Goal: Task Accomplishment & Management: Use online tool/utility

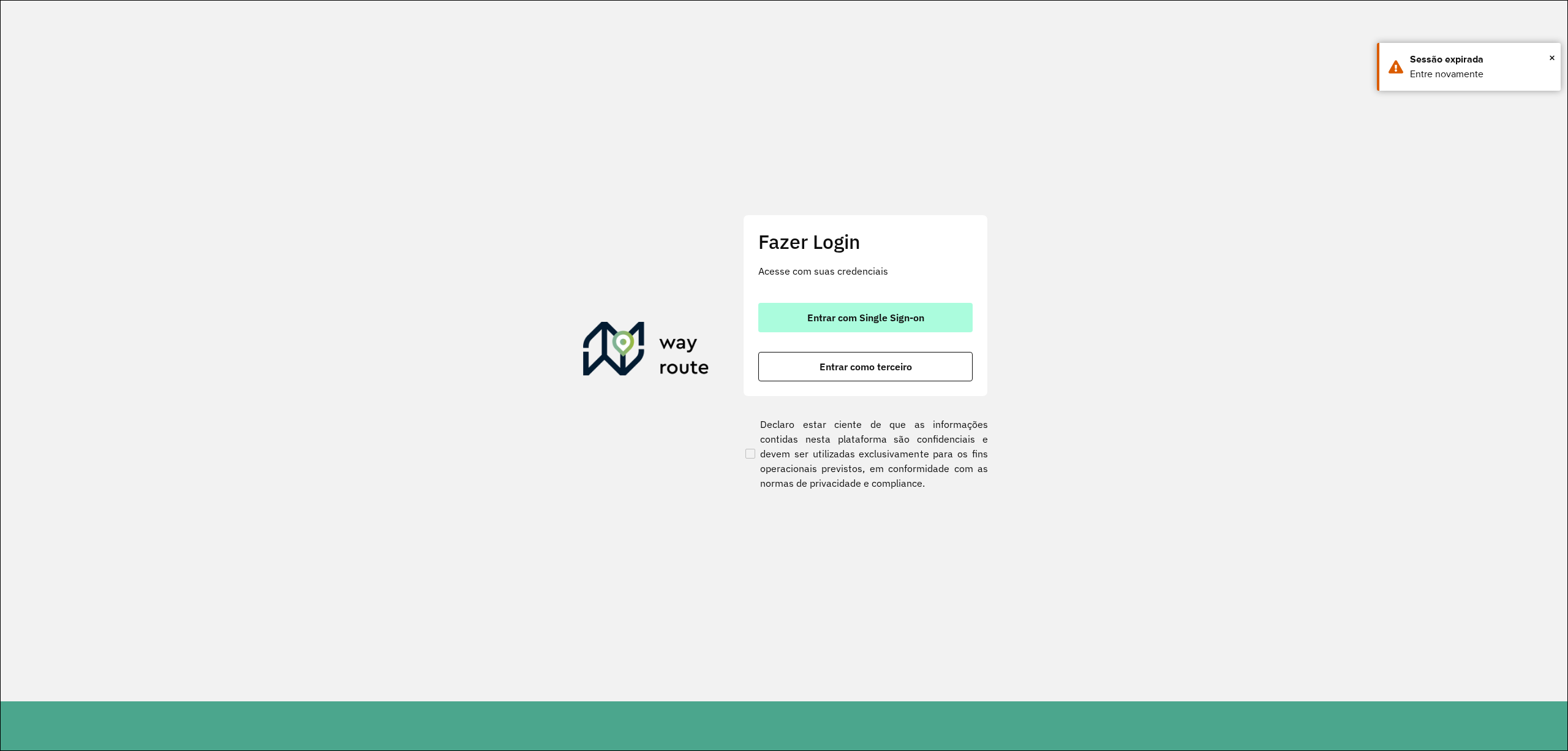
click at [836, 313] on span "Entrar com Single Sign-on" at bounding box center [866, 318] width 117 height 10
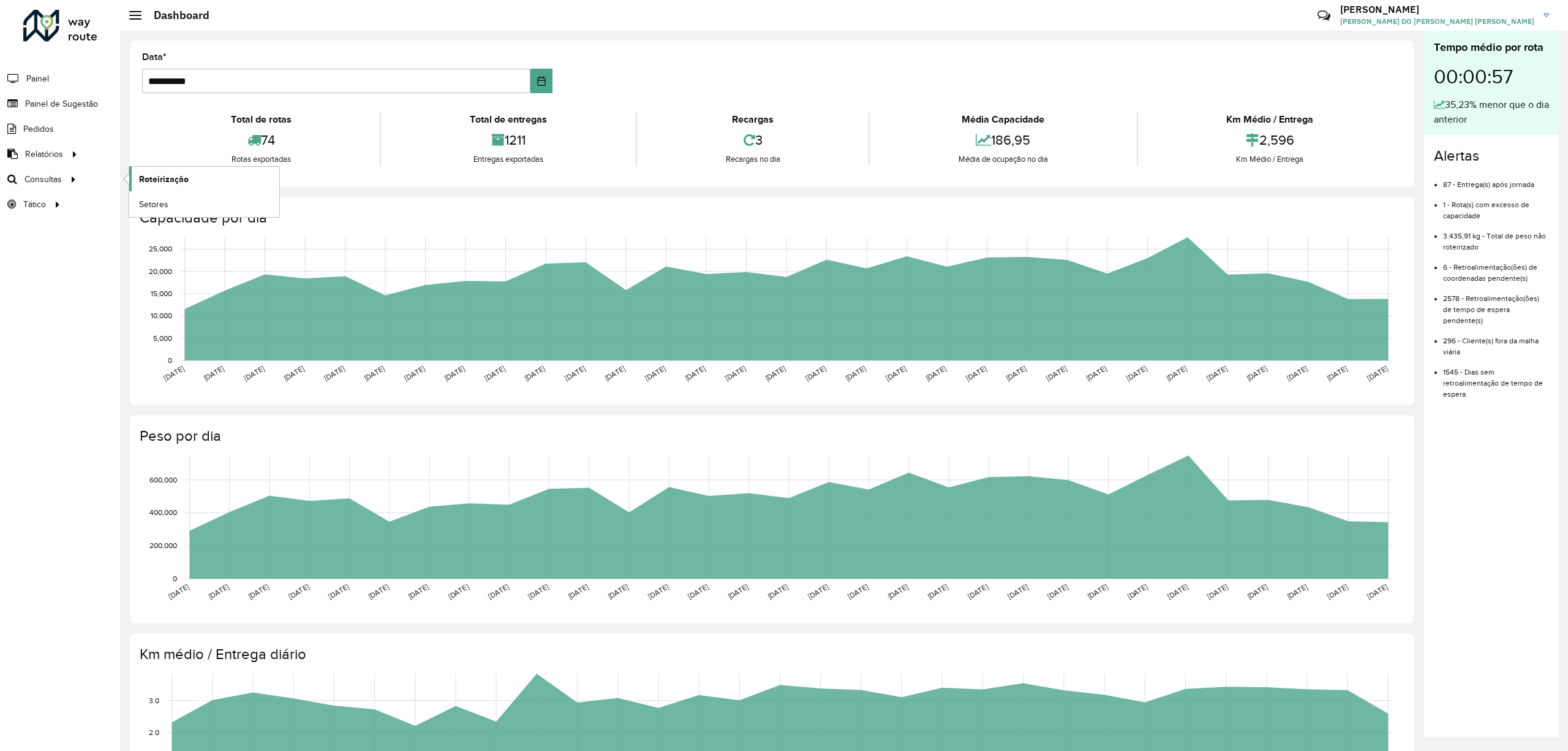
click at [183, 183] on span "Roteirização" at bounding box center [163, 179] width 50 height 13
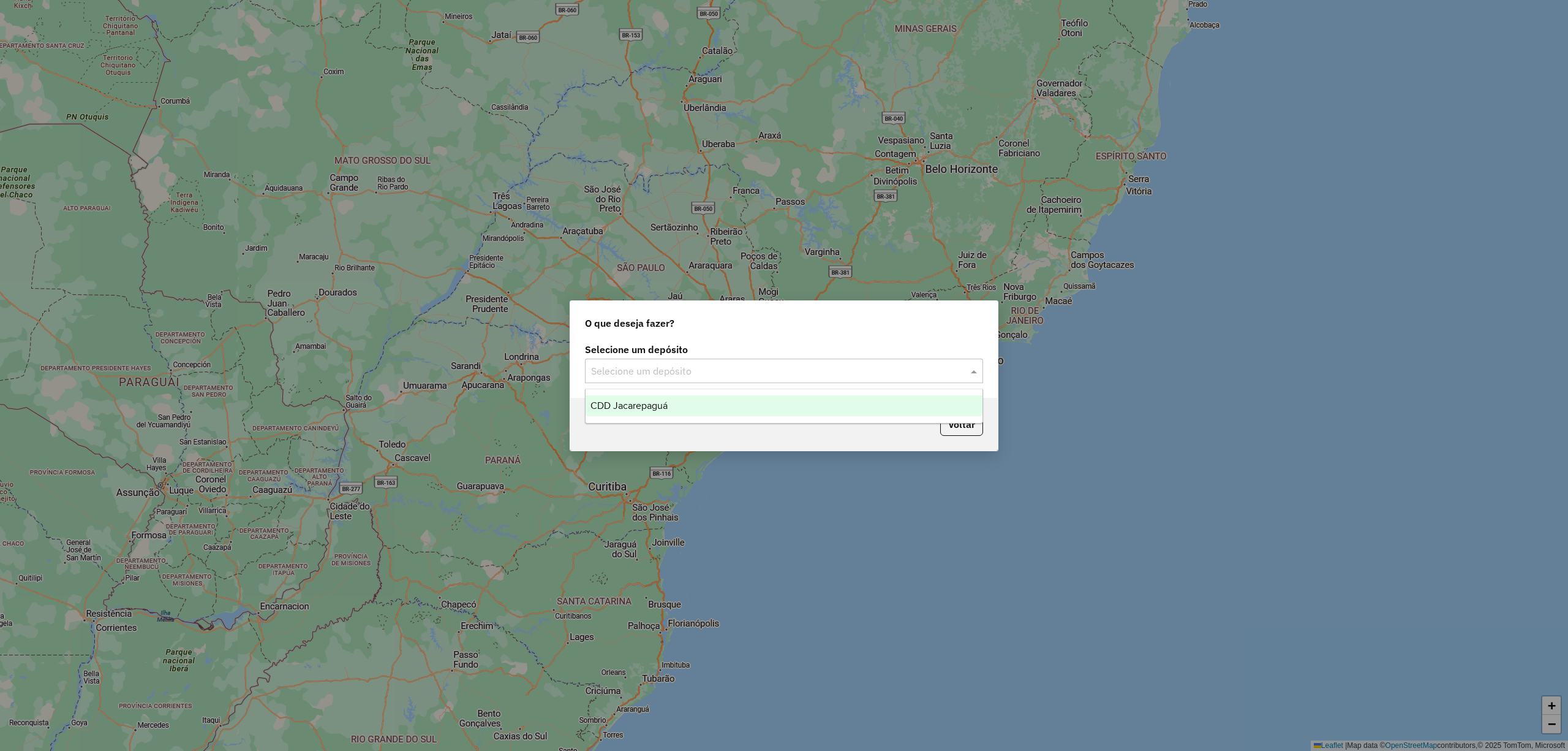
click at [744, 373] on input "text" at bounding box center [772, 371] width 362 height 15
click at [752, 395] on div "CDD Jacarepaguá" at bounding box center [784, 405] width 396 height 21
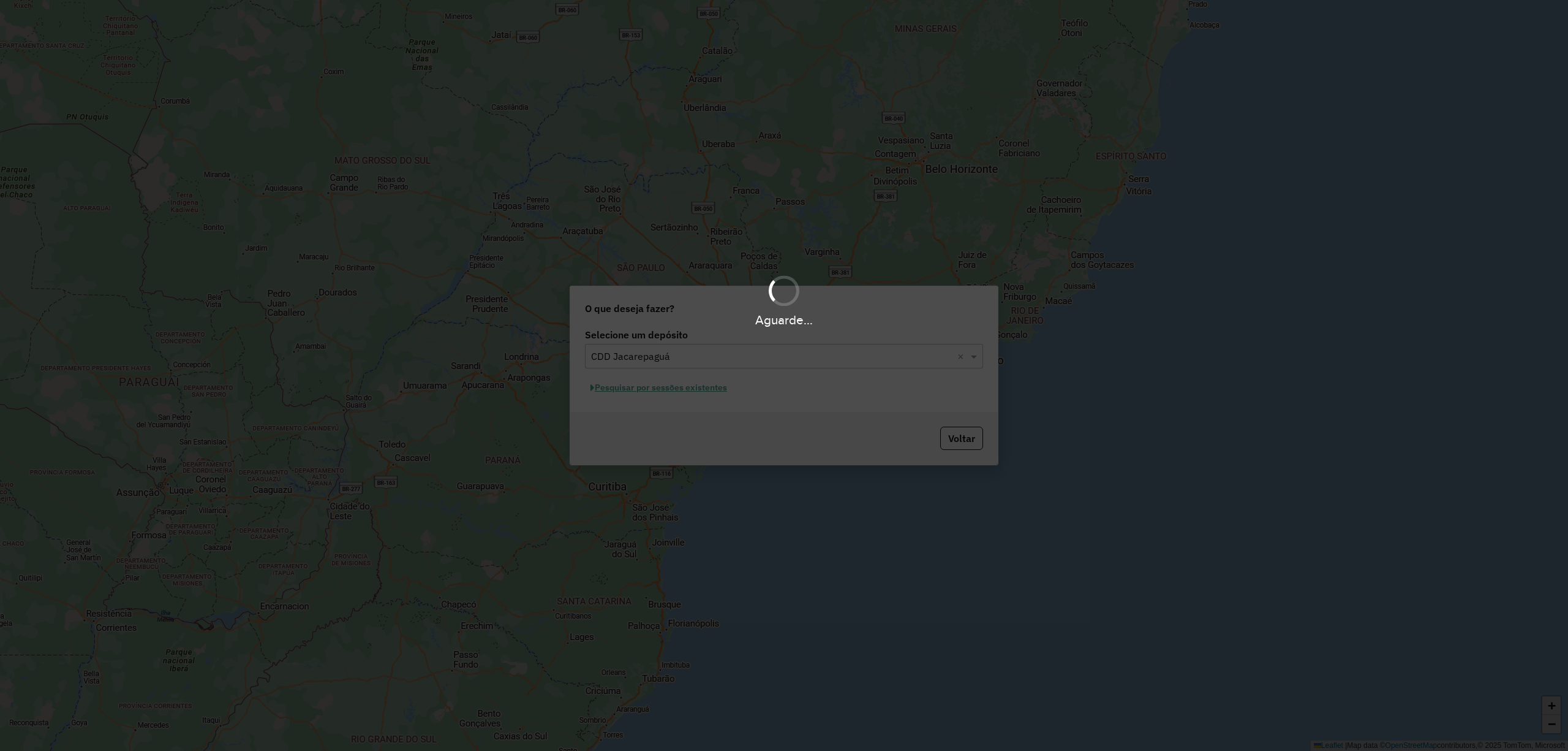
click at [655, 381] on div "Aguarde..." at bounding box center [784, 375] width 1568 height 751
click at [676, 386] on div "Aguarde..." at bounding box center [784, 375] width 1568 height 751
click at [715, 396] on hb-app "Aguarde... Pop-up bloqueado! Seu navegador bloqueou automáticamente a abertura …" at bounding box center [784, 375] width 1568 height 751
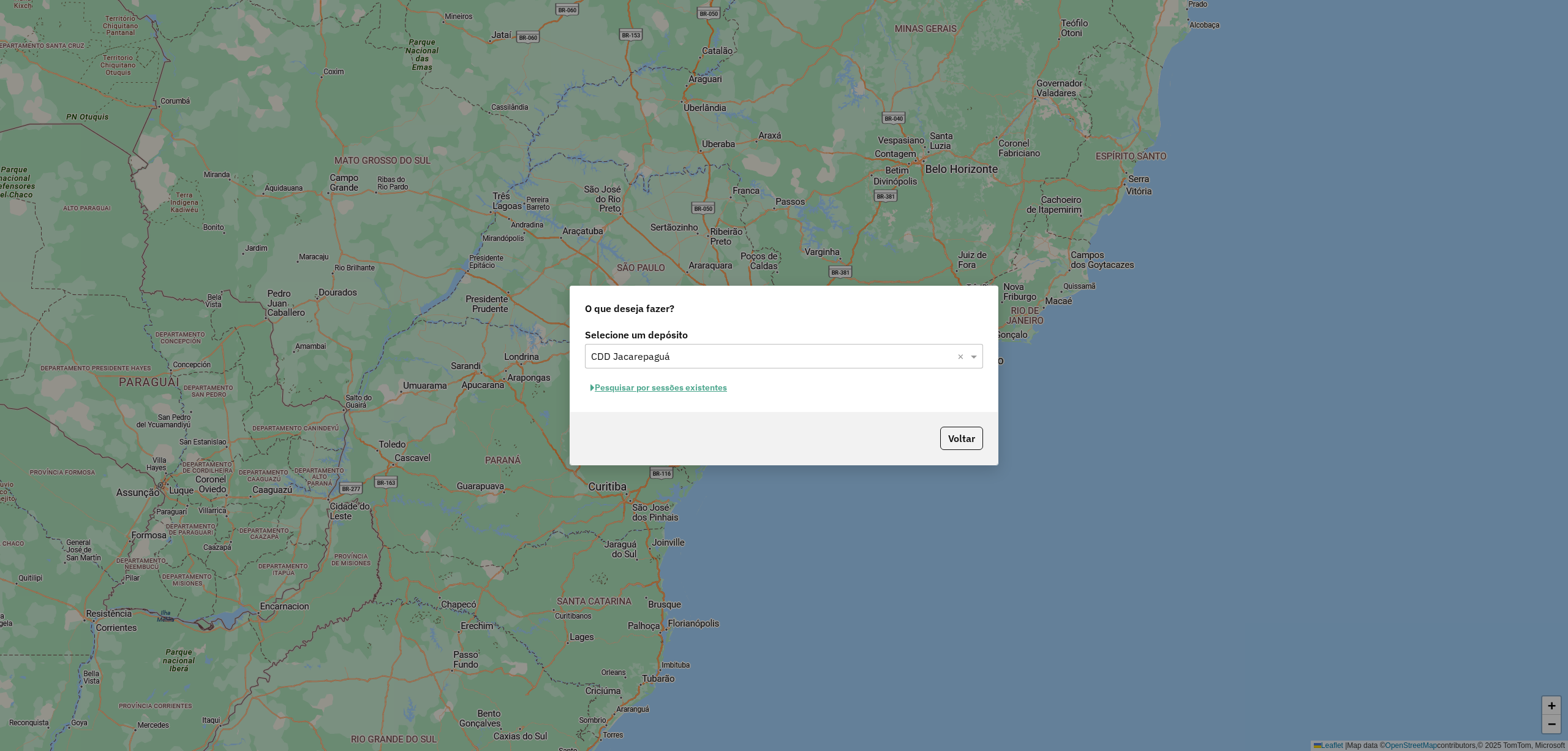
click at [712, 390] on button "Pesquisar por sessões existentes" at bounding box center [659, 388] width 148 height 19
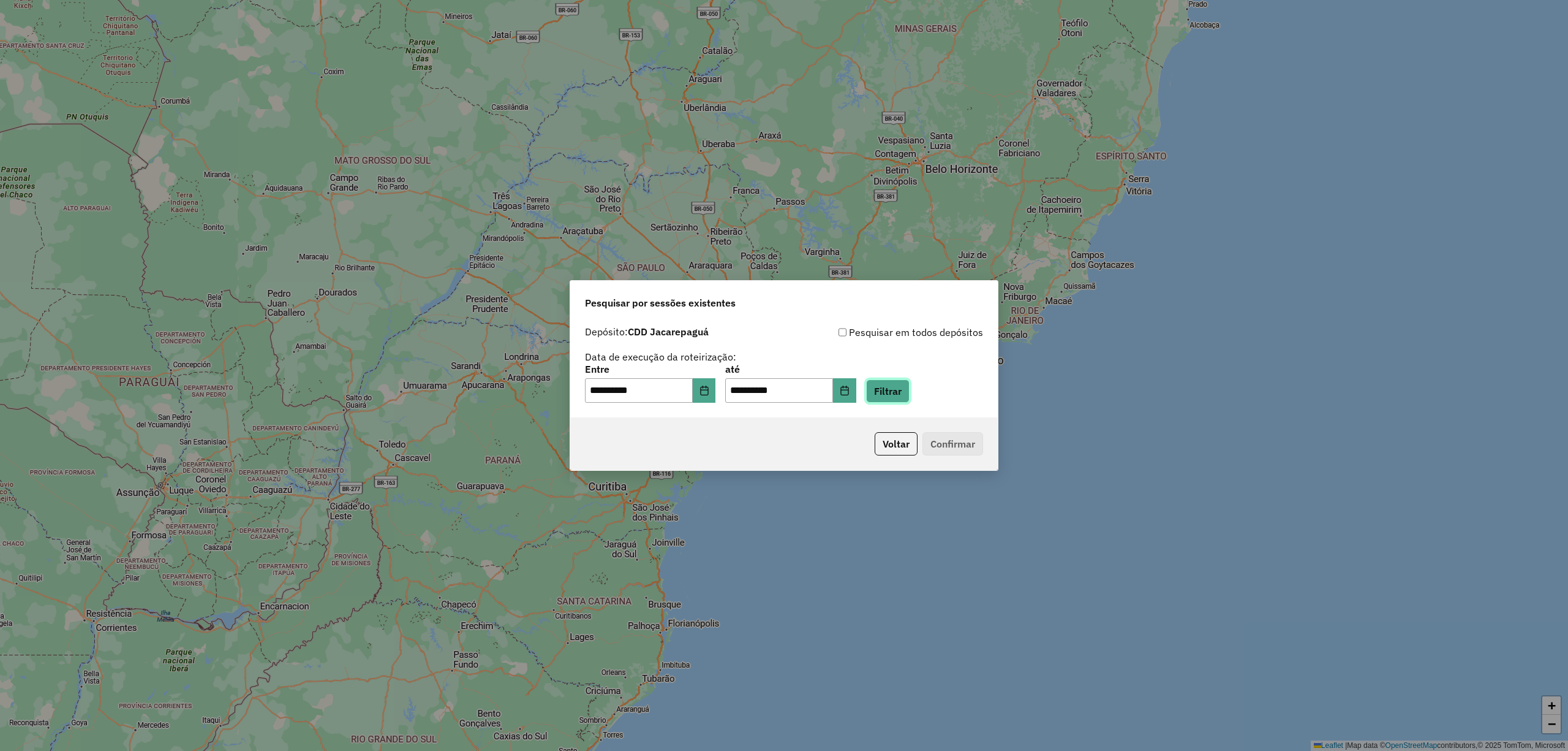
click at [910, 390] on button "Filtrar" at bounding box center [888, 391] width 44 height 23
click at [0, 0] on div "Aguarde..." at bounding box center [0, 0] width 0 height 0
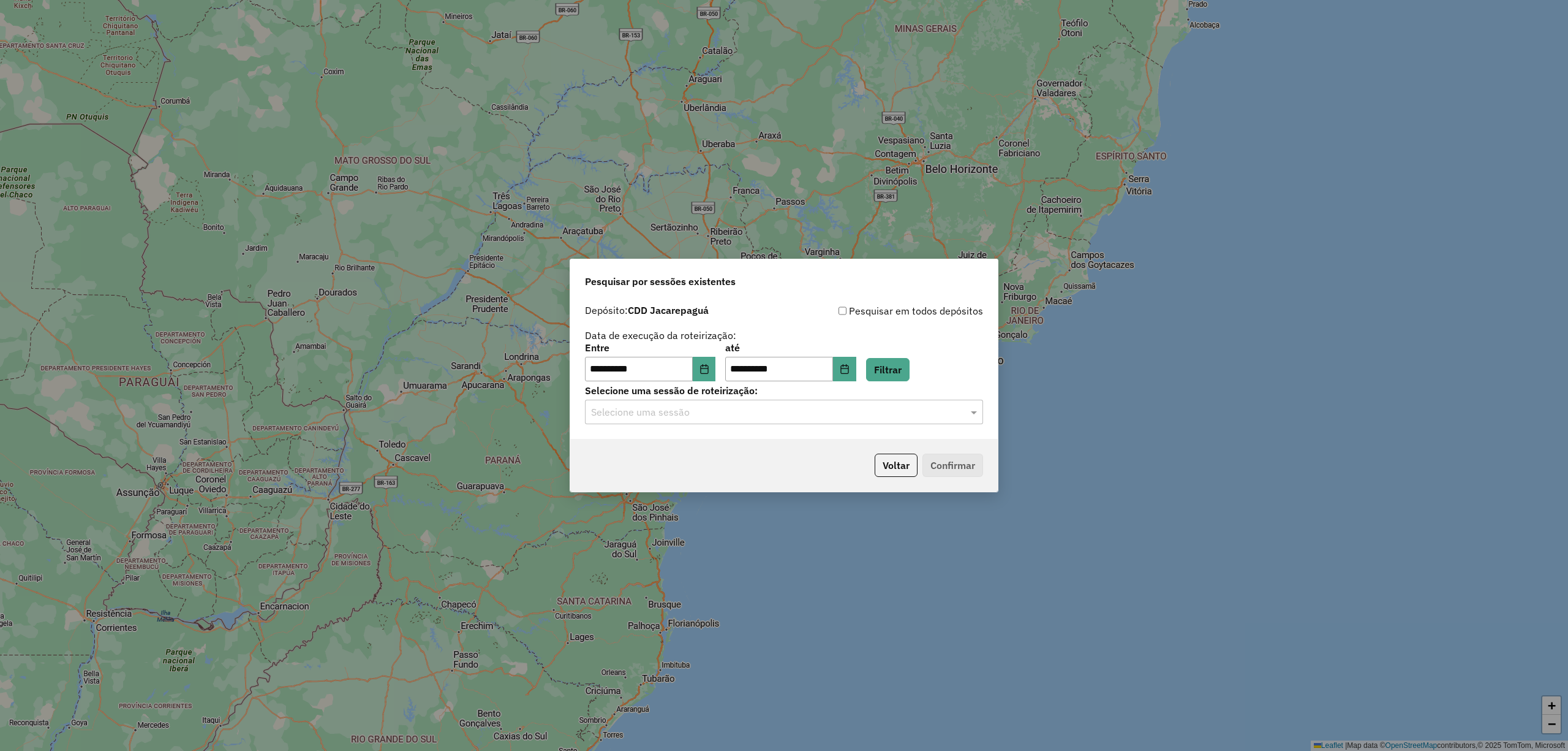
click at [658, 423] on div "Selecione uma sessão" at bounding box center [784, 412] width 398 height 25
click at [672, 442] on div "1289218 - 06/10/2025 16:49" at bounding box center [784, 447] width 396 height 21
click at [945, 463] on button "Confirmar" at bounding box center [952, 465] width 61 height 23
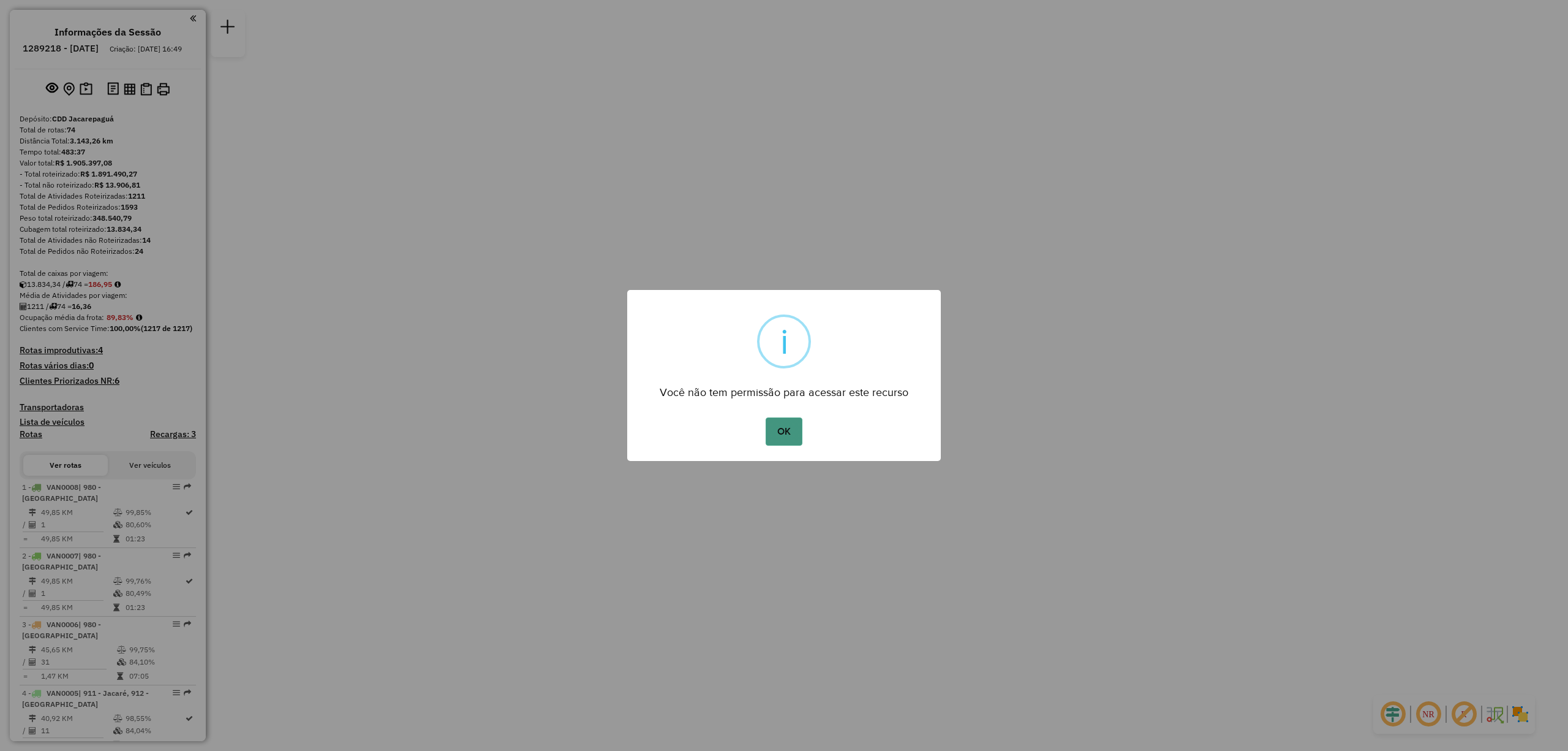
click at [776, 439] on button "OK" at bounding box center [783, 431] width 36 height 28
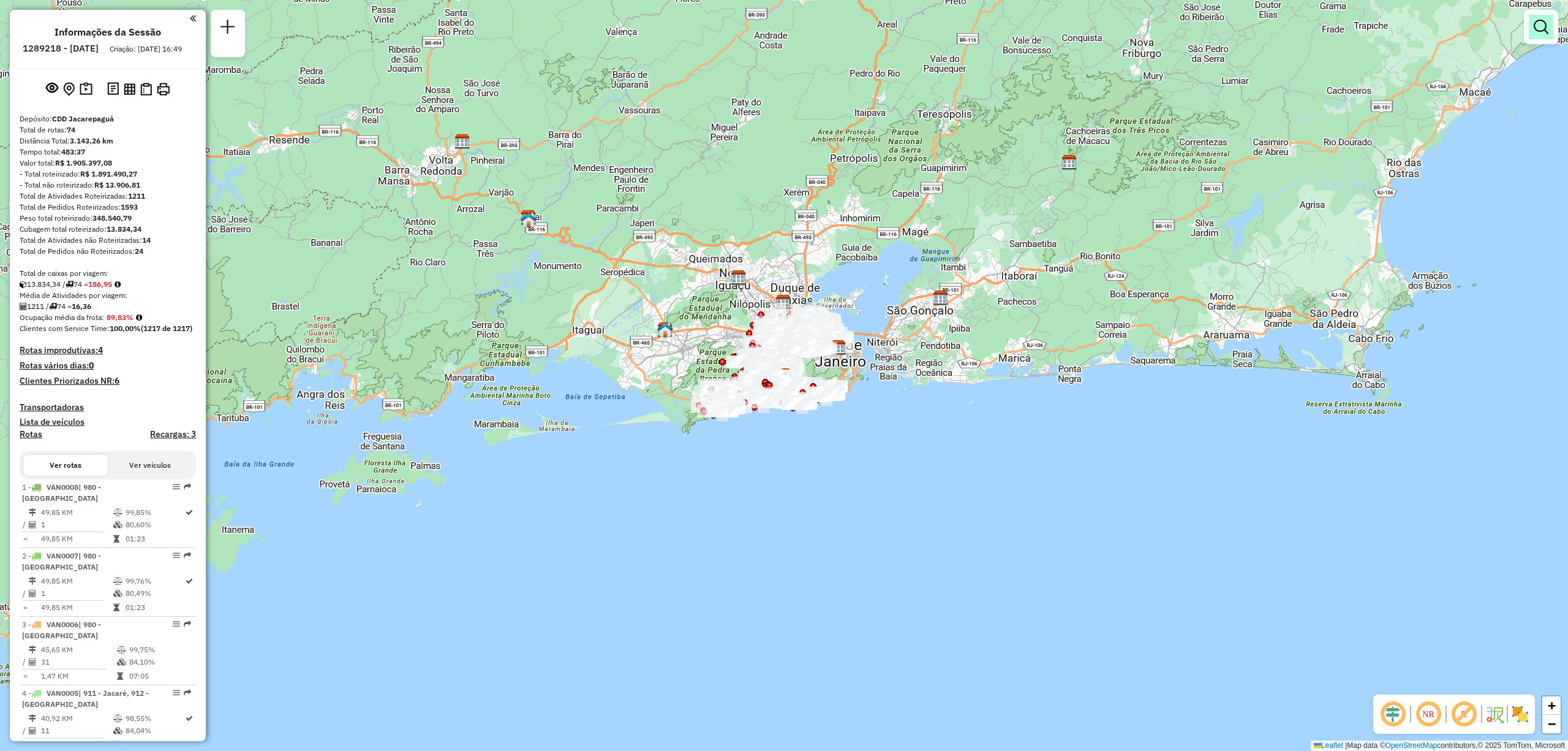
click at [1531, 35] on link at bounding box center [1541, 27] width 25 height 25
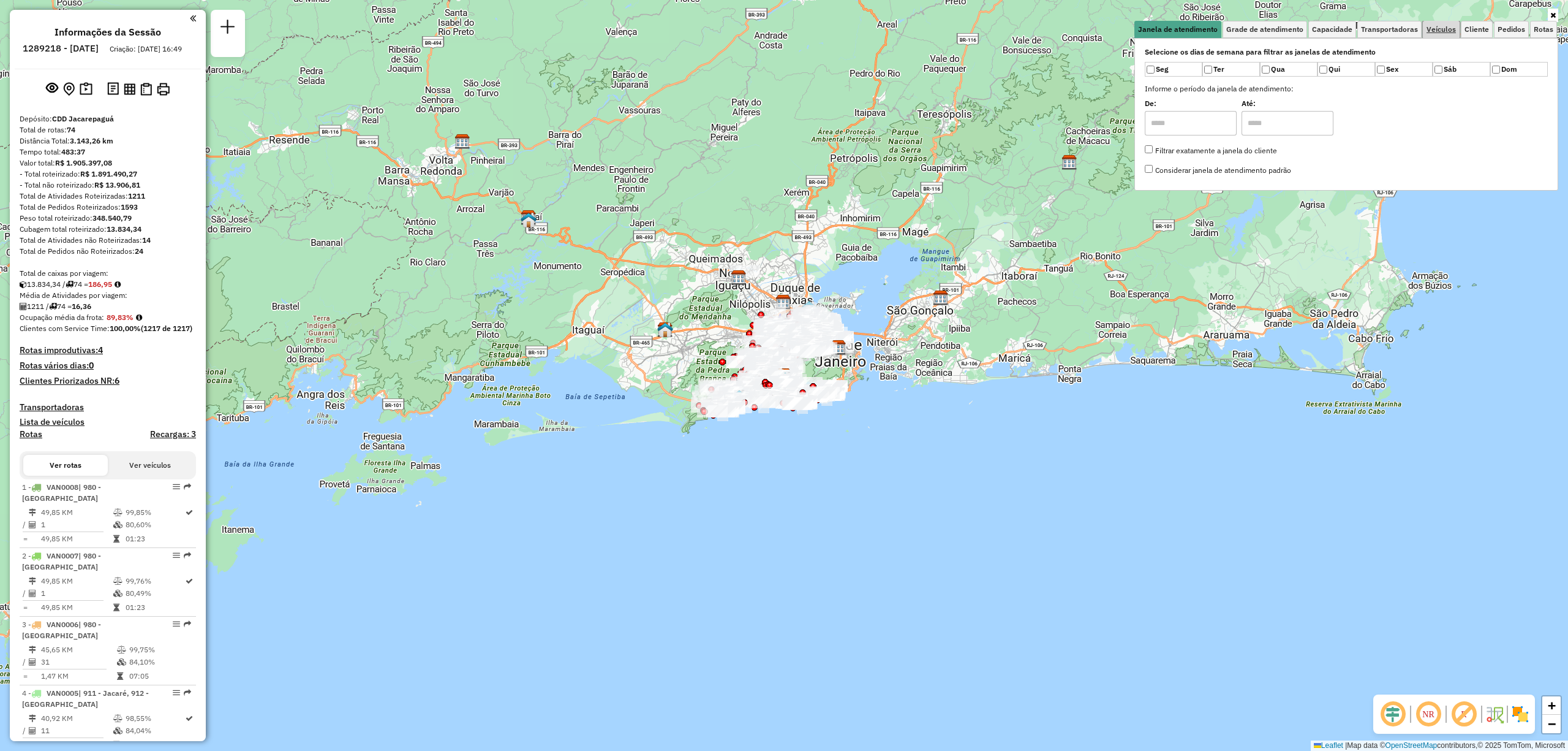
click at [1458, 22] on link "Veículos" at bounding box center [1441, 29] width 37 height 17
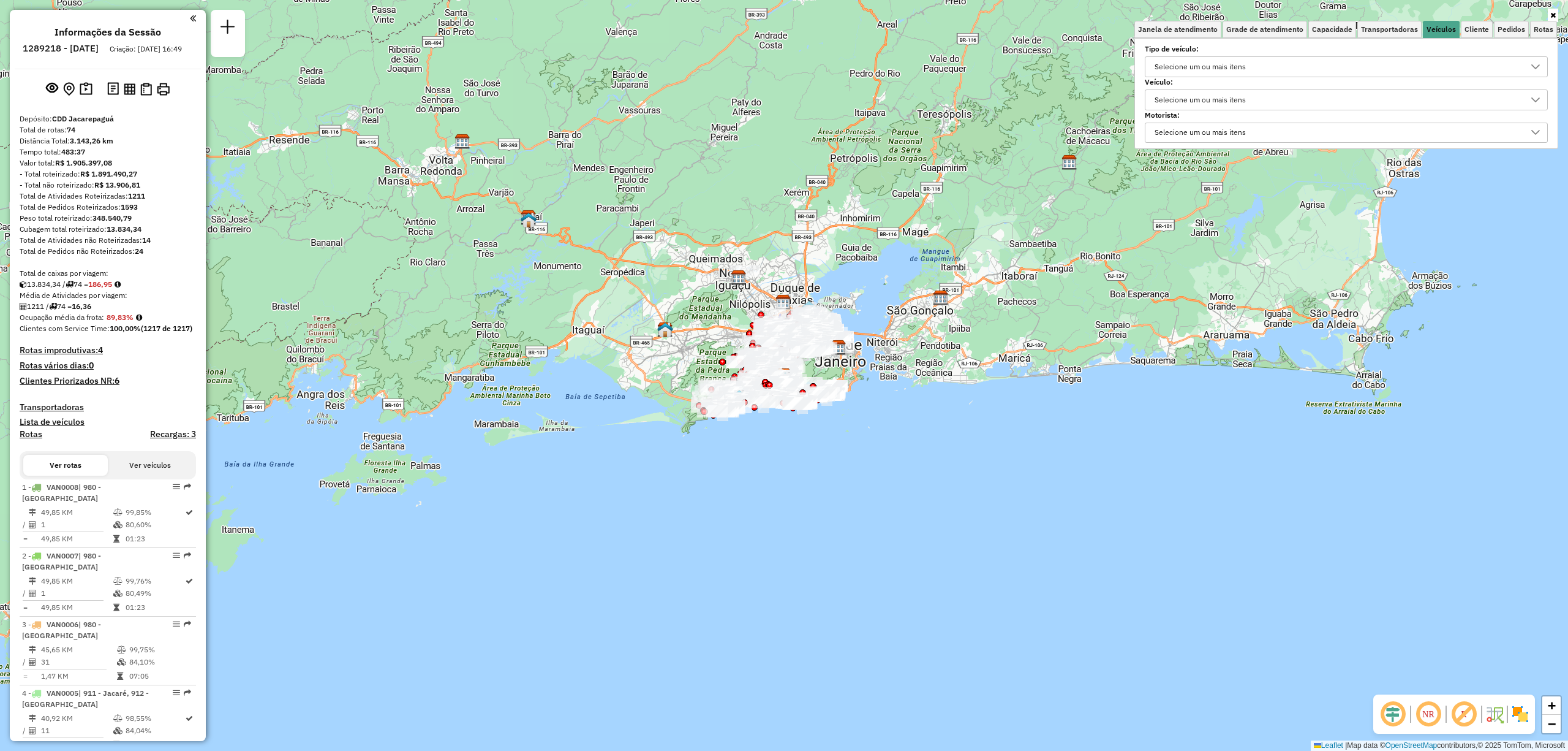
click at [1178, 100] on div "Selecione um ou mais itens" at bounding box center [1200, 99] width 100 height 20
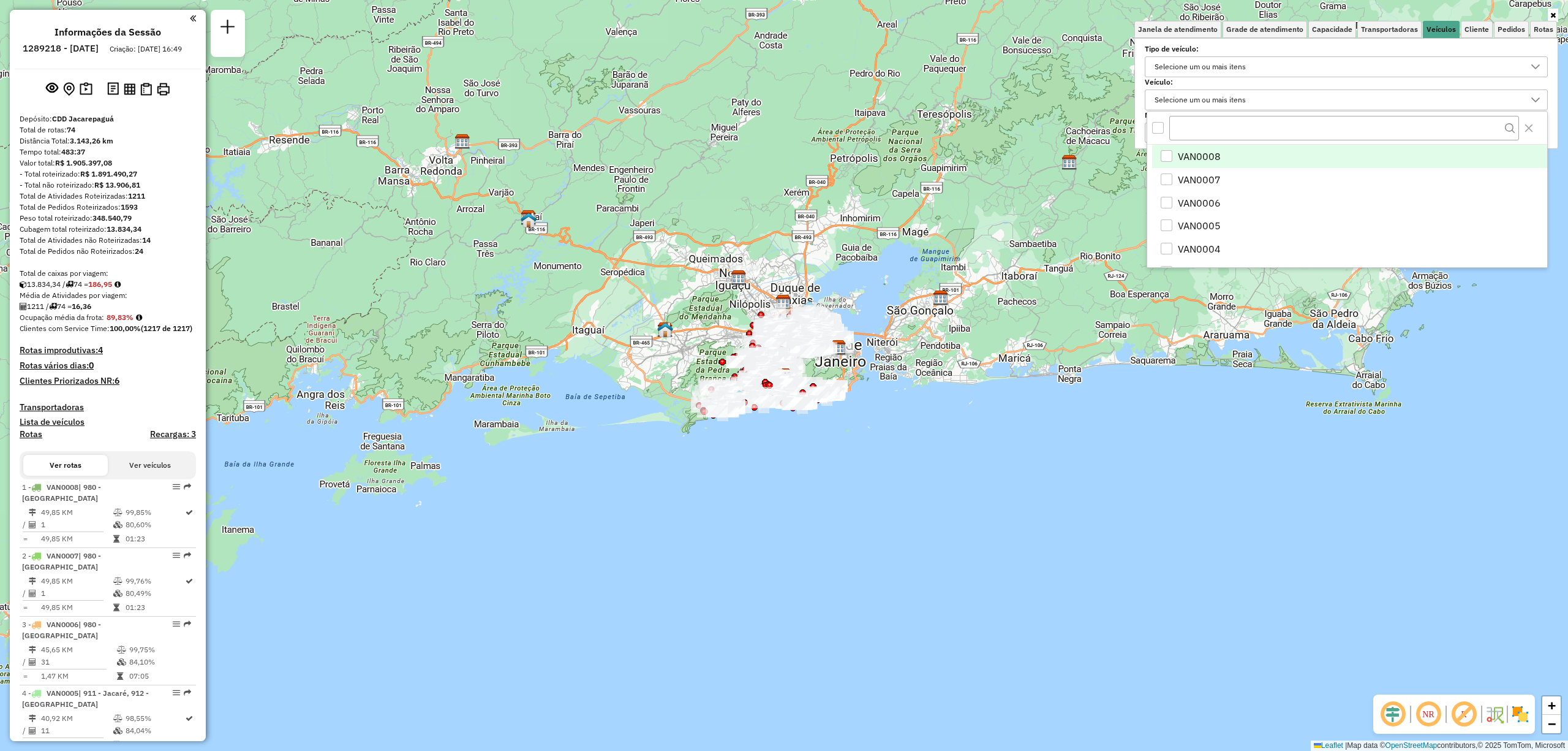
scroll to position [7, 46]
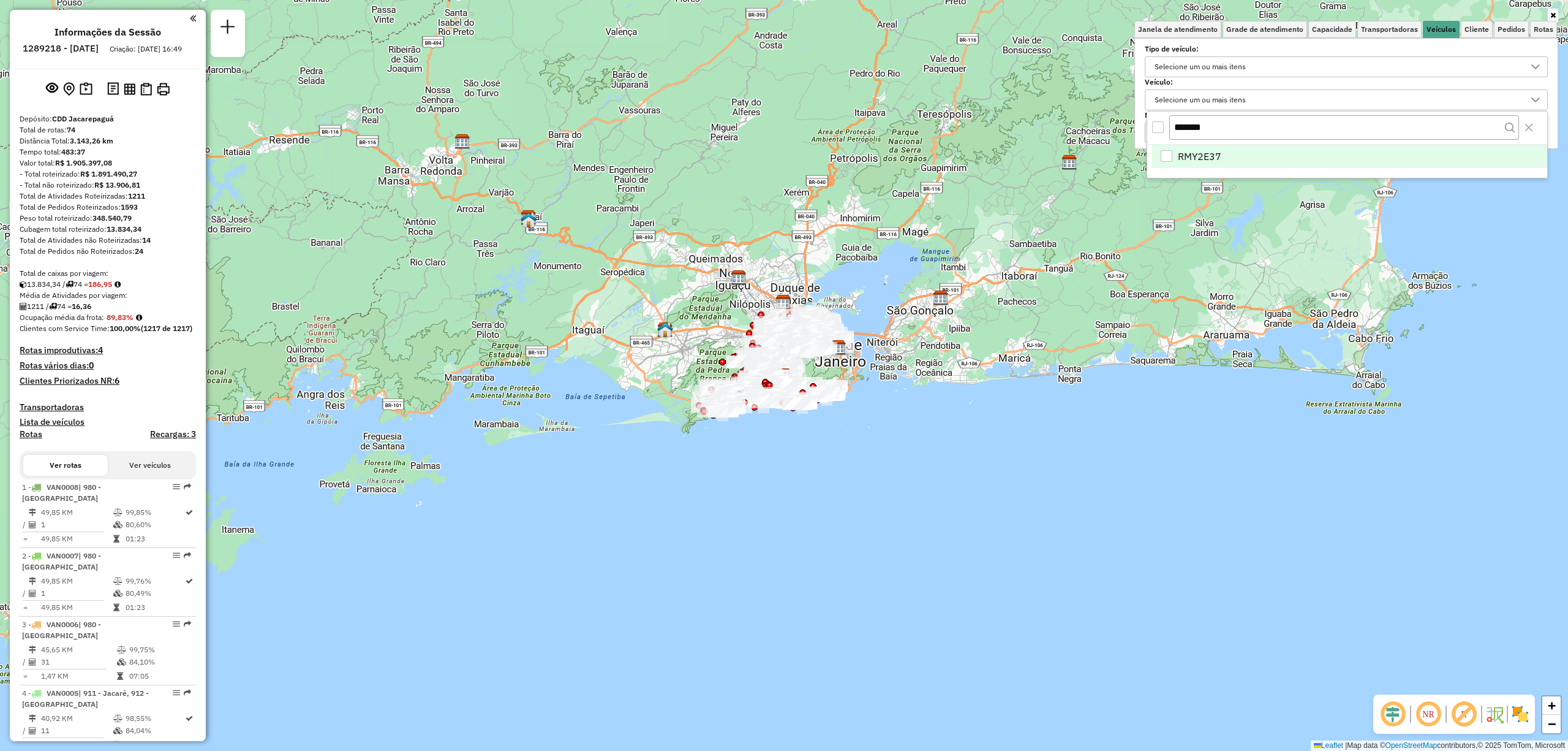
type input "*******"
click at [1208, 149] on li "RMY2E37" at bounding box center [1350, 156] width 395 height 23
click at [712, 504] on div "Janela de atendimento Grade de atendimento Capacidade Transportadoras Veículos …" at bounding box center [784, 375] width 1568 height 751
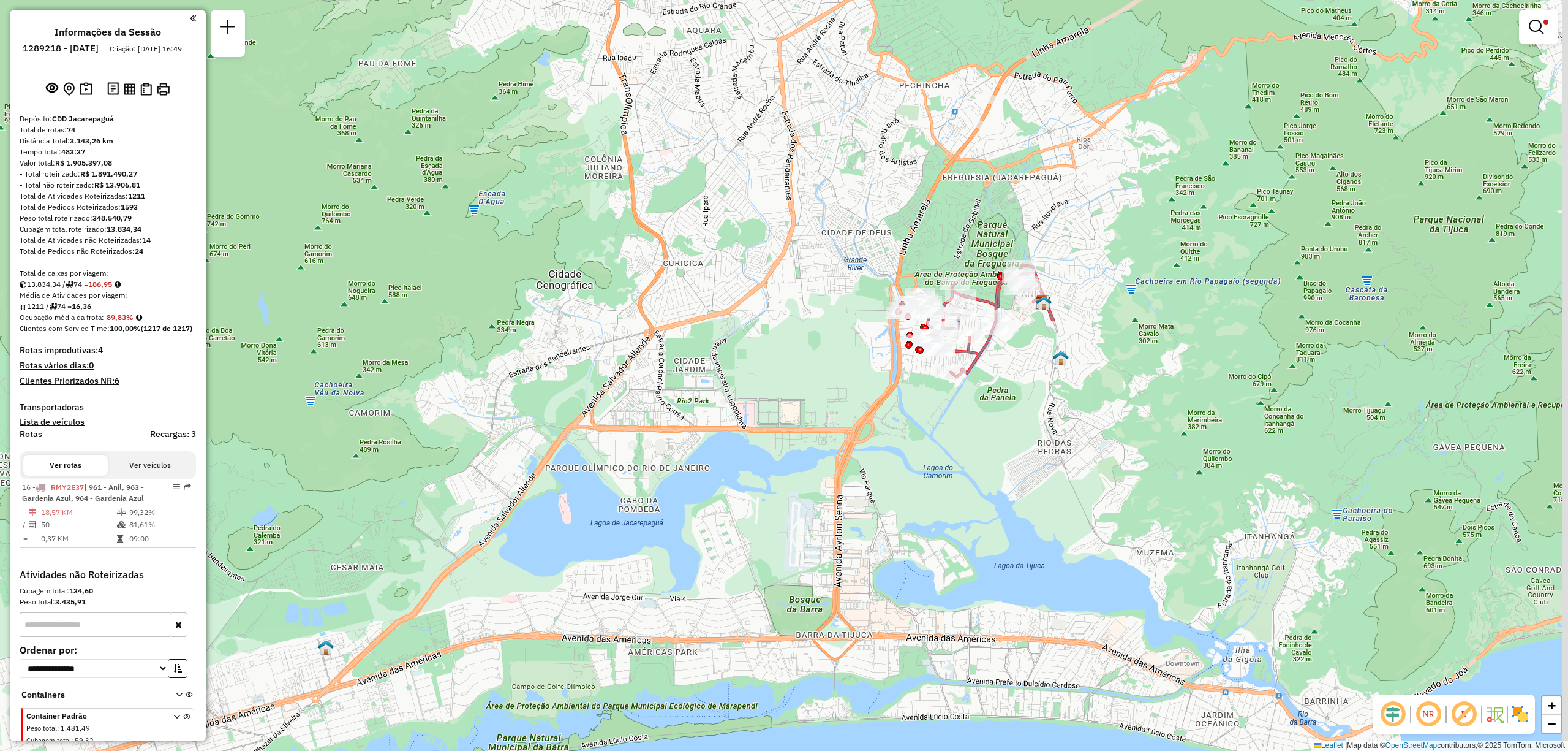
drag, startPoint x: 1037, startPoint y: 387, endPoint x: 943, endPoint y: 478, distance: 130.8
click at [948, 473] on div "Limpar filtros Janela de atendimento Grade de atendimento Capacidade Transporta…" at bounding box center [784, 375] width 1568 height 751
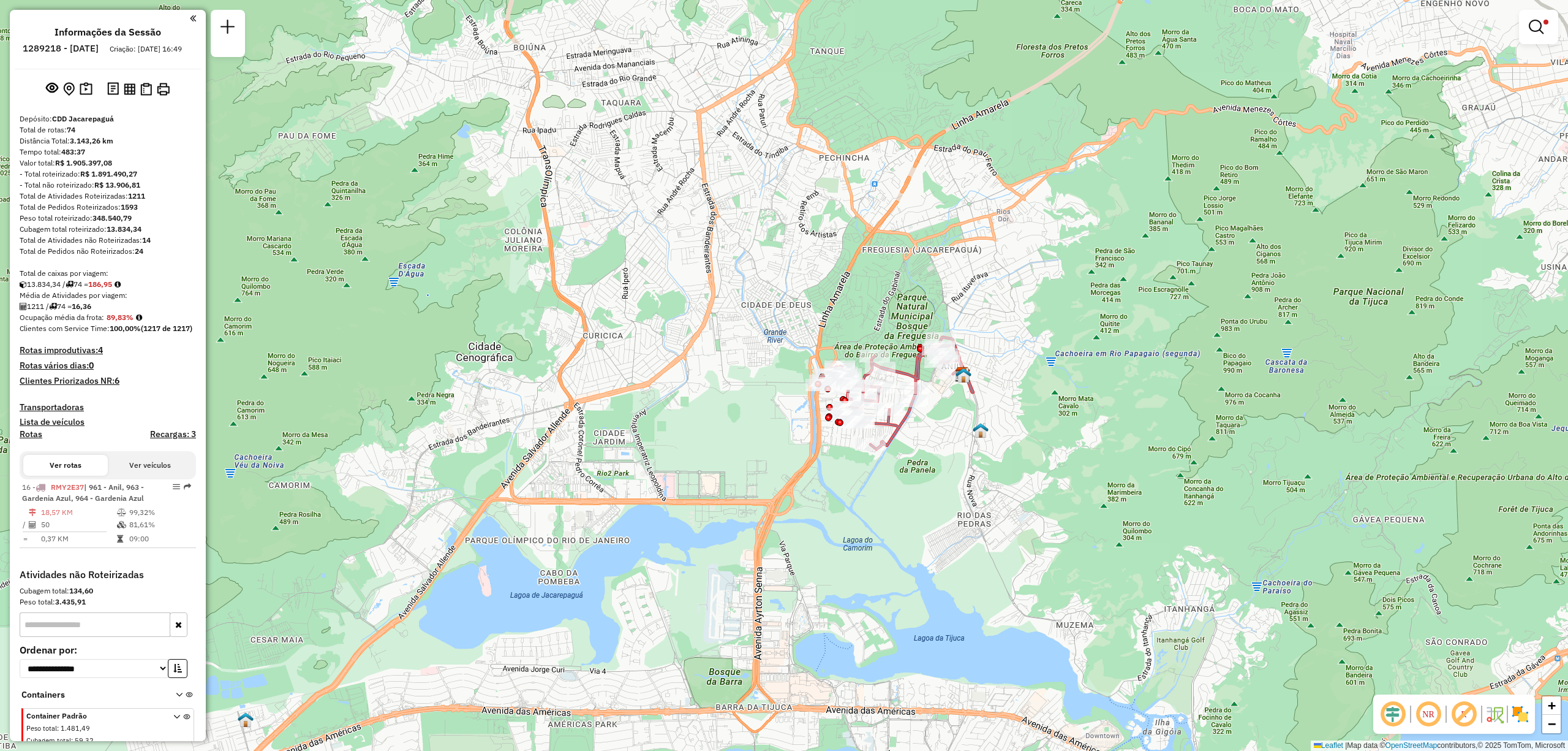
click at [1515, 707] on img at bounding box center [1520, 714] width 20 height 20
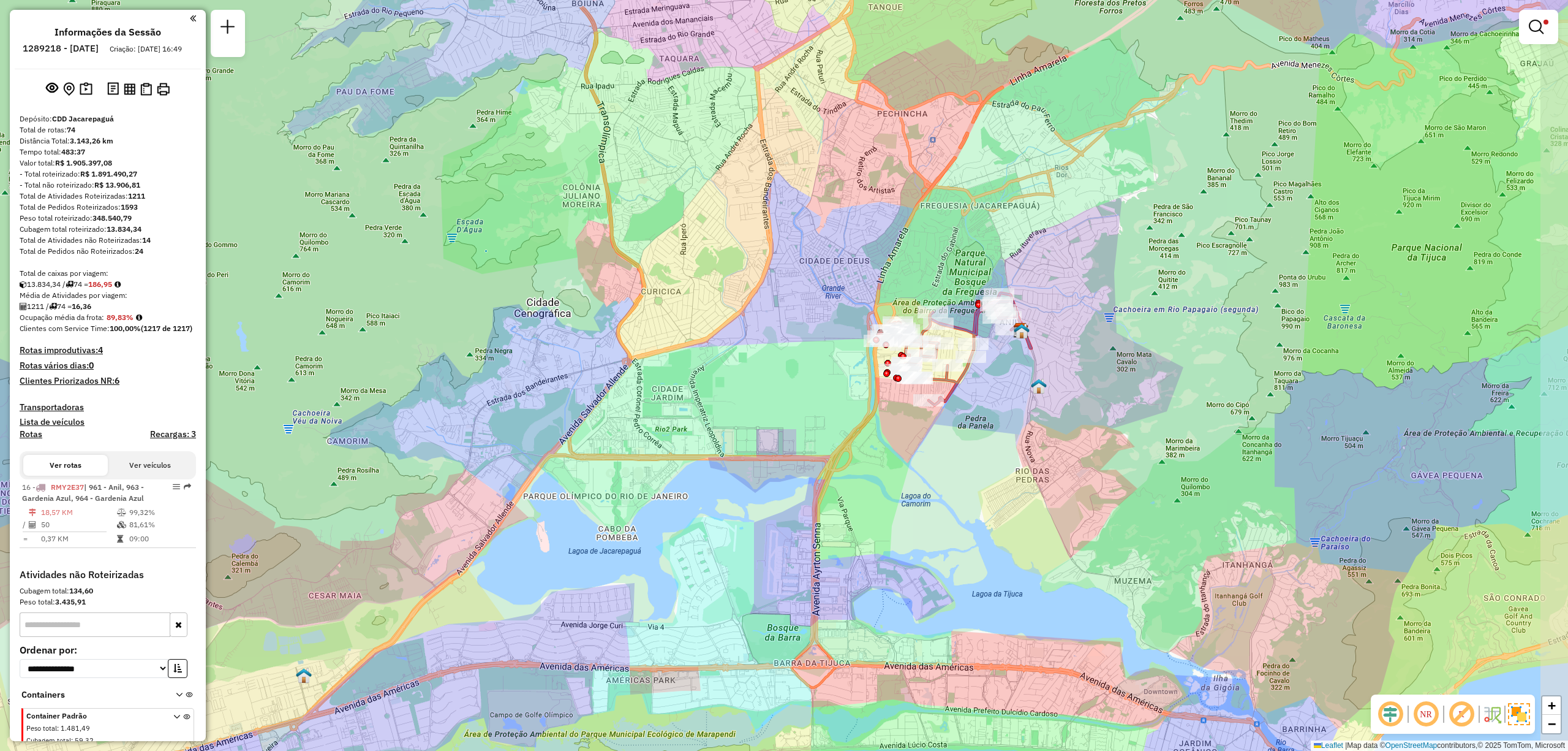
drag, startPoint x: 1077, startPoint y: 588, endPoint x: 930, endPoint y: 486, distance: 178.9
click at [1030, 527] on div "Limpar filtros Janela de atendimento Grade de atendimento Capacidade Transporta…" at bounding box center [784, 375] width 1568 height 751
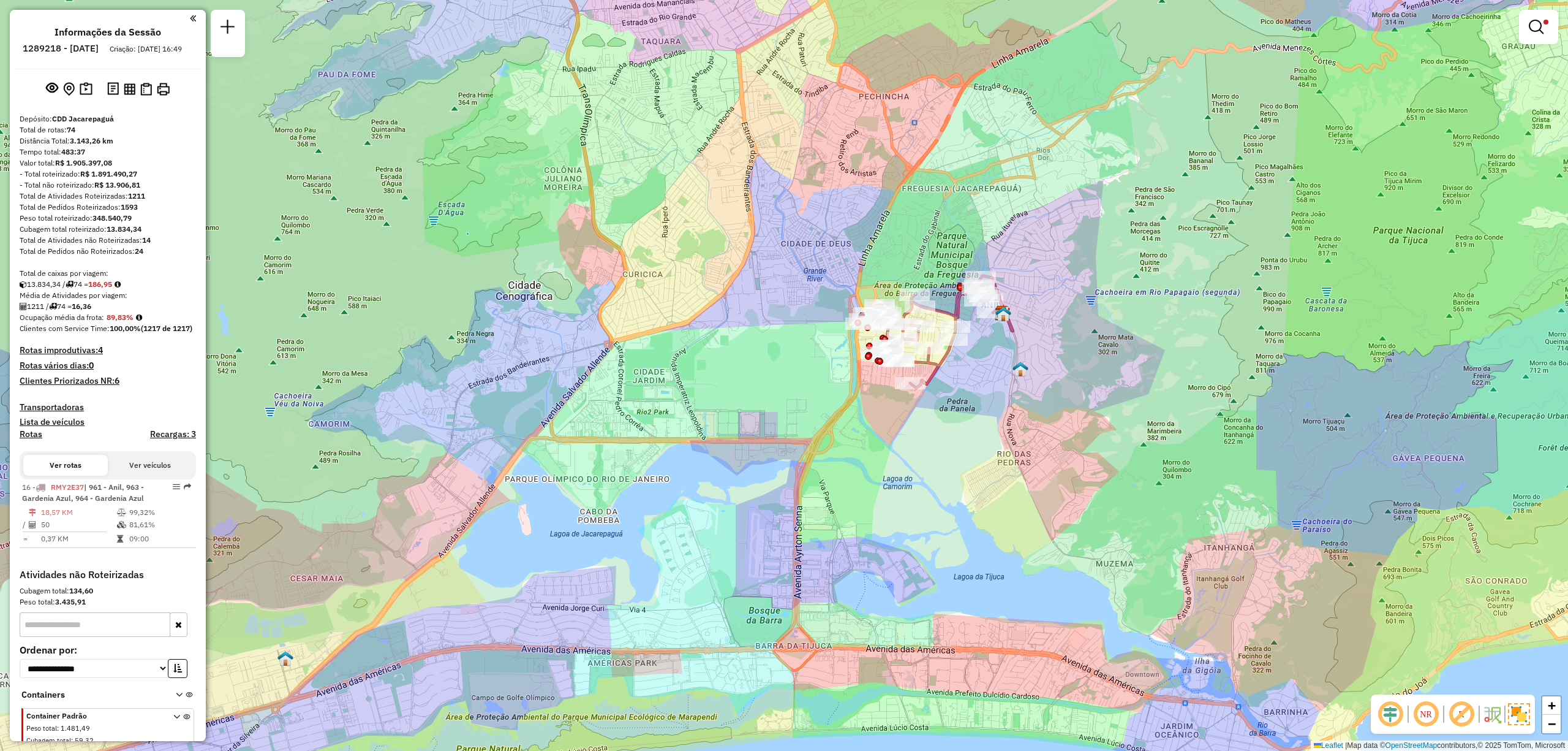
click at [1556, 18] on div at bounding box center [1539, 27] width 40 height 34
click at [1535, 29] on em at bounding box center [1537, 27] width 15 height 15
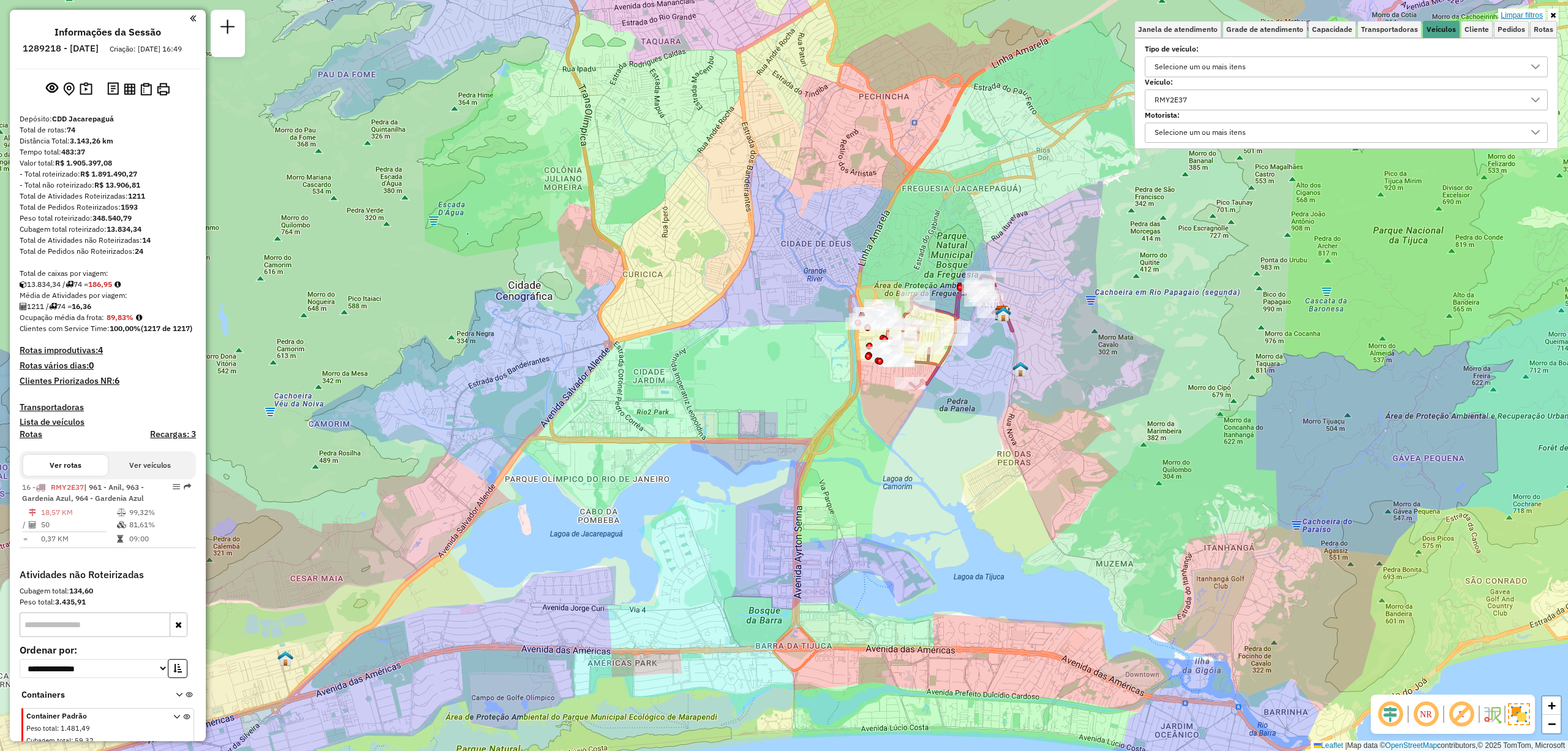
click at [1532, 20] on link "Limpar filtros" at bounding box center [1522, 16] width 47 height 14
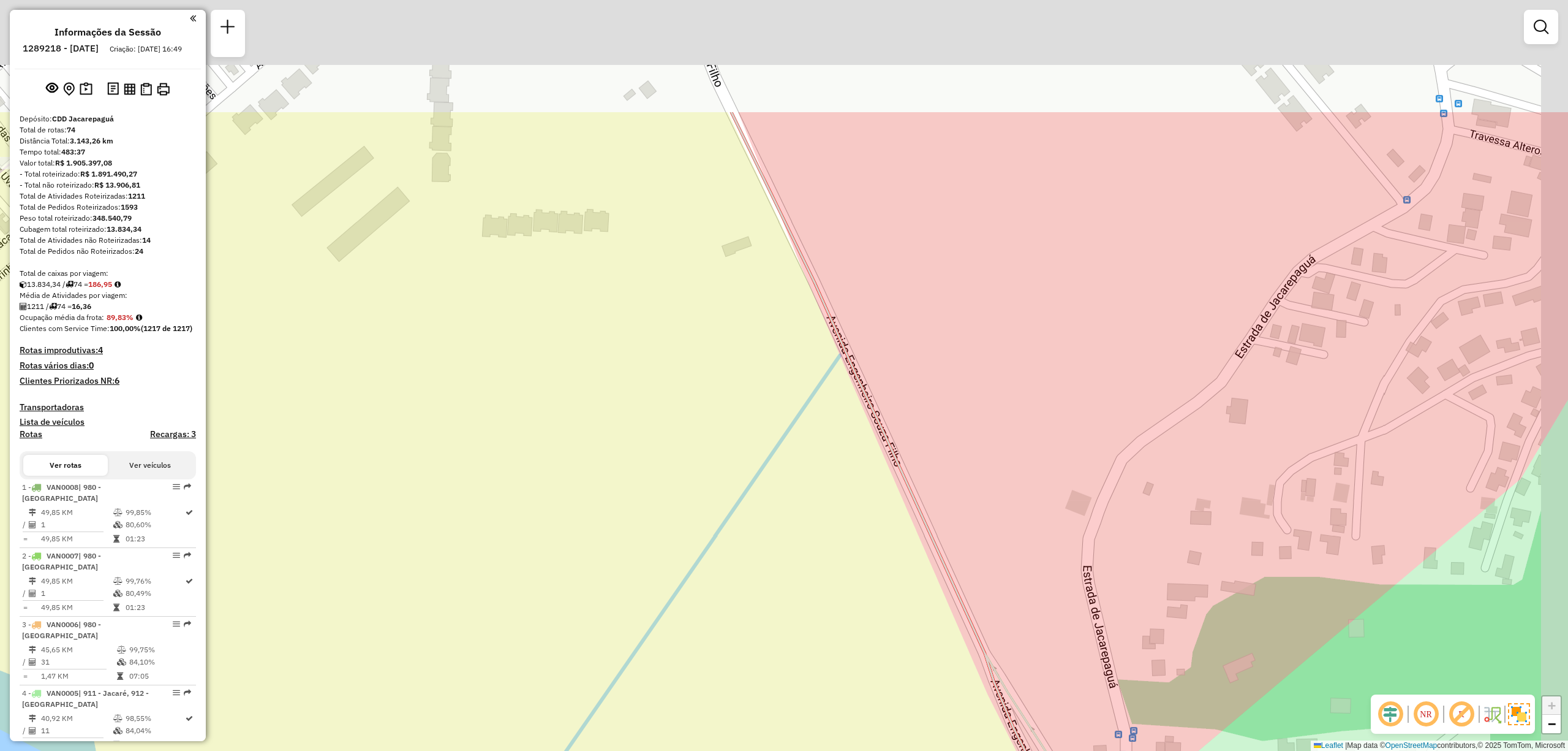
drag, startPoint x: 1114, startPoint y: 310, endPoint x: 1035, endPoint y: 527, distance: 230.9
click at [1039, 523] on div "Janela de atendimento Grade de atendimento Capacidade Transportadoras Veículos …" at bounding box center [784, 375] width 1568 height 751
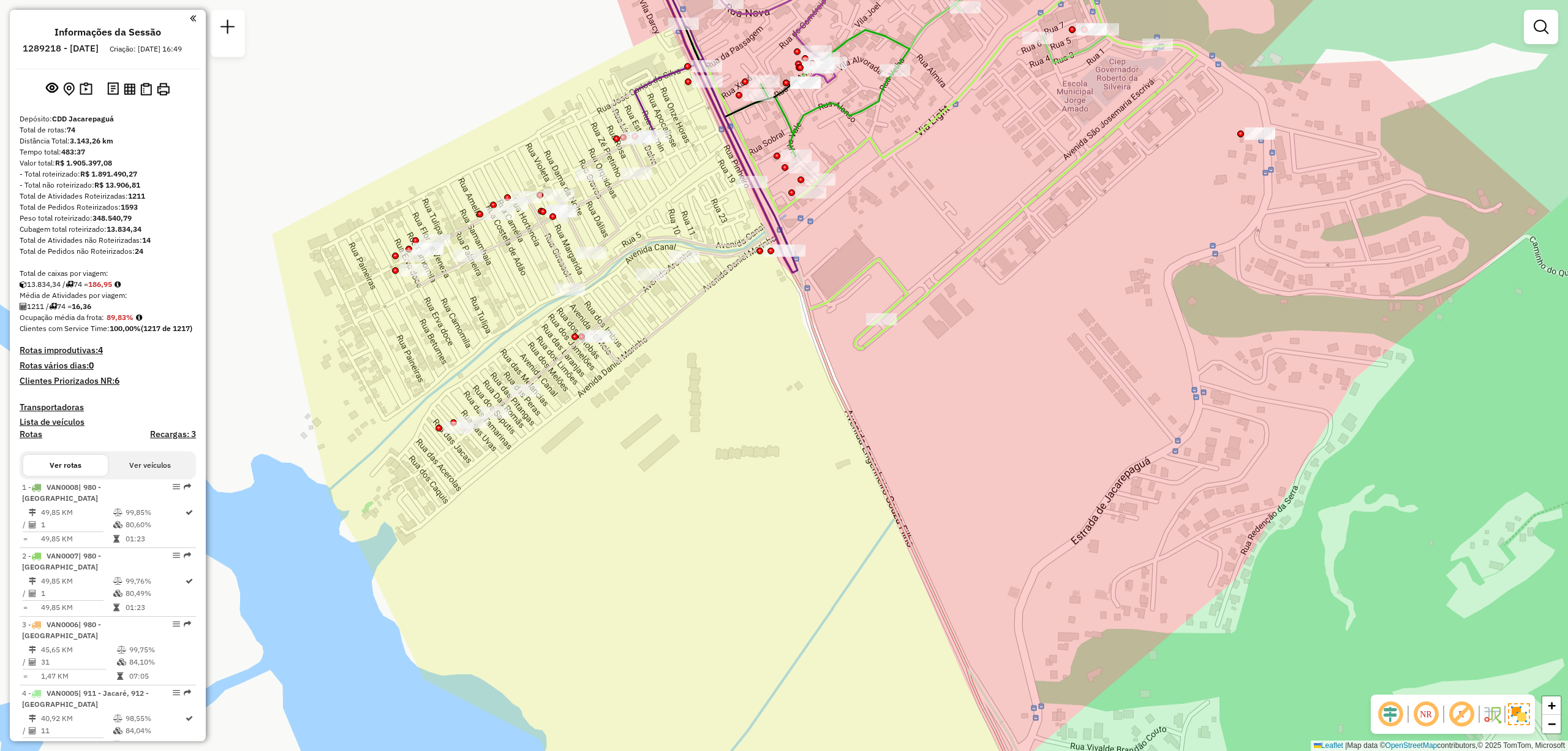
click at [1030, 478] on div "Janela de atendimento Grade de atendimento Capacidade Transportadoras Veículos …" at bounding box center [784, 375] width 1568 height 751
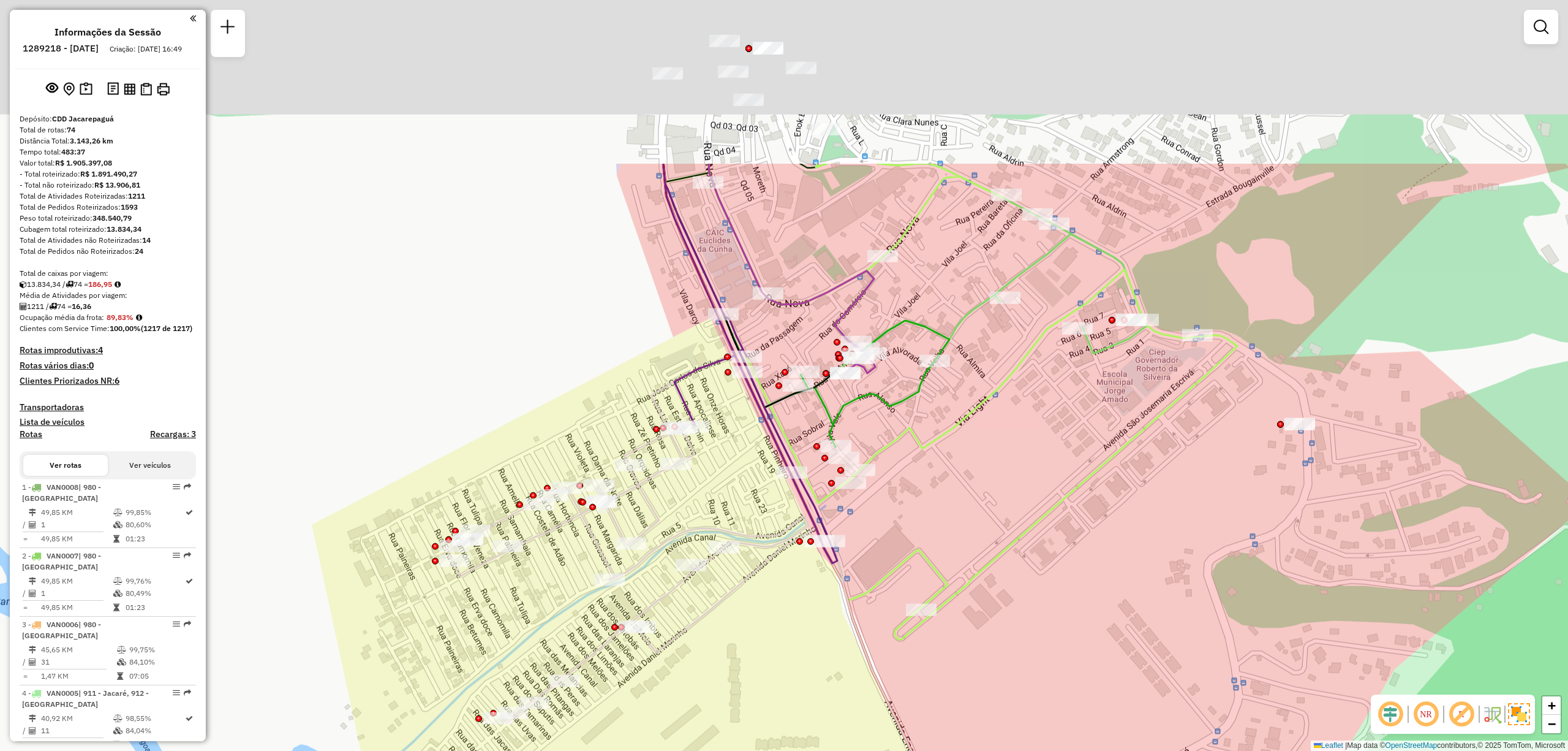
drag, startPoint x: 979, startPoint y: 286, endPoint x: 1011, endPoint y: 460, distance: 176.9
click at [1011, 460] on div "Janela de atendimento Grade de atendimento Capacidade Transportadoras Veículos …" at bounding box center [784, 375] width 1568 height 751
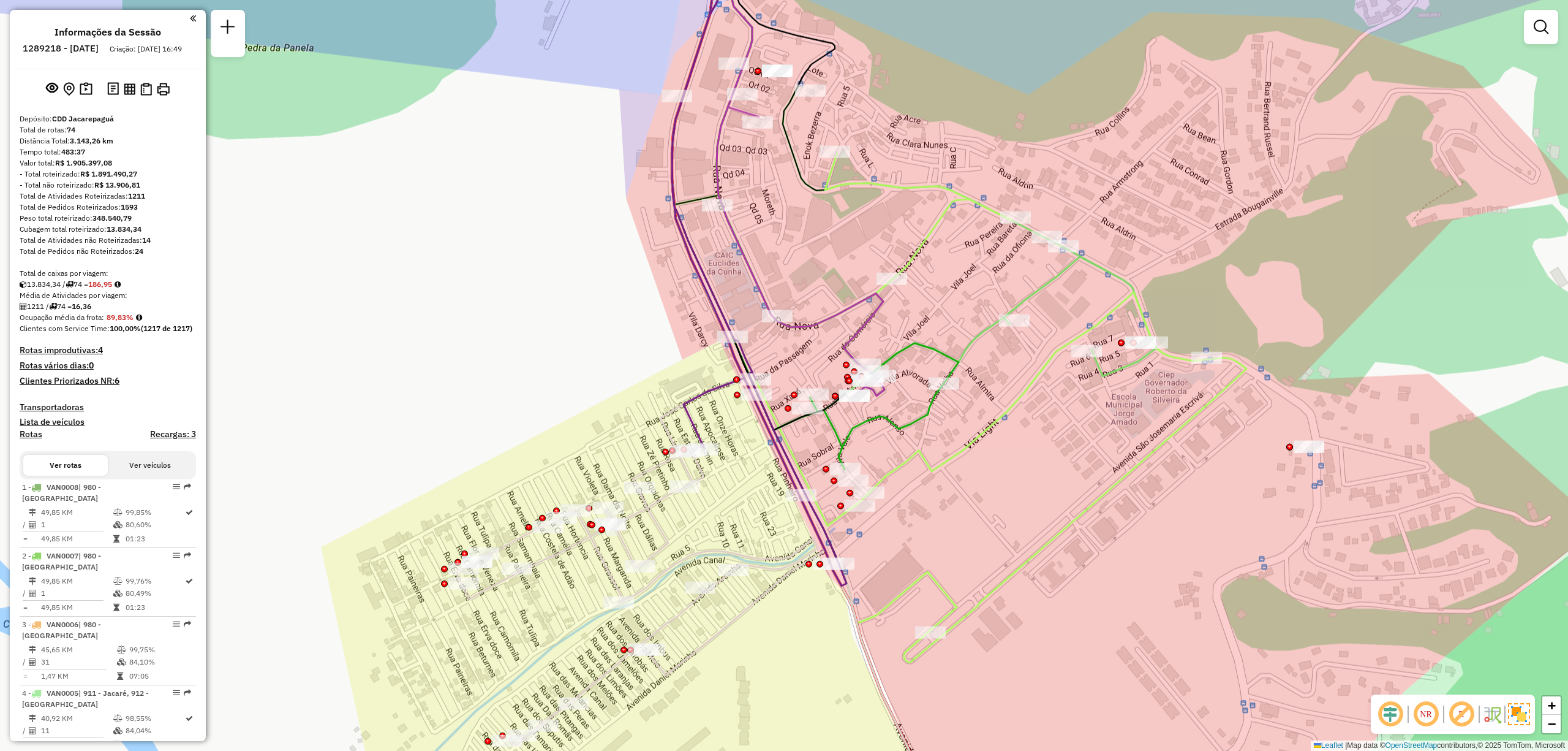
drag, startPoint x: 794, startPoint y: 216, endPoint x: 810, endPoint y: 234, distance: 24.1
click at [810, 234] on div "Janela de atendimento Grade de atendimento Capacidade Transportadoras Veículos …" at bounding box center [784, 375] width 1568 height 751
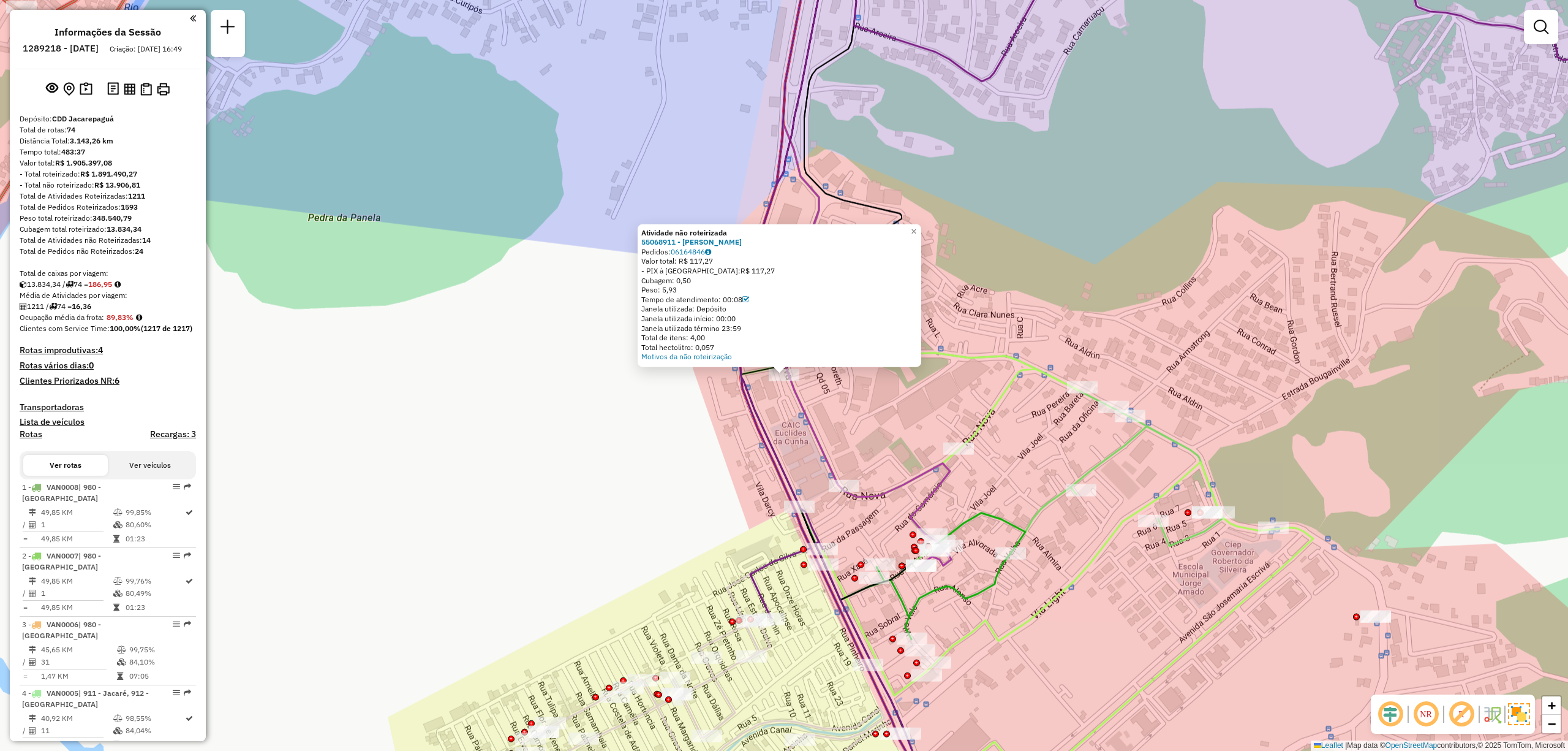
click at [874, 417] on div "Atividade não roteirizada 55068911 - FRANCISCO GILLIARD GOMES LOPES Pedidos: 06…" at bounding box center [784, 375] width 1568 height 751
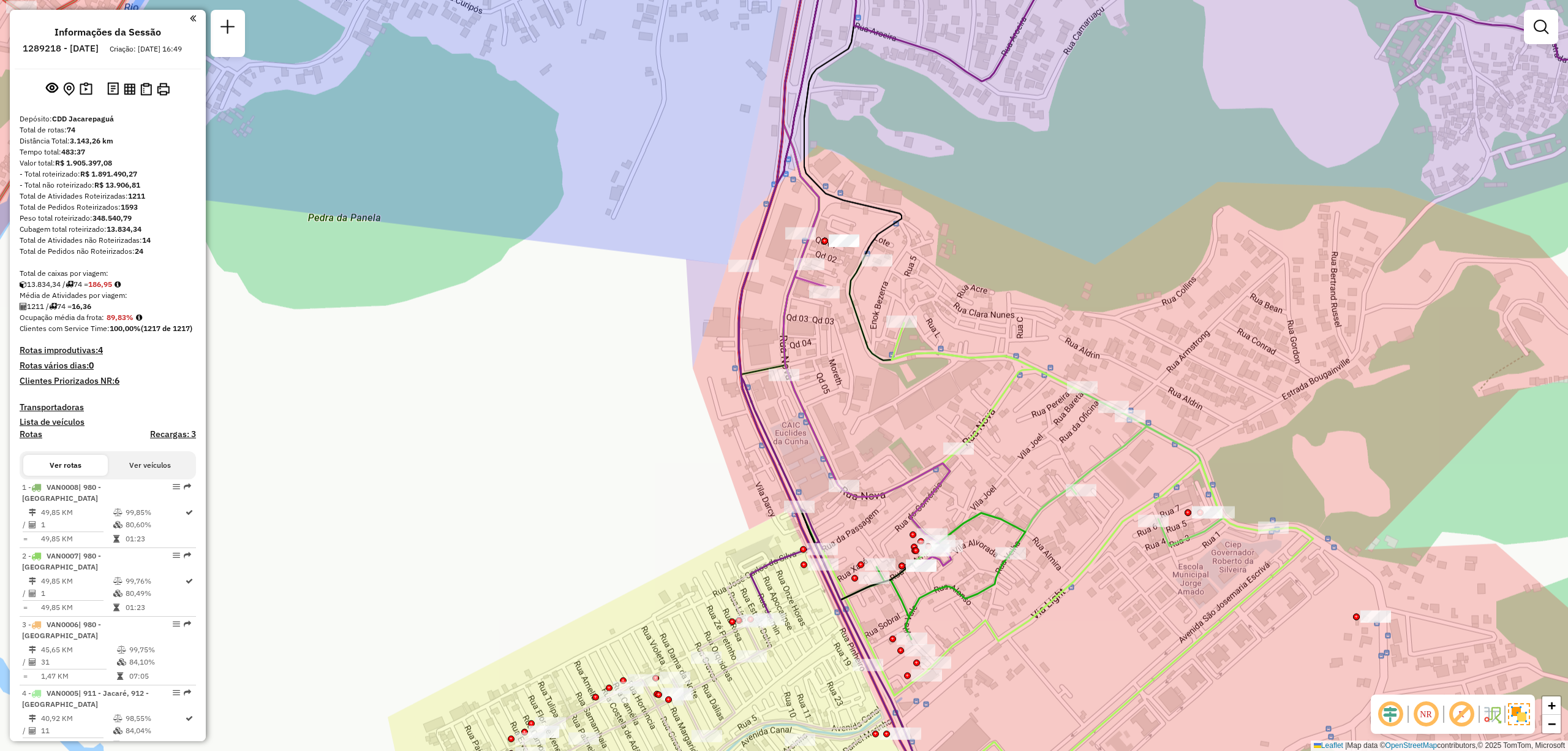
drag, startPoint x: 1190, startPoint y: 486, endPoint x: 1132, endPoint y: 467, distance: 61.0
click at [1185, 485] on div "Janela de atendimento Grade de atendimento Capacidade Transportadoras Veículos …" at bounding box center [784, 375] width 1568 height 751
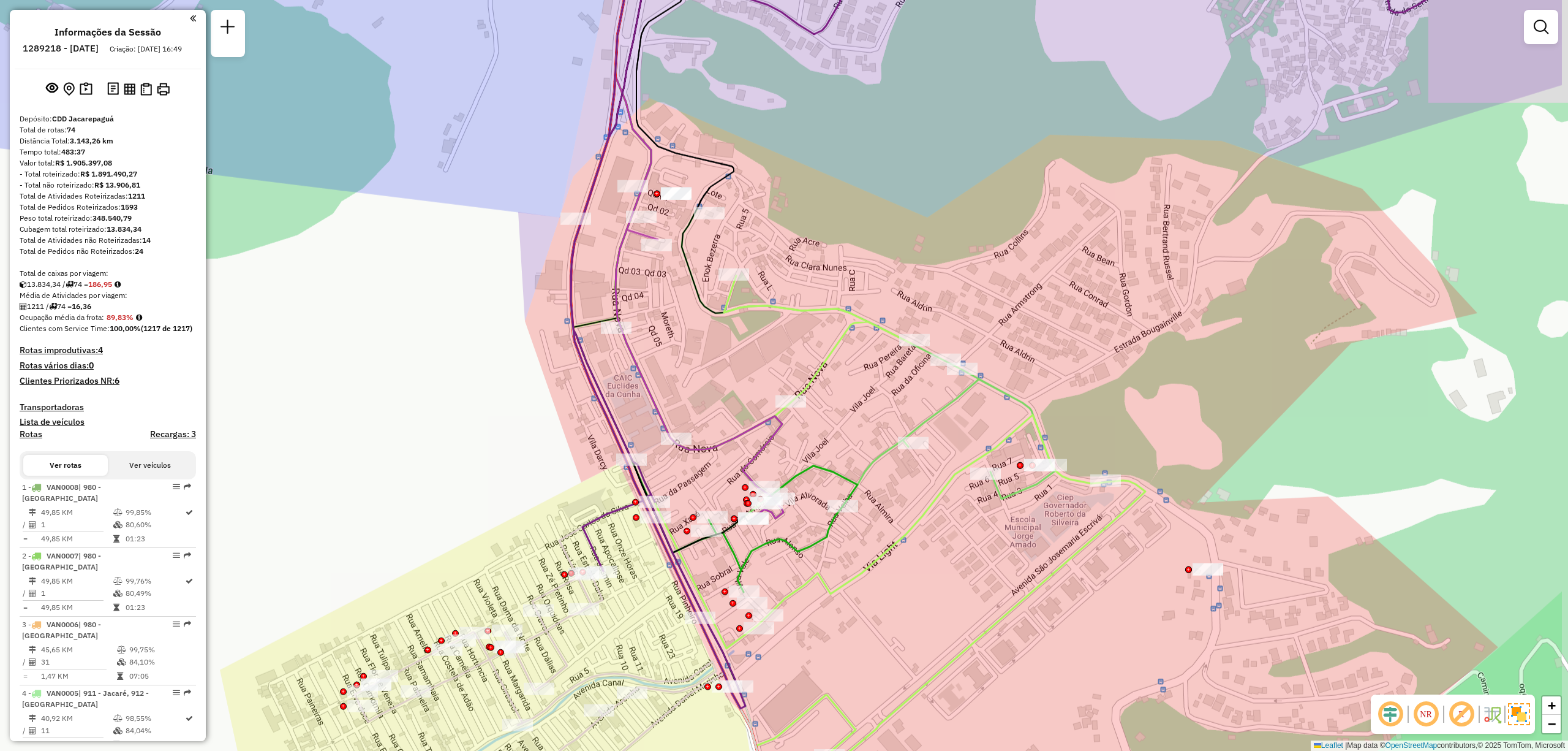
drag, startPoint x: 1132, startPoint y: 467, endPoint x: 1018, endPoint y: 438, distance: 117.6
click at [1018, 438] on div "Janela de atendimento Grade de atendimento Capacidade Transportadoras Veículos …" at bounding box center [784, 375] width 1568 height 751
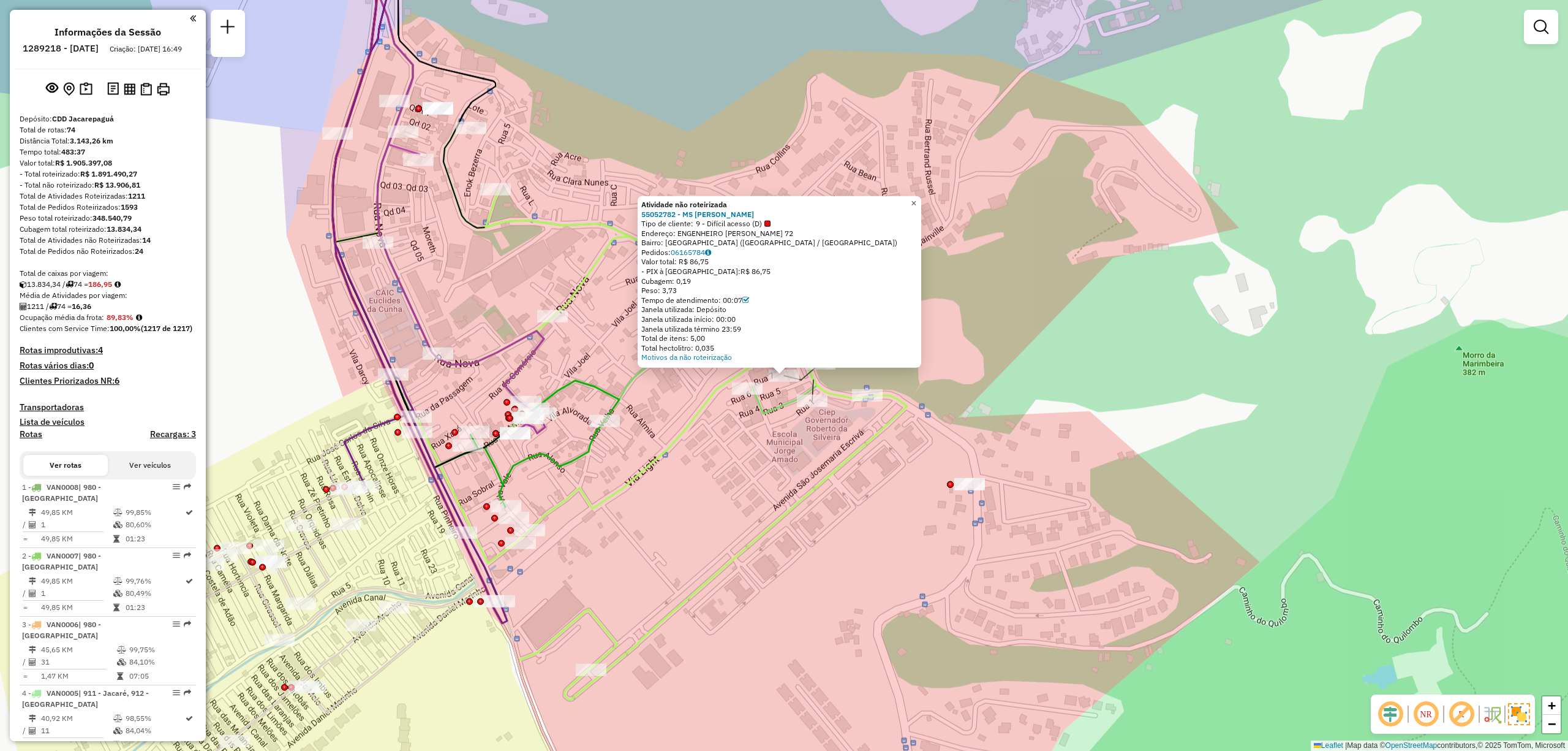
click at [916, 198] on span "×" at bounding box center [913, 202] width 5 height 10
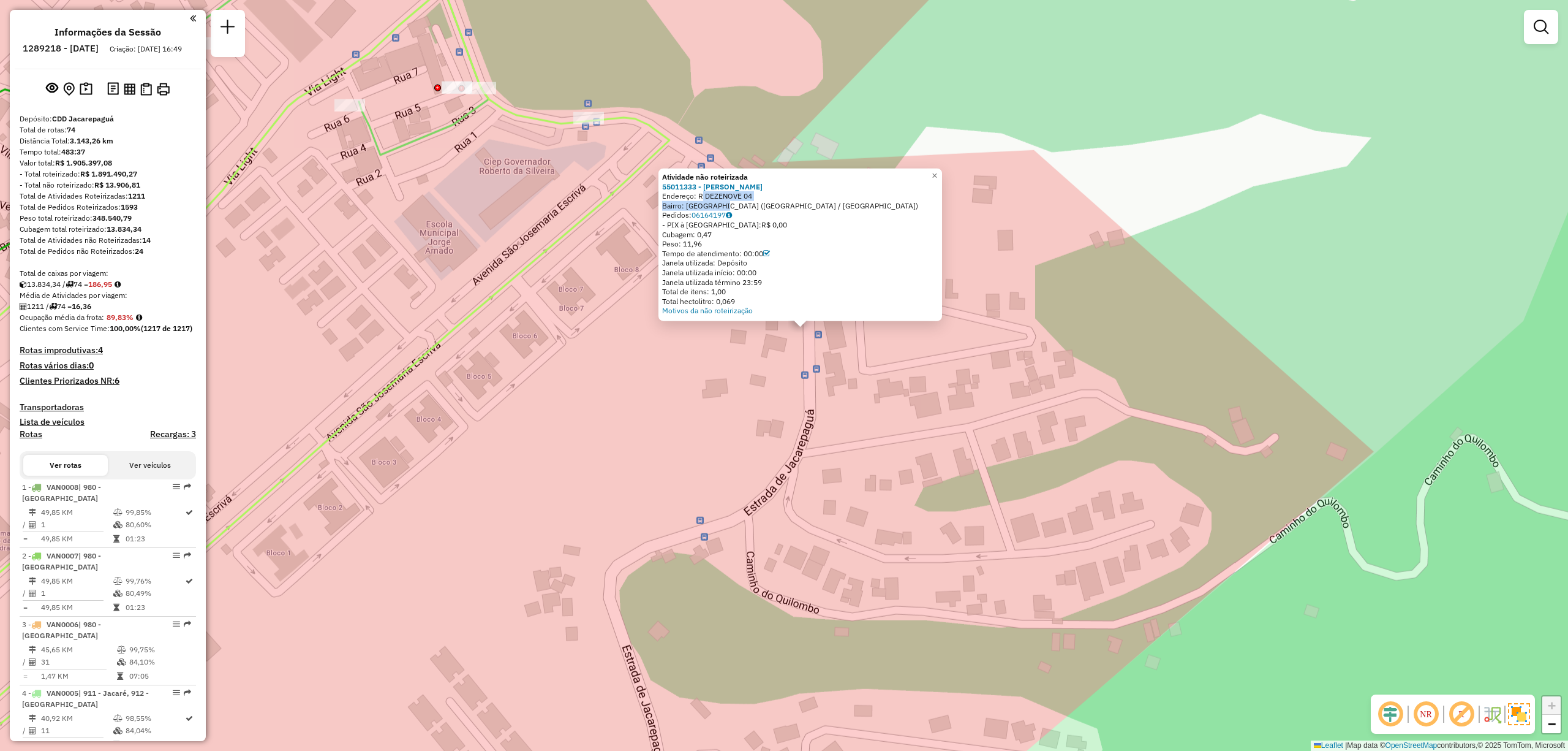
drag, startPoint x: 702, startPoint y: 198, endPoint x: 731, endPoint y: 204, distance: 29.6
click at [731, 204] on div "Atividade não roteirizada 55011333 - JOSE ANTONIO DOS SAN Endereço: R DEZENOVE …" at bounding box center [800, 244] width 277 height 143
copy div "R DEZENOVE 04 Bairro: ITANHANGA"
click at [937, 170] on span "×" at bounding box center [935, 175] width 5 height 10
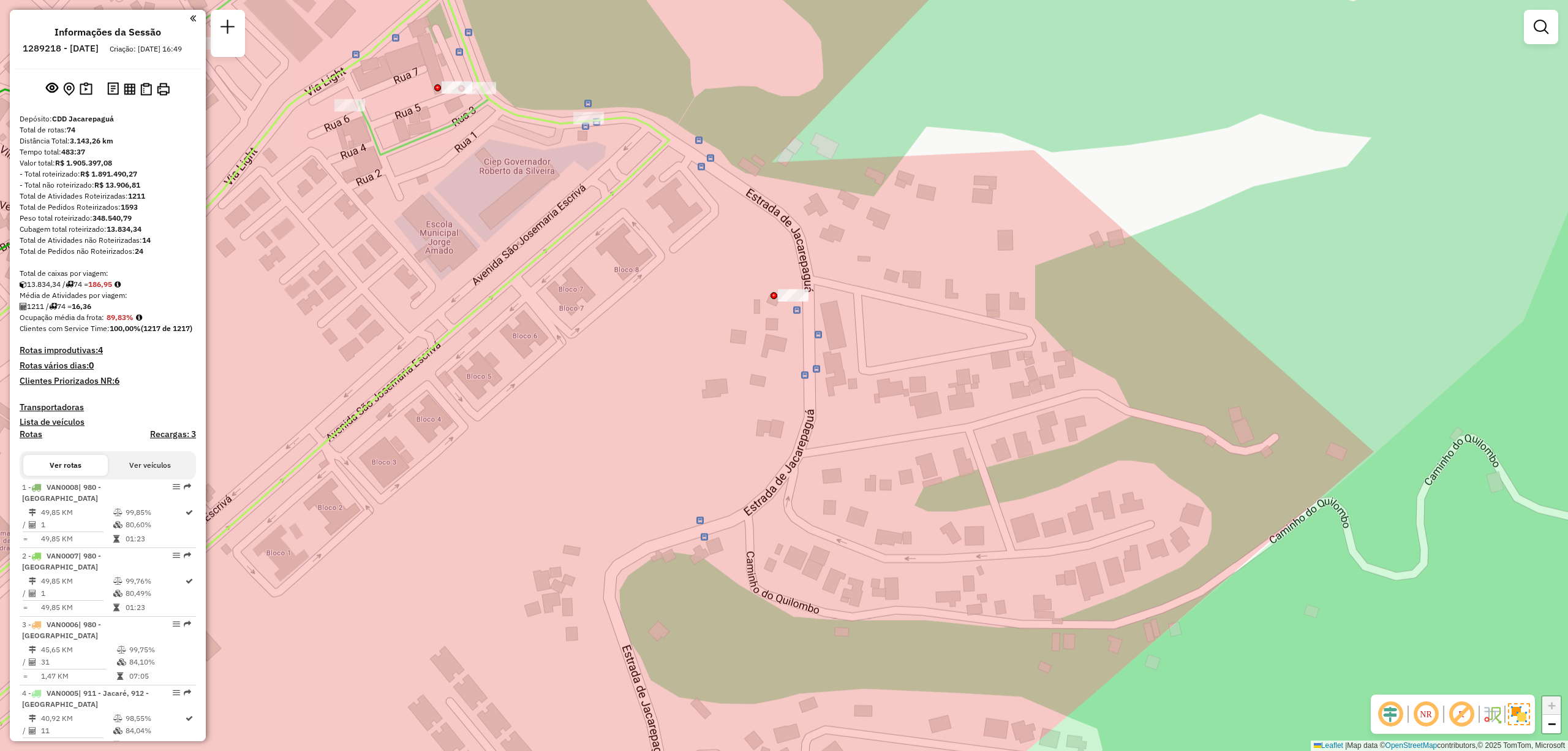
drag, startPoint x: 503, startPoint y: 272, endPoint x: 932, endPoint y: 444, distance: 462.2
click at [931, 444] on div "Janela de atendimento Grade de atendimento Capacidade Transportadoras Veículos …" at bounding box center [784, 375] width 1568 height 751
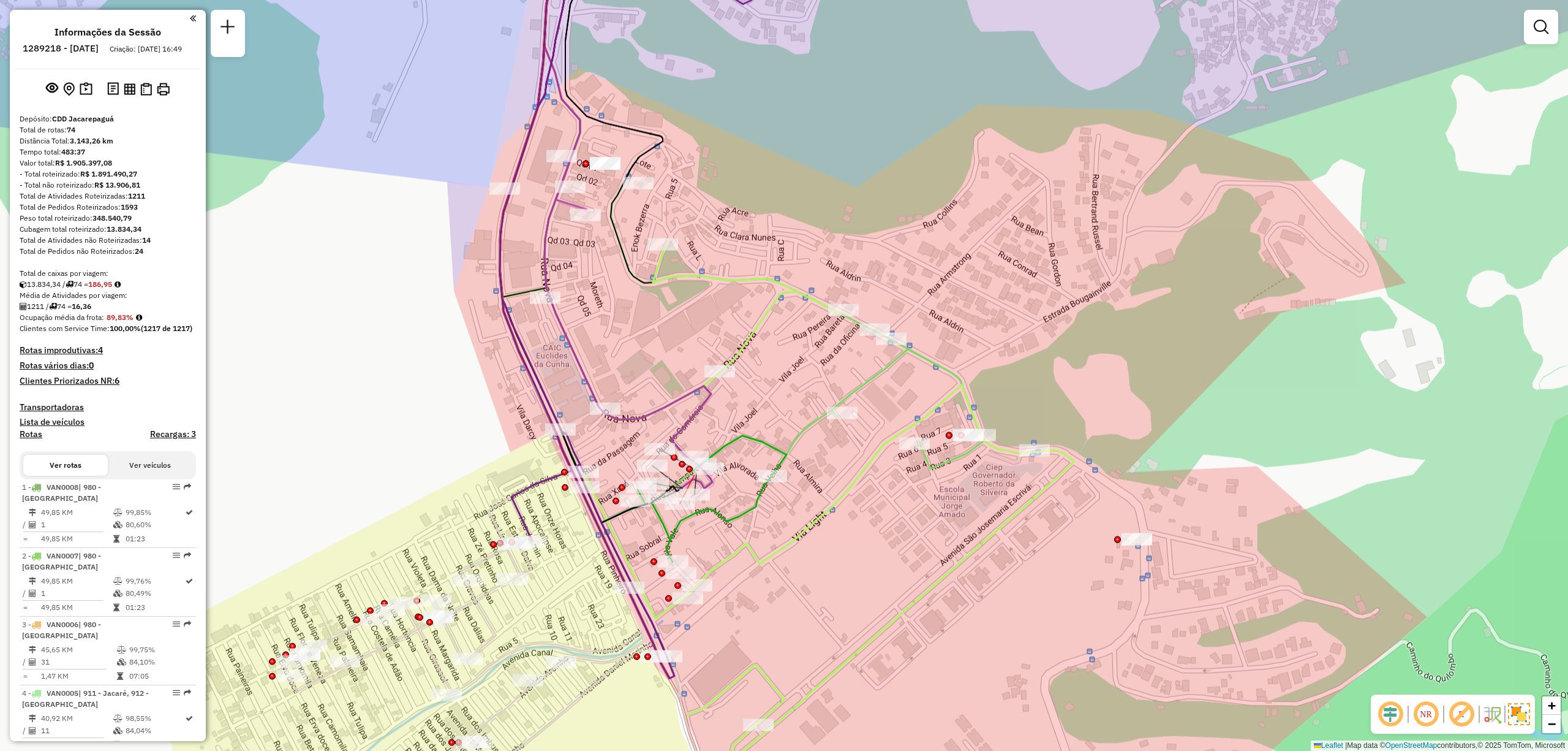
drag, startPoint x: 670, startPoint y: 478, endPoint x: 675, endPoint y: 469, distance: 10.3
click at [675, 489] on icon at bounding box center [629, 217] width 168 height 543
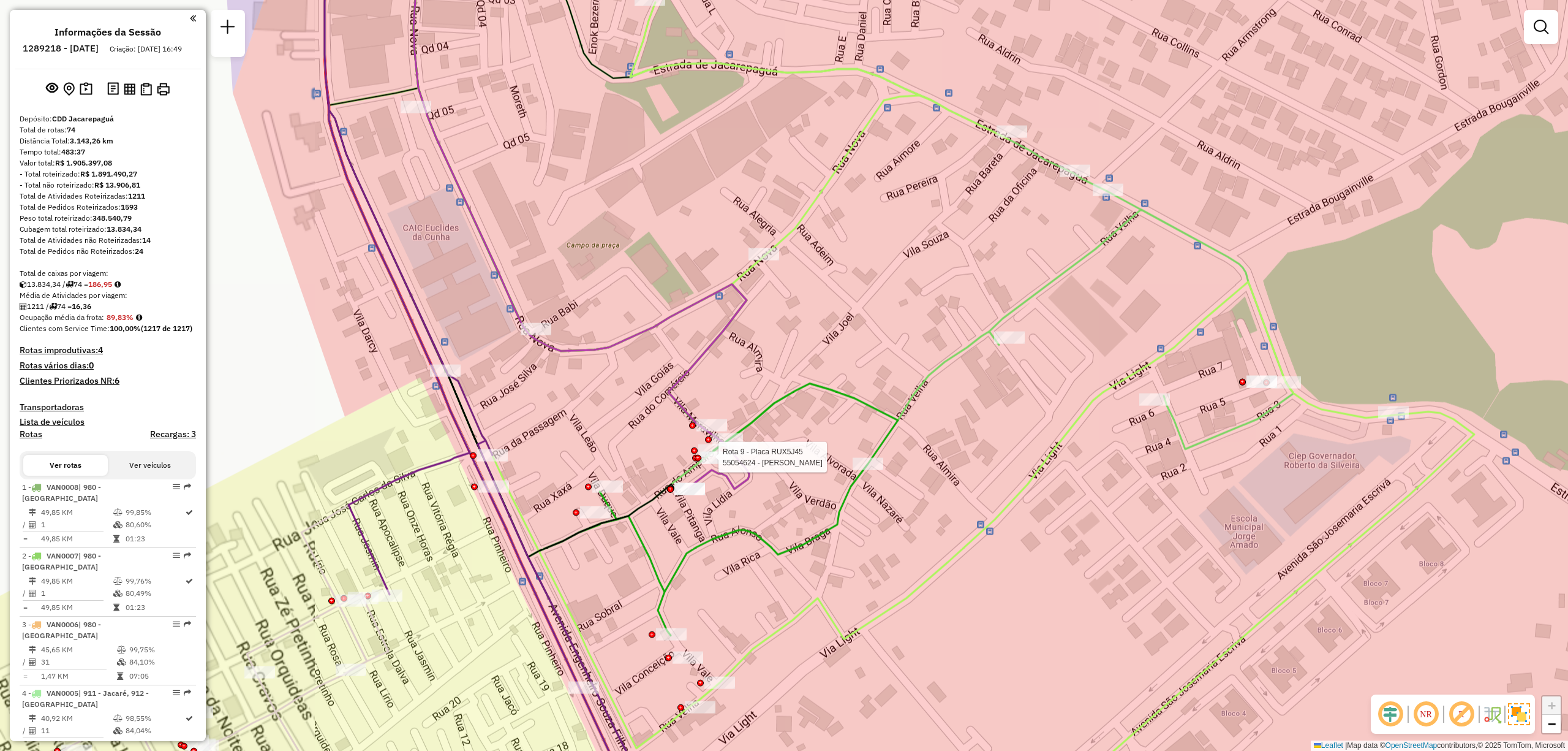
click at [834, 619] on icon at bounding box center [902, 414] width 1146 height 824
select select "**********"
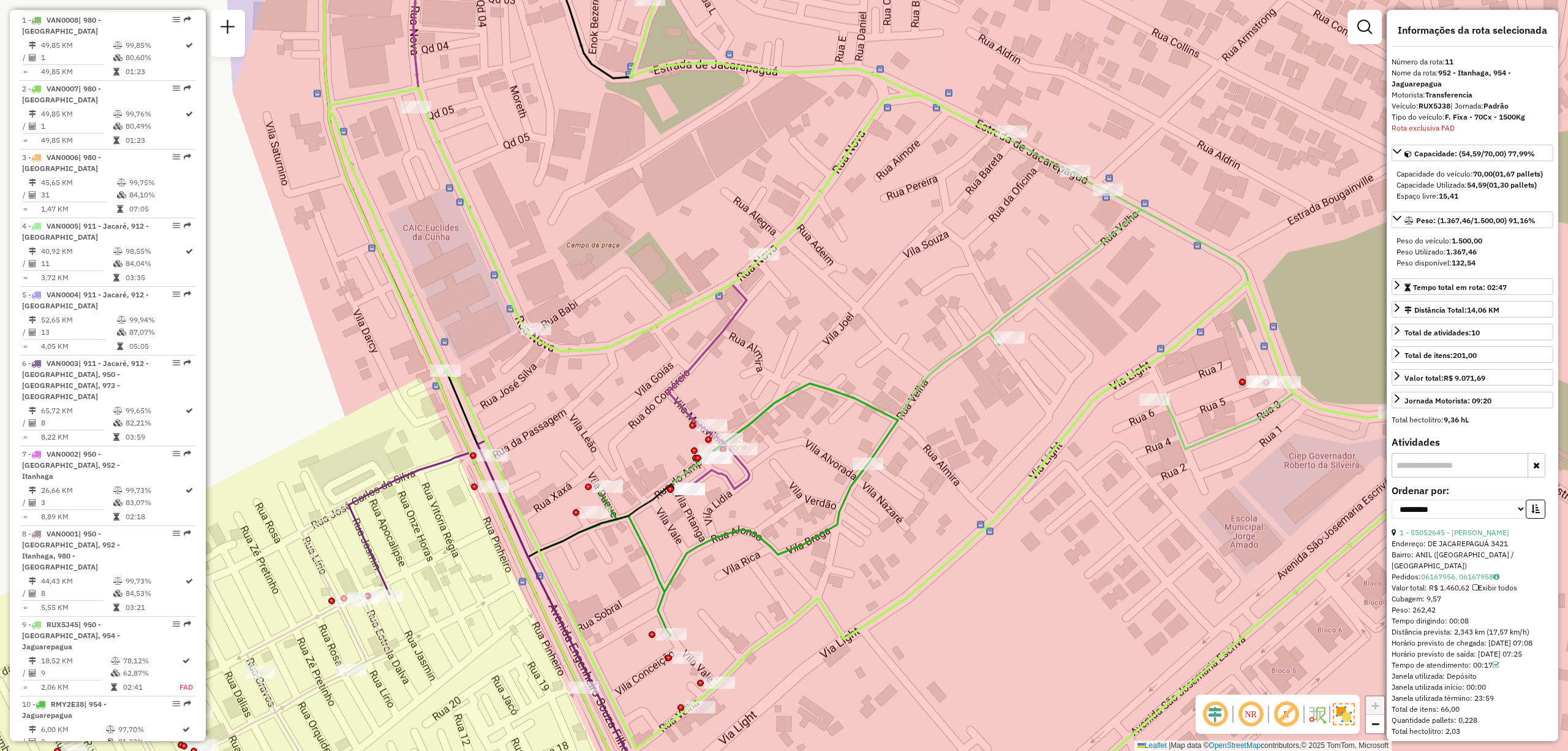
scroll to position [1168, 0]
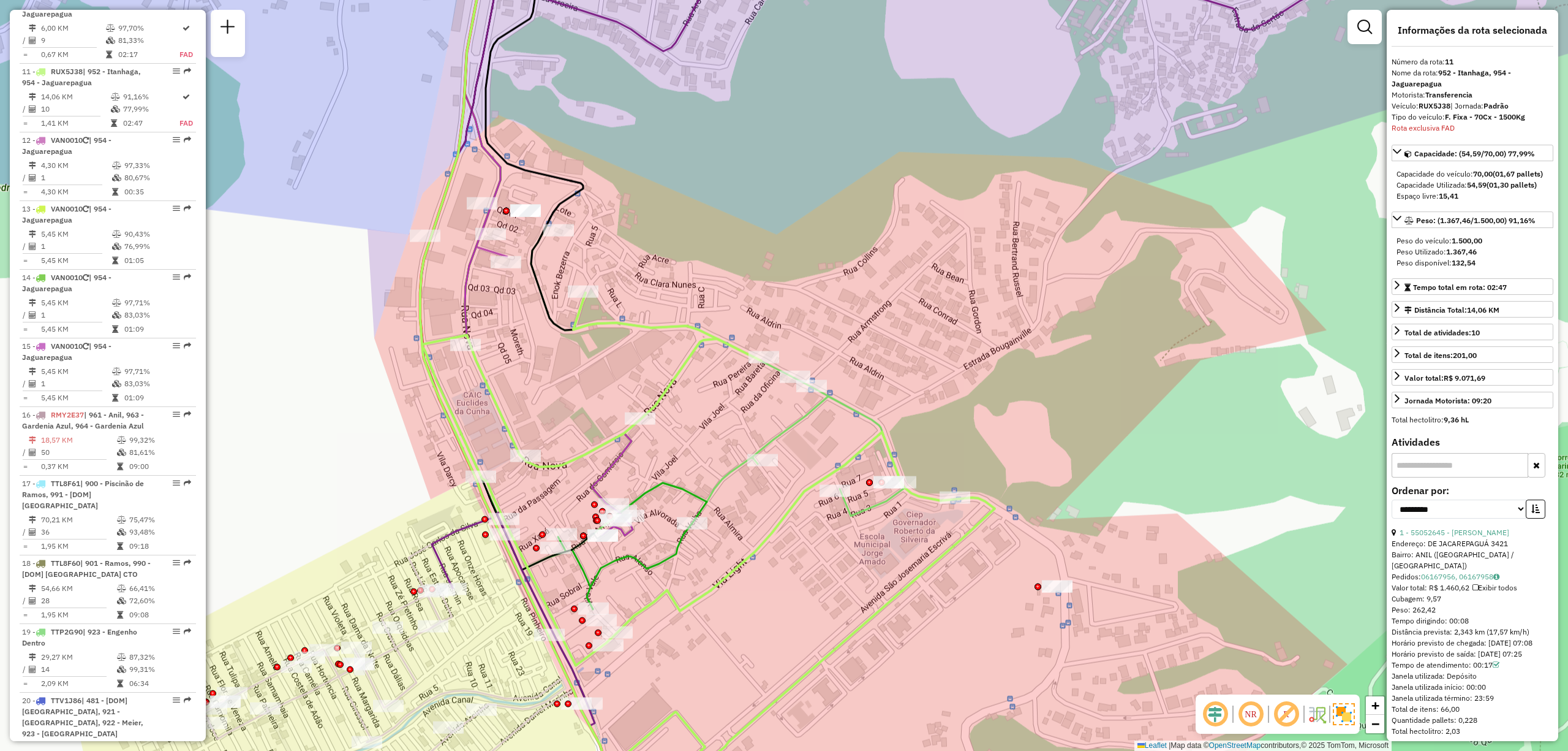
drag, startPoint x: 424, startPoint y: 221, endPoint x: 448, endPoint y: 290, distance: 73.1
click at [441, 278] on div "Janela de atendimento Grade de atendimento Capacidade Transportadoras Veículos …" at bounding box center [784, 375] width 1568 height 751
click at [447, 288] on div "Janela de atendimento Grade de atendimento Capacidade Transportadoras Veículos …" at bounding box center [784, 375] width 1568 height 751
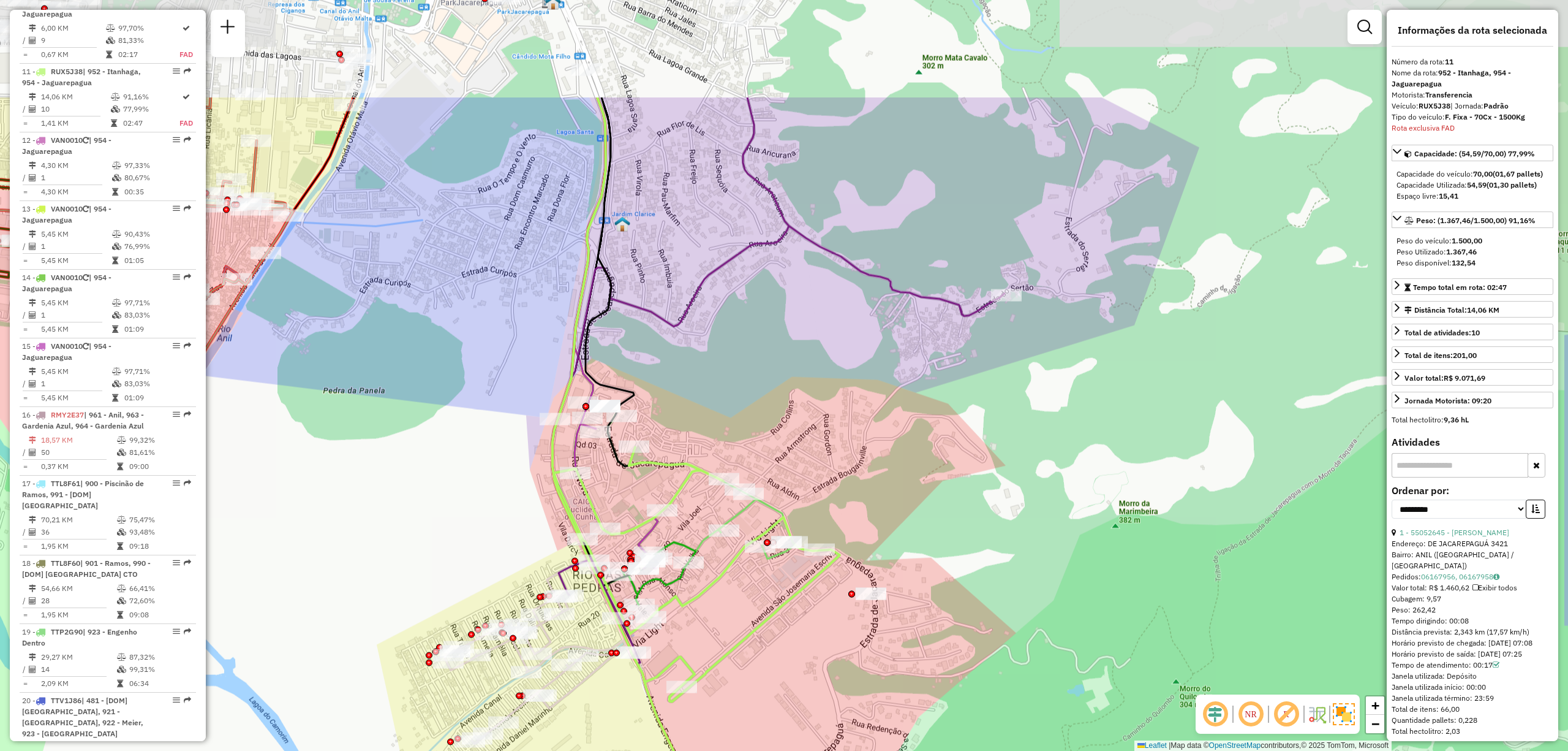
drag, startPoint x: 792, startPoint y: 187, endPoint x: 761, endPoint y: 361, distance: 176.7
click at [761, 361] on div "Janela de atendimento Grade de atendimento Capacidade Transportadoras Veículos …" at bounding box center [784, 375] width 1568 height 751
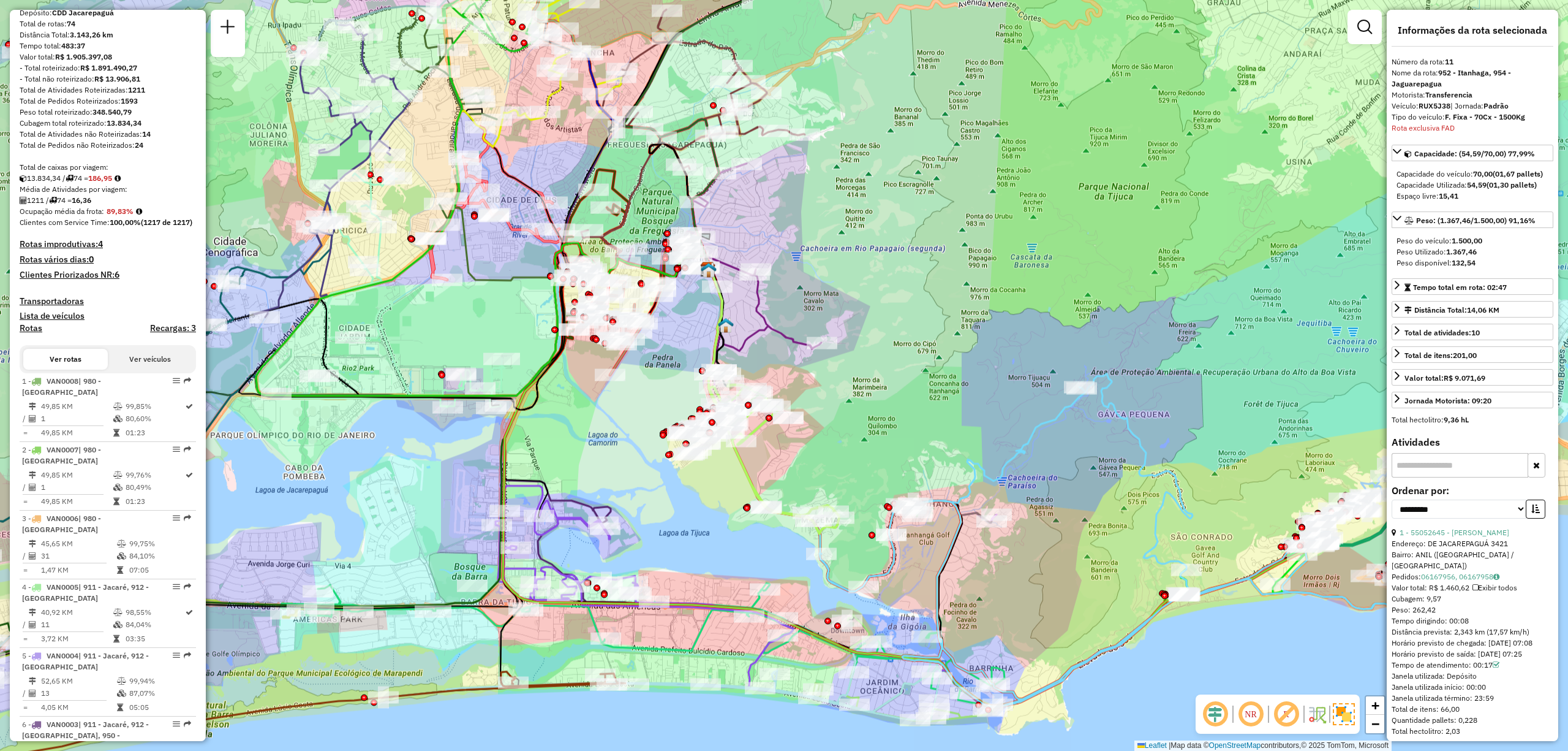
scroll to position [0, 0]
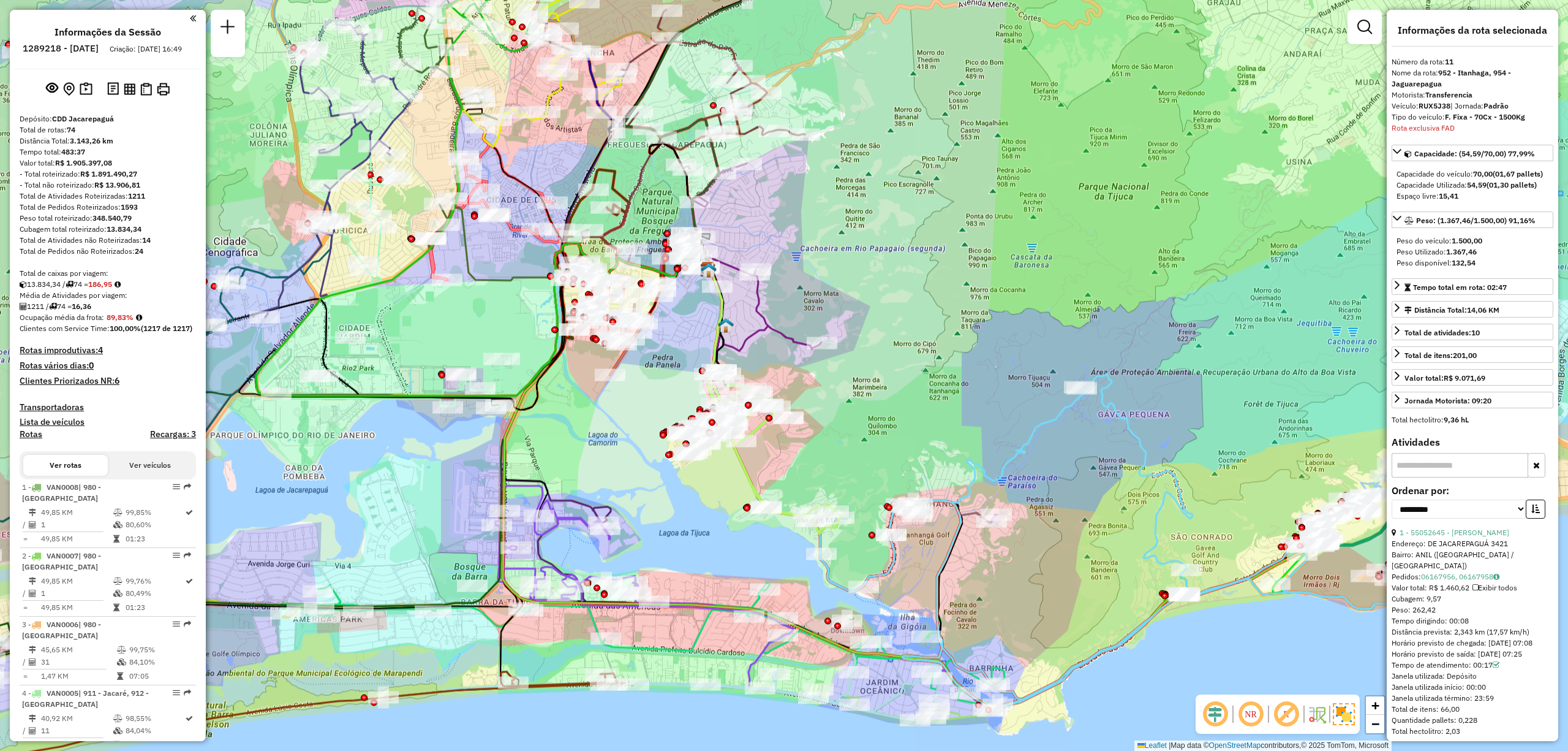
click at [106, 168] on strong "R$ 1.905.397,08" at bounding box center [84, 162] width 57 height 9
click at [112, 157] on div "Tempo total: 483:37" at bounding box center [108, 152] width 176 height 11
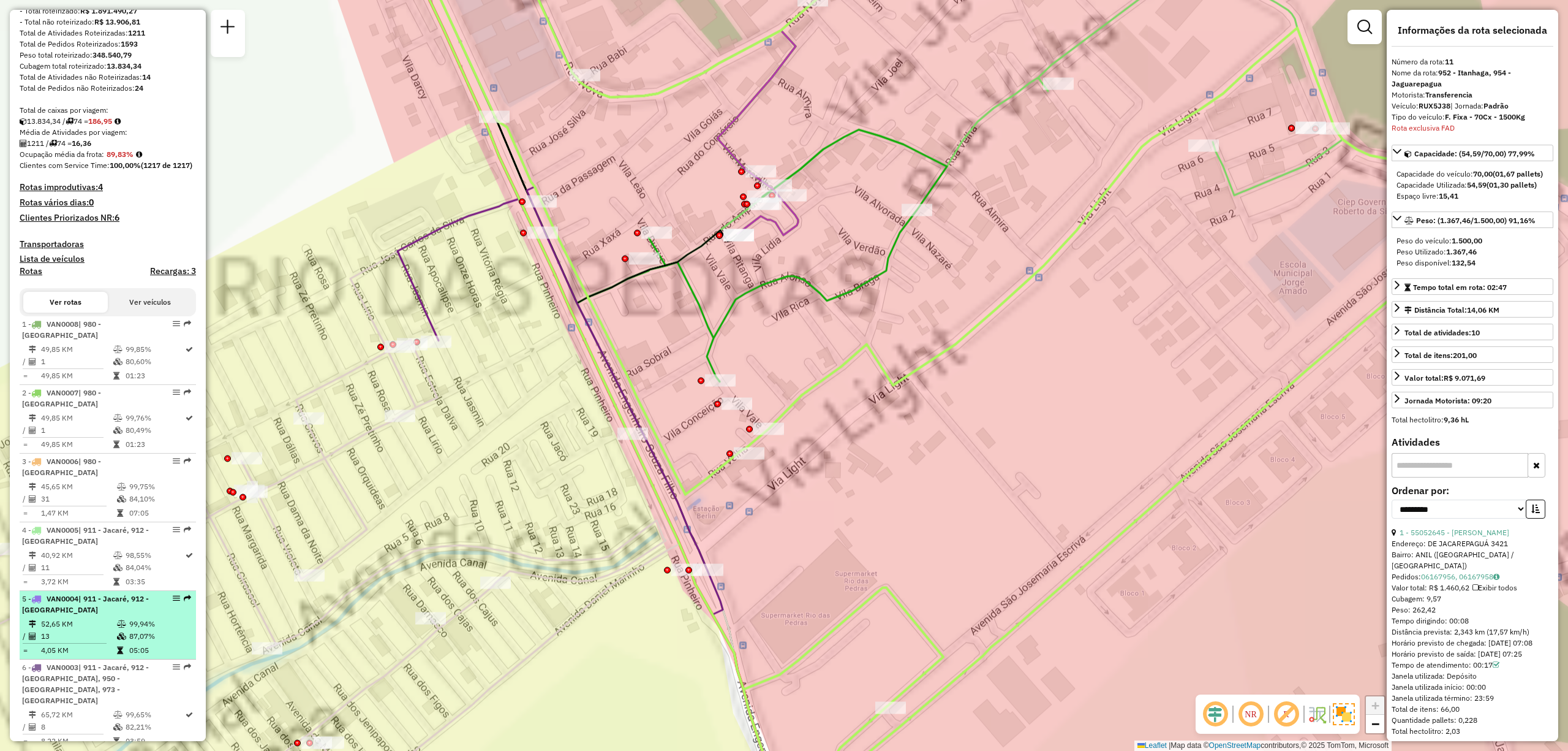
scroll to position [245, 0]
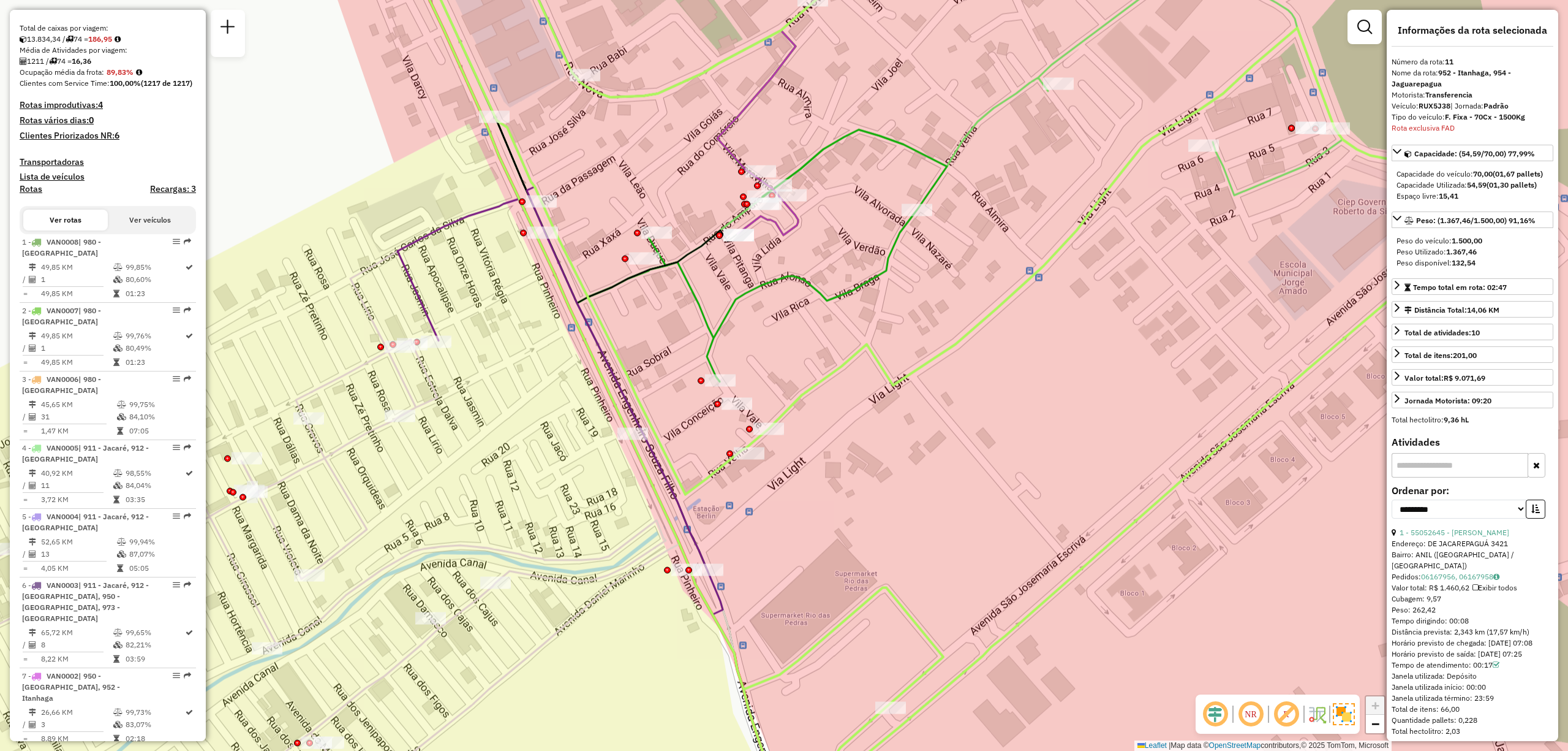
click at [206, 77] on div "Janela de atendimento Grade de atendimento Capacidade Transportadoras Veículos …" at bounding box center [784, 375] width 1568 height 751
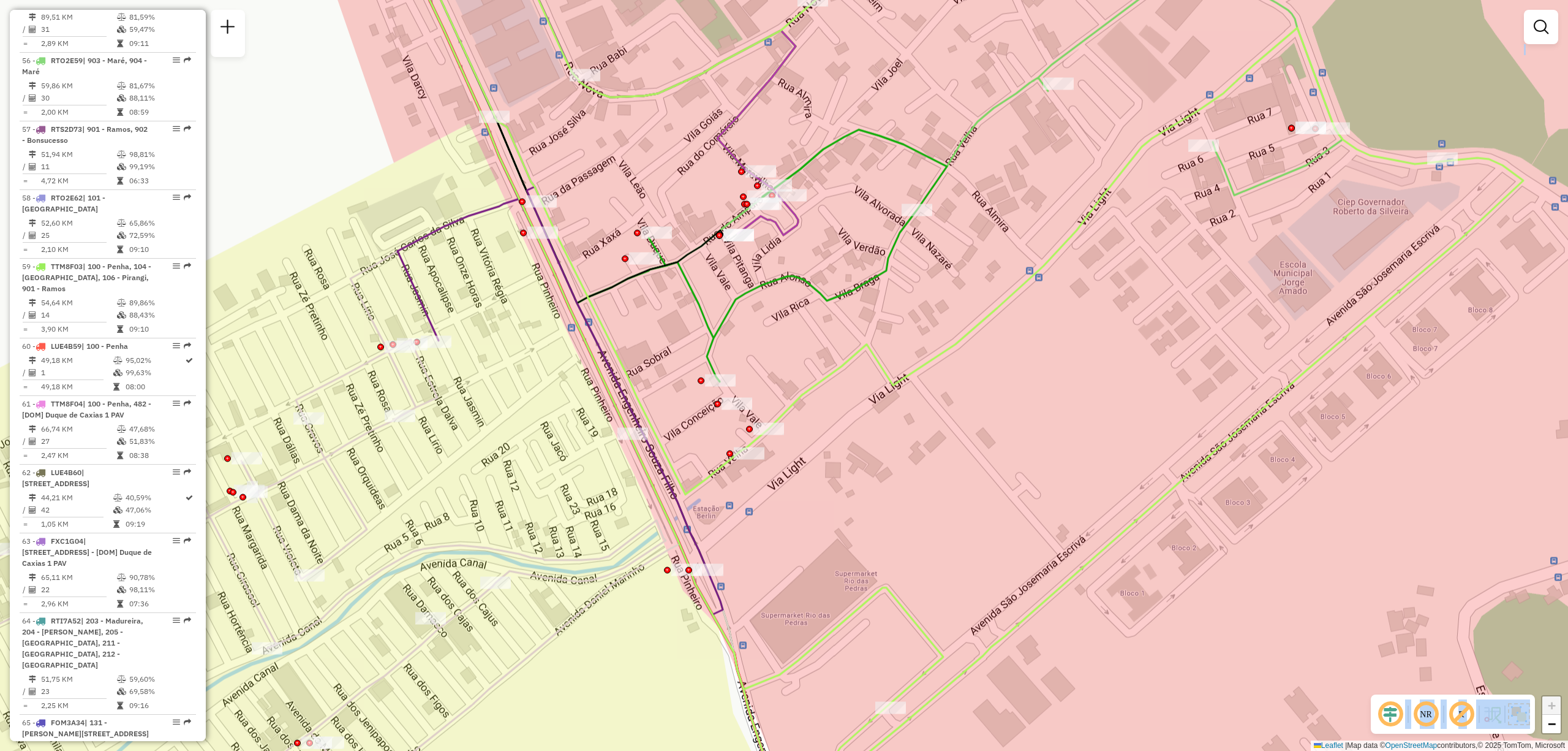
drag, startPoint x: 198, startPoint y: 721, endPoint x: 191, endPoint y: 783, distance: 62.4
click at [191, 750] on html "Aplicando filtros Pop-up bloqueado! Seu navegador bloqueou automáticamente a ab…" at bounding box center [784, 375] width 1568 height 751
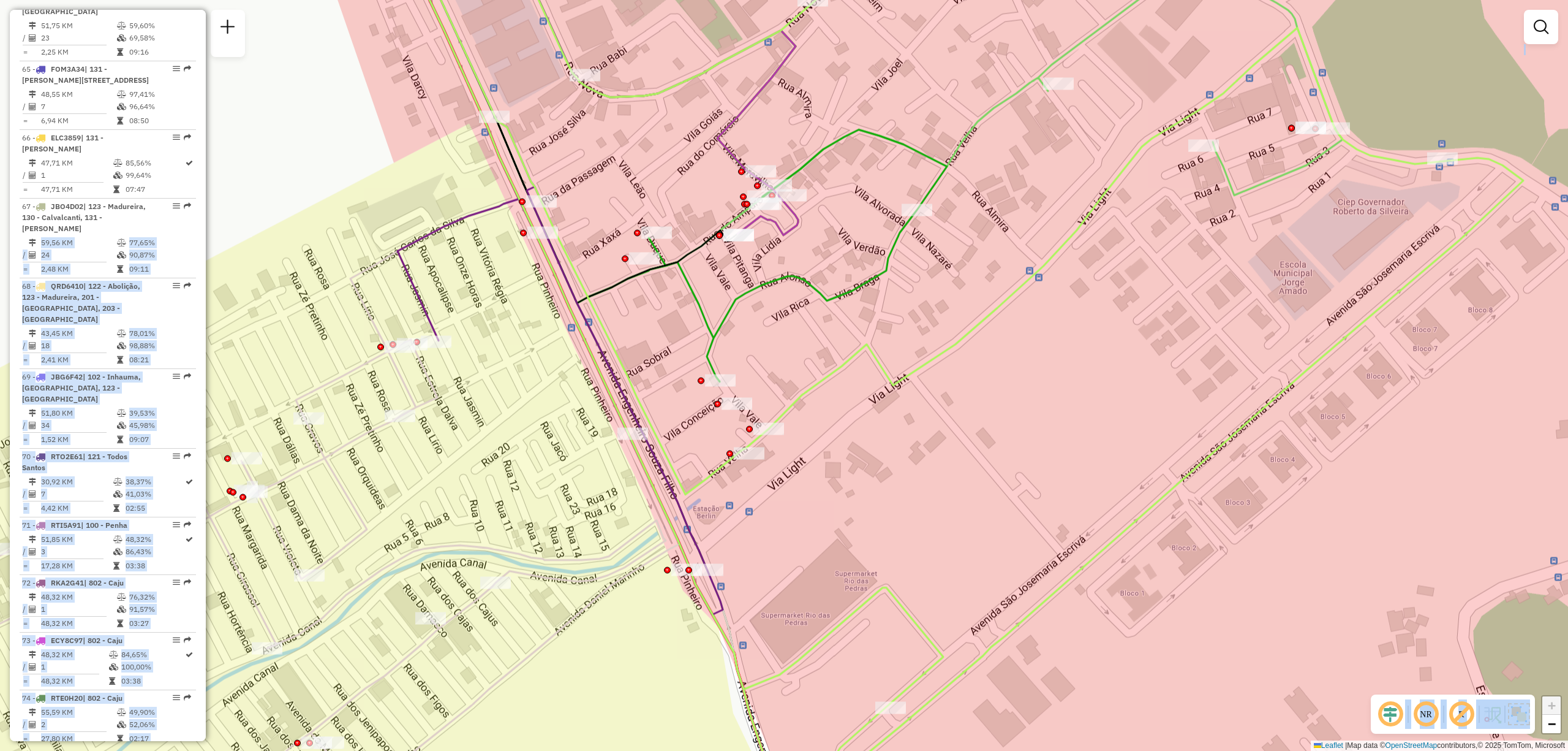
scroll to position [5224, 0]
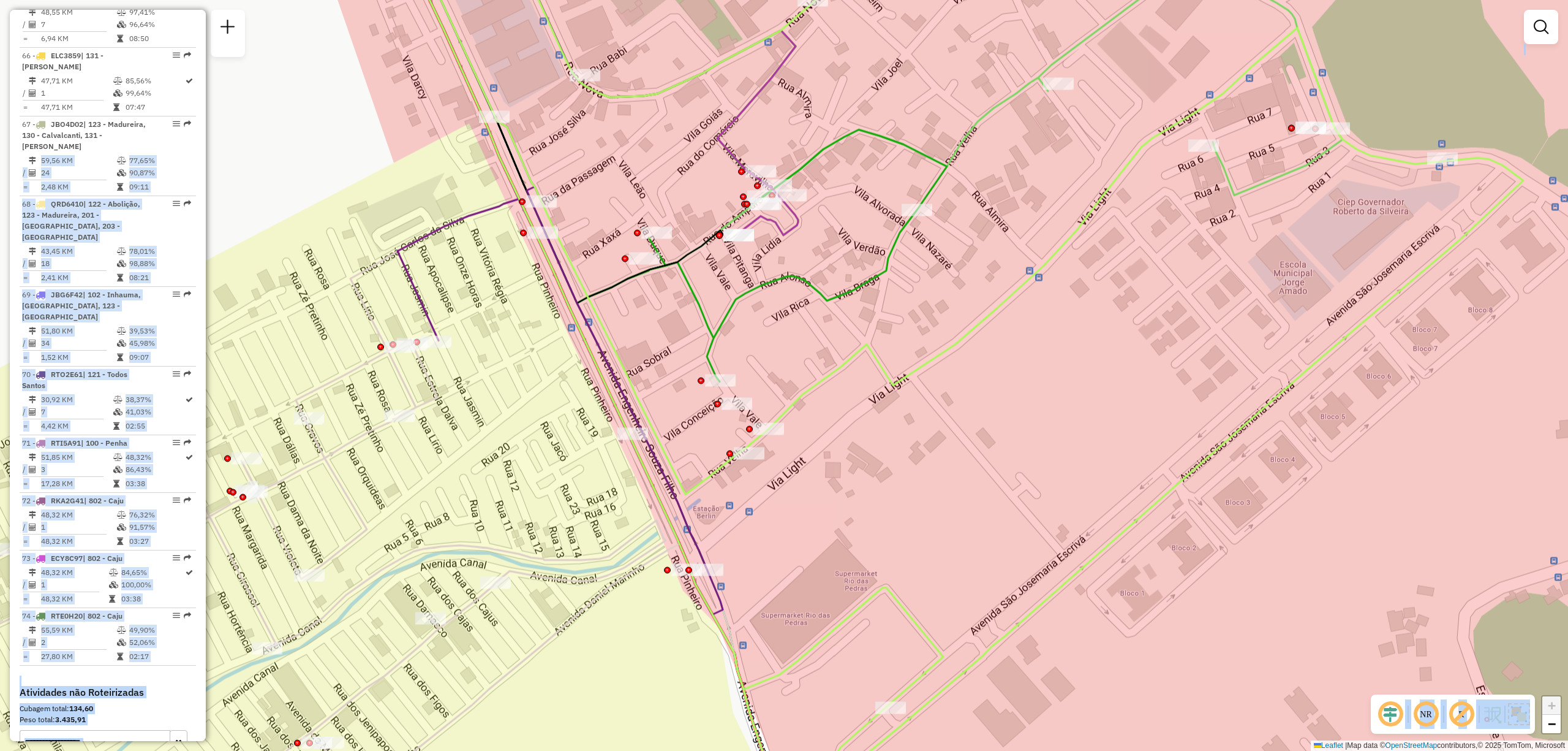
click at [180, 686] on h4 "Atividades não Roteirizadas" at bounding box center [108, 692] width 176 height 12
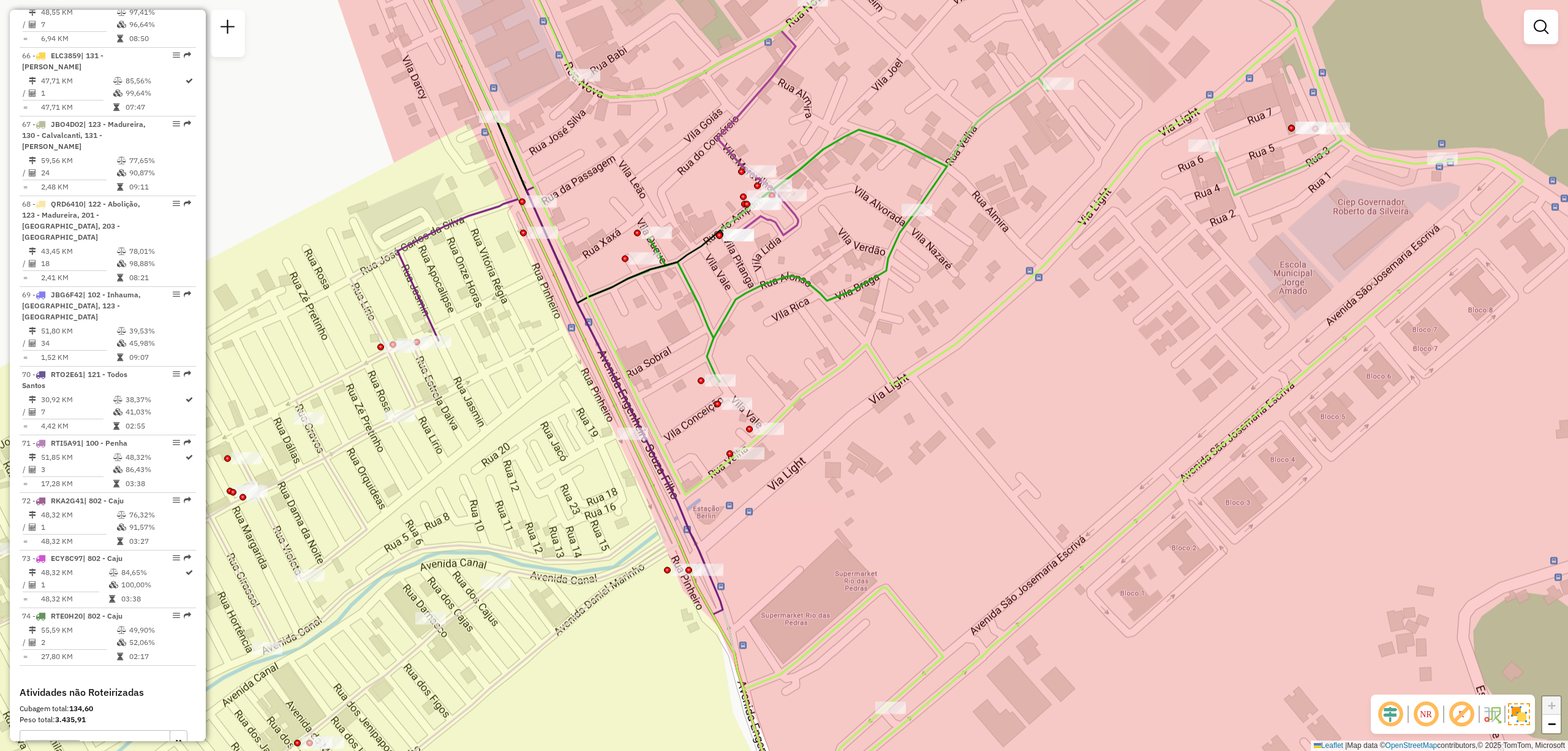
scroll to position [5290, 0]
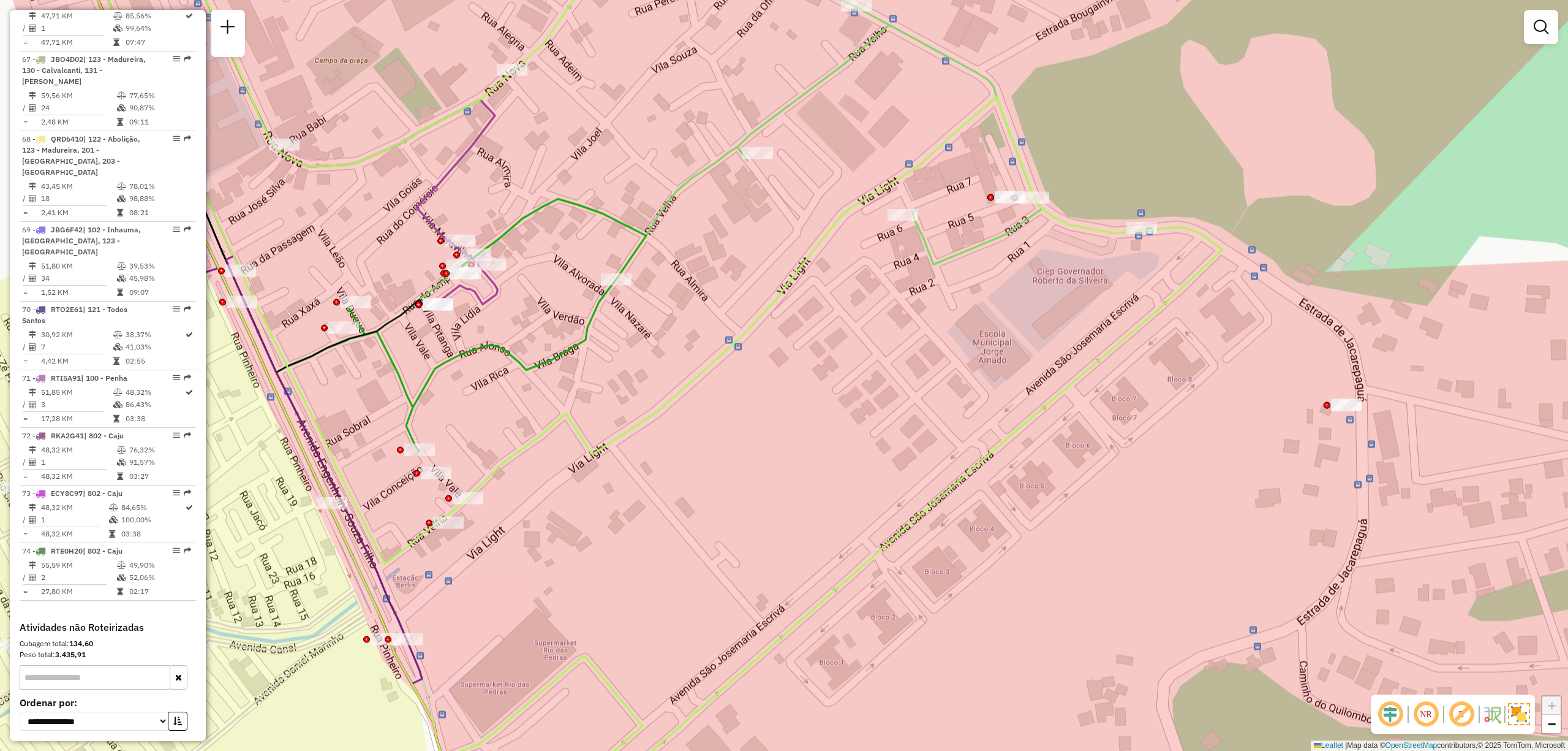
drag, startPoint x: 418, startPoint y: 417, endPoint x: 471, endPoint y: 435, distance: 56.0
click at [471, 435] on div "Janela de atendimento Grade de atendimento Capacidade Transportadoras Veículos …" at bounding box center [784, 375] width 1568 height 751
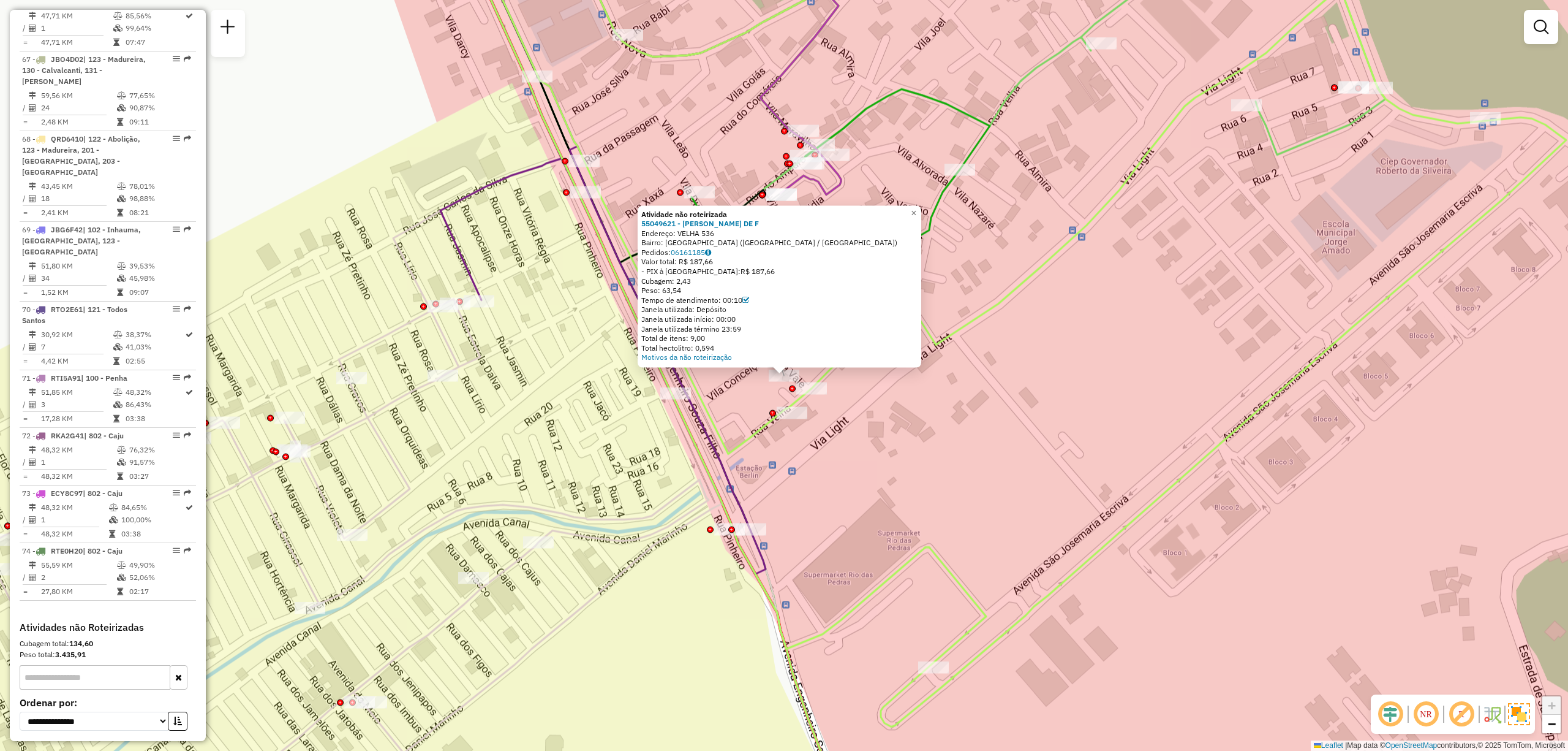
click at [440, 491] on div "Atividade não roteirizada 55049621 - SEBASTIAO GOMES DE F Endereço: VELHA 536 B…" at bounding box center [784, 375] width 1568 height 751
click at [662, 217] on strong "Atividade não roteirizada" at bounding box center [685, 213] width 86 height 9
drag, startPoint x: 715, startPoint y: 235, endPoint x: 640, endPoint y: 215, distance: 77.6
click at [638, 216] on div "Atividade não roteirizada 55049621 - SEBASTIAO GOMES DE F Endereço: VELHA 536 B…" at bounding box center [779, 286] width 283 height 162
copy div "Atividade não roteirizada 55049621 - SEBASTIAO GOMES DE F Endereço: VELHA 53"
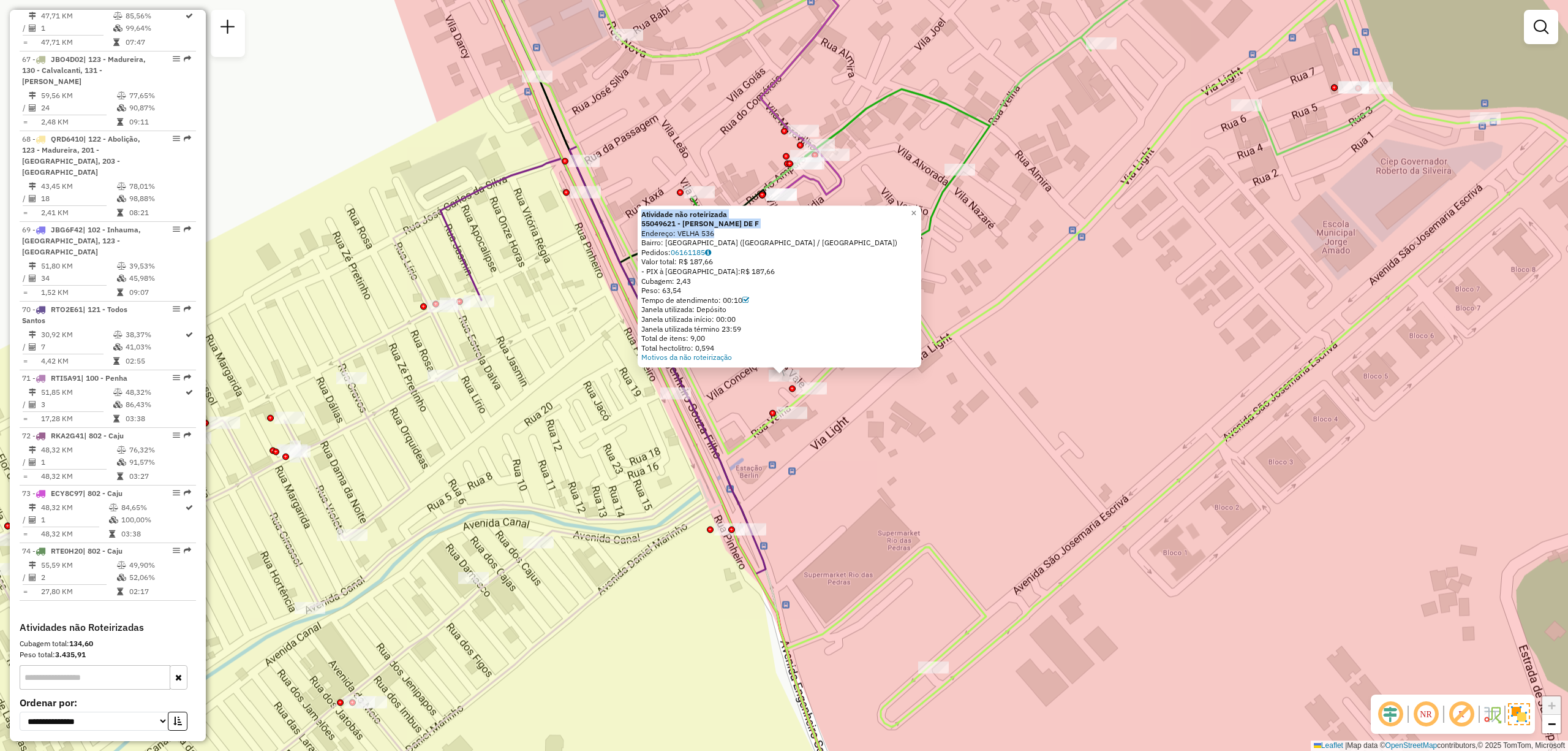
click at [980, 480] on div "Atividade não roteirizada 55049621 - SEBASTIAO GOMES DE F Endereço: VELHA 536 B…" at bounding box center [784, 375] width 1568 height 751
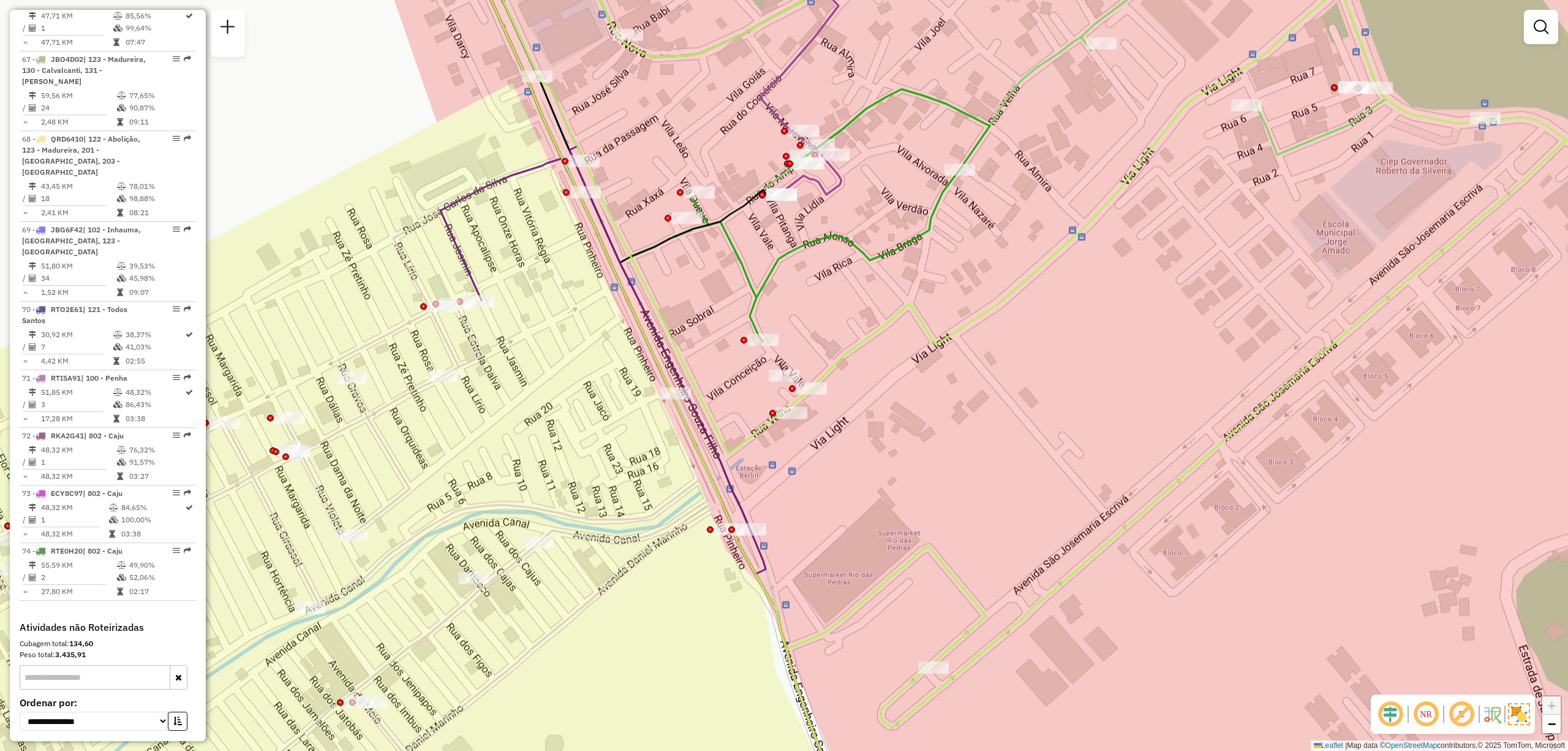
click at [1129, 417] on div "Janela de atendimento Grade de atendimento Capacidade Transportadoras Veículos …" at bounding box center [784, 375] width 1568 height 751
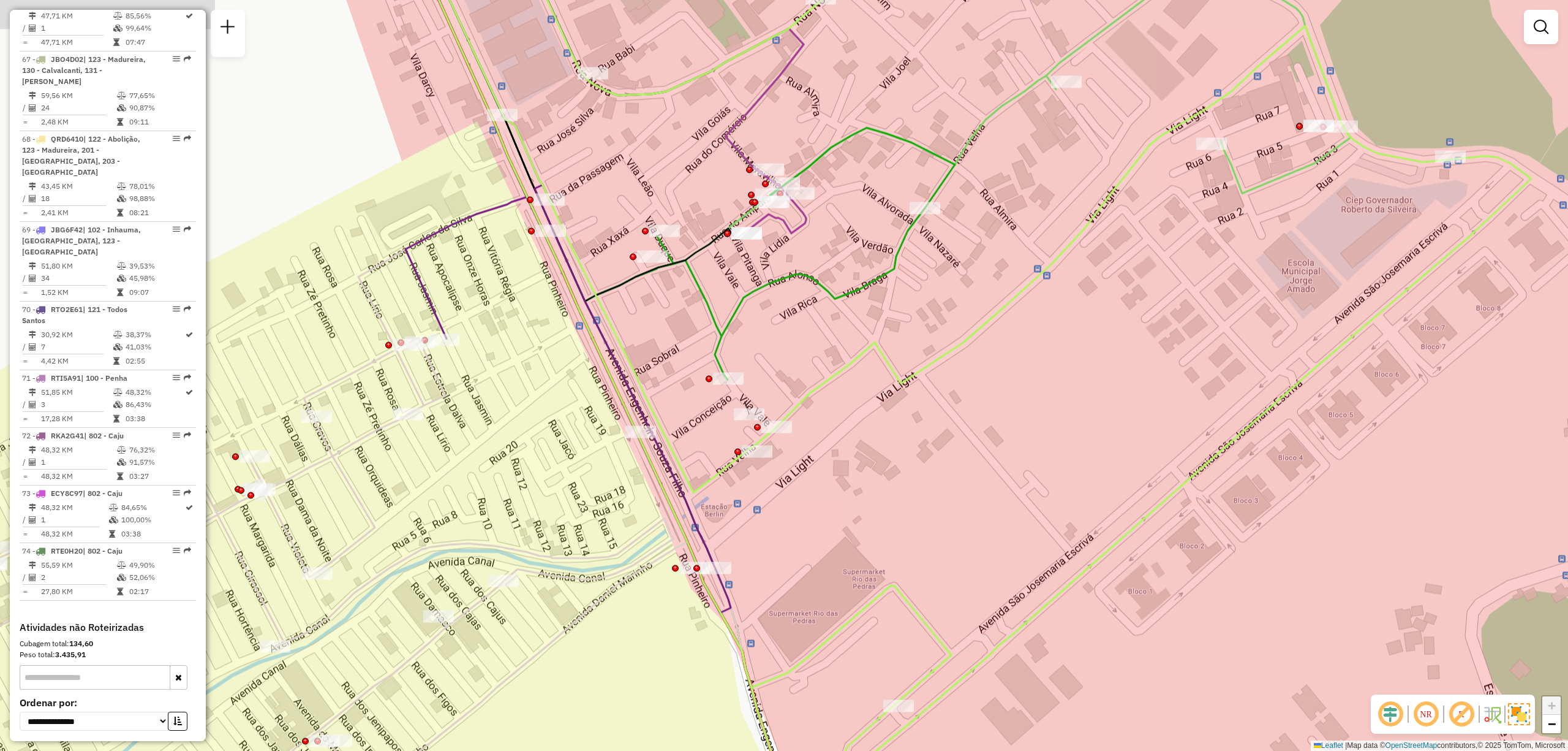
click at [1065, 474] on div "Janela de atendimento Grade de atendimento Capacidade Transportadoras Veículos …" at bounding box center [784, 375] width 1568 height 751
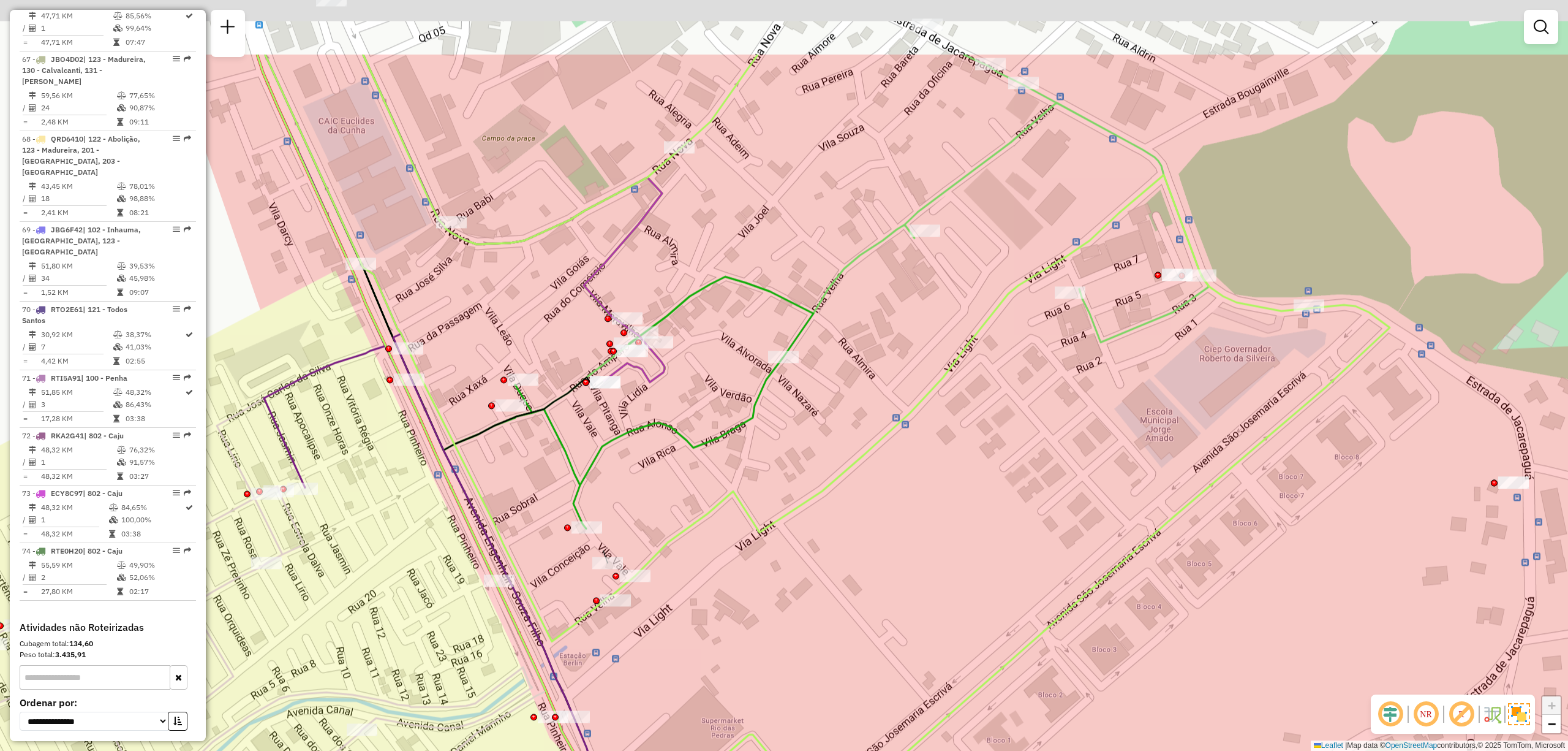
drag, startPoint x: 1022, startPoint y: 379, endPoint x: 969, endPoint y: 439, distance: 80.1
click at [969, 439] on div "Janela de atendimento Grade de atendimento Capacidade Transportadoras Veículos …" at bounding box center [784, 375] width 1568 height 751
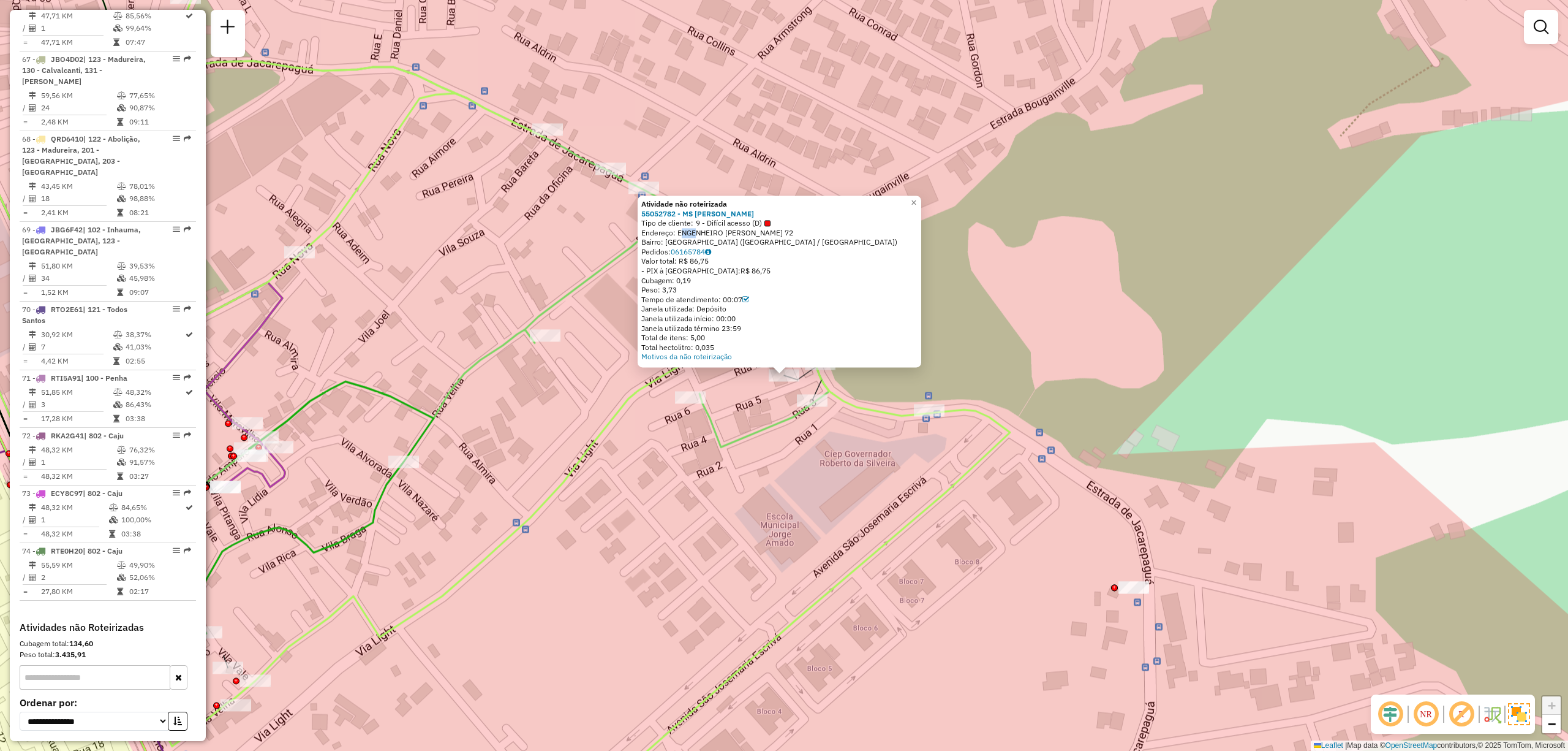
drag, startPoint x: 683, startPoint y: 231, endPoint x: 697, endPoint y: 236, distance: 14.9
click at [695, 234] on div "Endereço: ENGENHEIRO SOUZA FILHO 72" at bounding box center [780, 233] width 277 height 10
click at [709, 238] on div "Bairro: ITANHANGA (RIO DE JANEIRO / RJ)" at bounding box center [780, 243] width 277 height 10
drag, startPoint x: 713, startPoint y: 239, endPoint x: 681, endPoint y: 233, distance: 32.6
click at [681, 233] on div "Atividade não roteirizada 55052782 - MS MERCADO Tipo de cliente: 9 - Difícil ac…" at bounding box center [780, 280] width 277 height 162
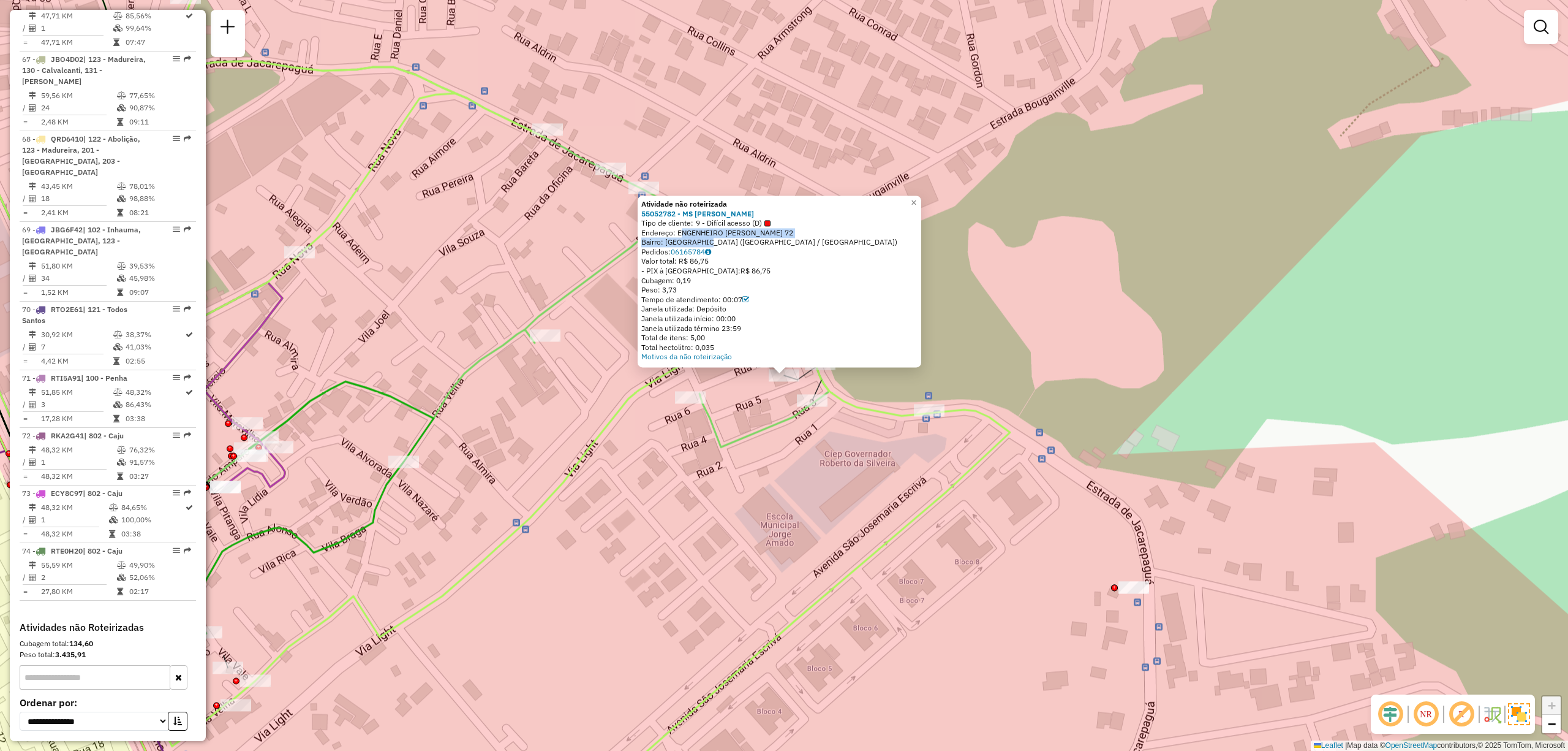
copy div "ENGENHEIRO SOUZA FILHO 72 Bairro: ITANHANGA"
click at [1026, 337] on div "Atividade não roteirizada 55052782 - MS MERCADO Tipo de cliente: 9 - Difícil ac…" at bounding box center [784, 375] width 1568 height 751
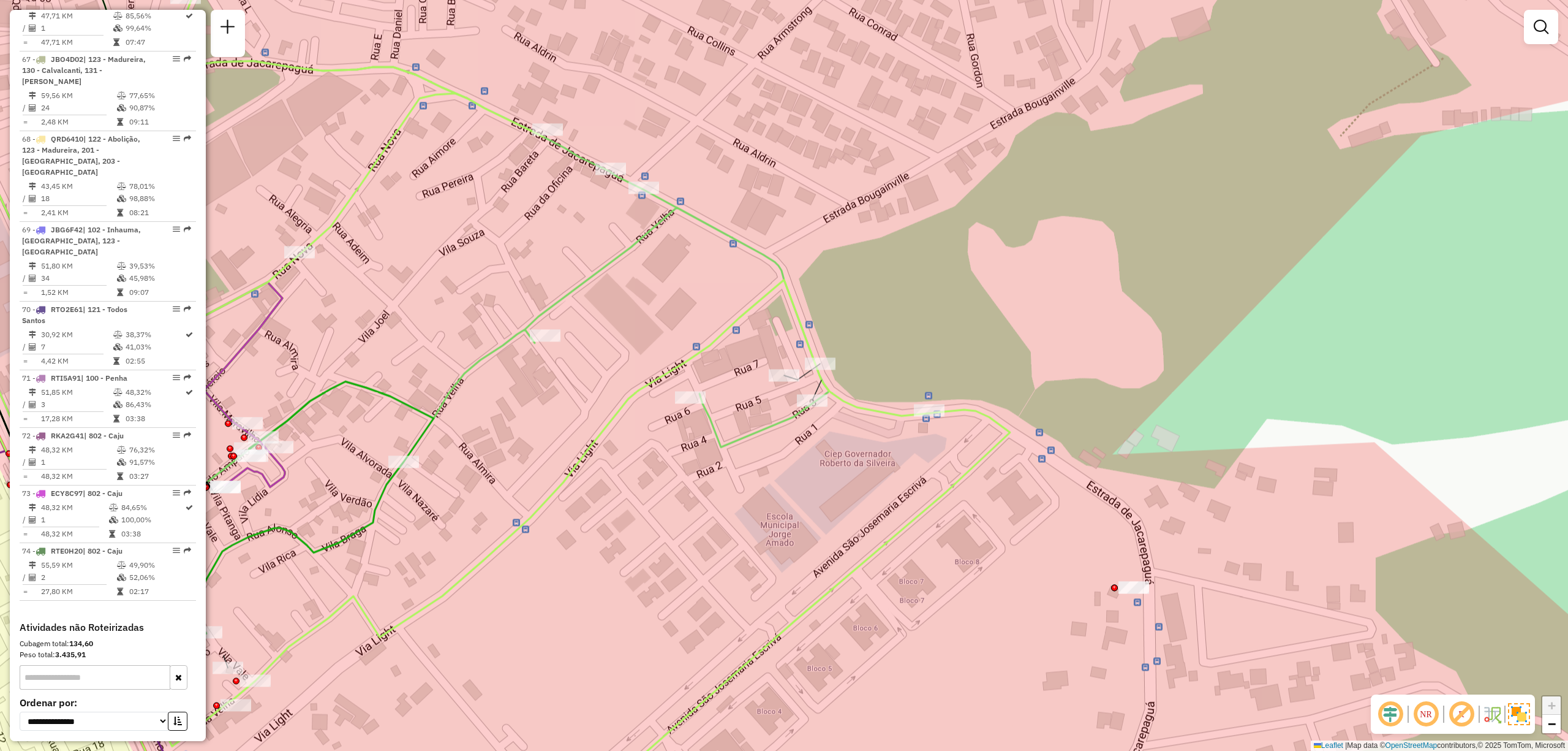
click at [817, 314] on div "Janela de atendimento Grade de atendimento Capacidade Transportadoras Veículos …" at bounding box center [784, 375] width 1568 height 751
click at [893, 347] on div "Janela de atendimento Grade de atendimento Capacidade Transportadoras Veículos …" at bounding box center [784, 375] width 1568 height 751
click at [883, 440] on div "Janela de atendimento Grade de atendimento Capacidade Transportadoras Veículos …" at bounding box center [784, 375] width 1568 height 751
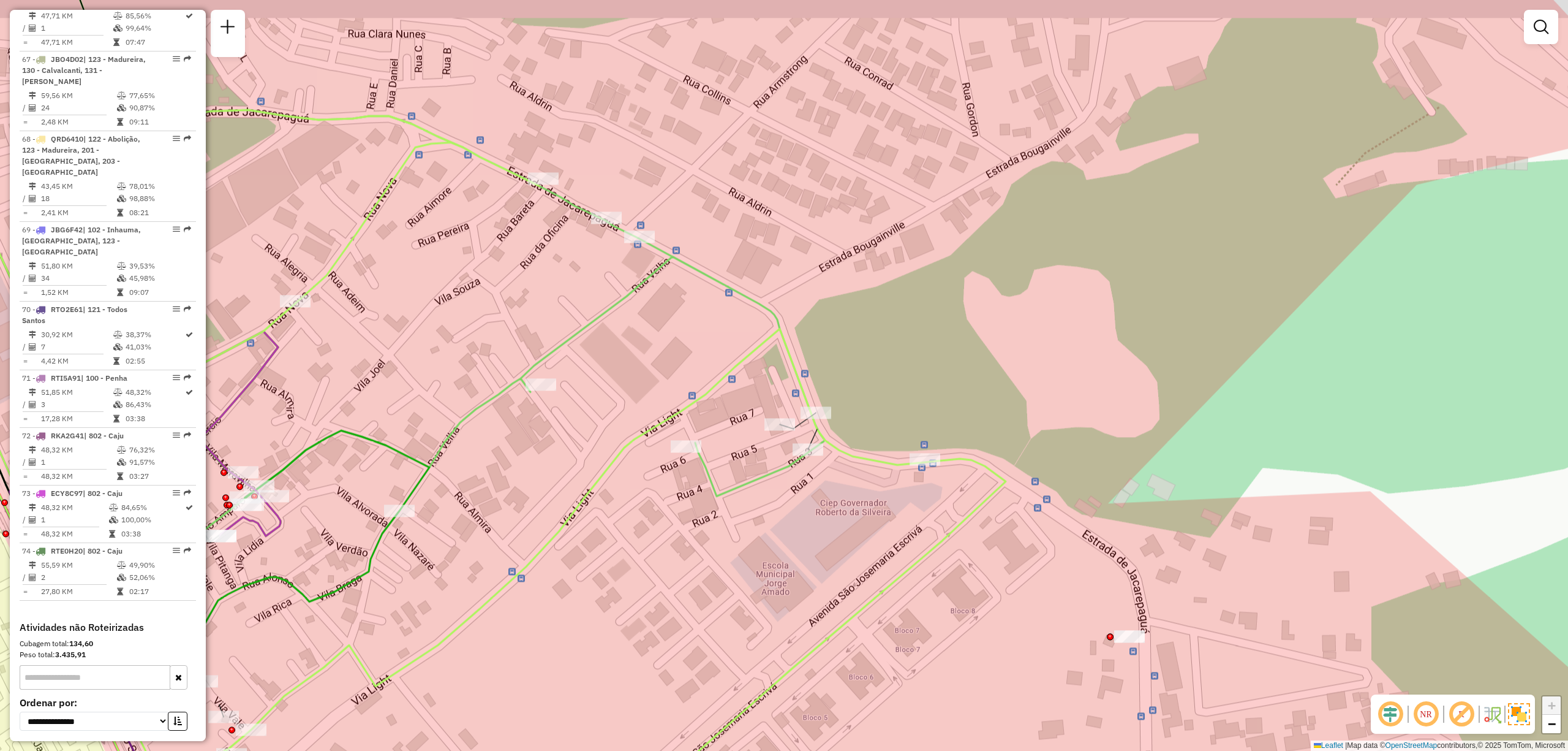
drag, startPoint x: 819, startPoint y: 423, endPoint x: 815, endPoint y: 472, distance: 49.2
click at [815, 472] on div "Janela de atendimento Grade de atendimento Capacidade Transportadoras Veículos …" at bounding box center [784, 375] width 1568 height 751
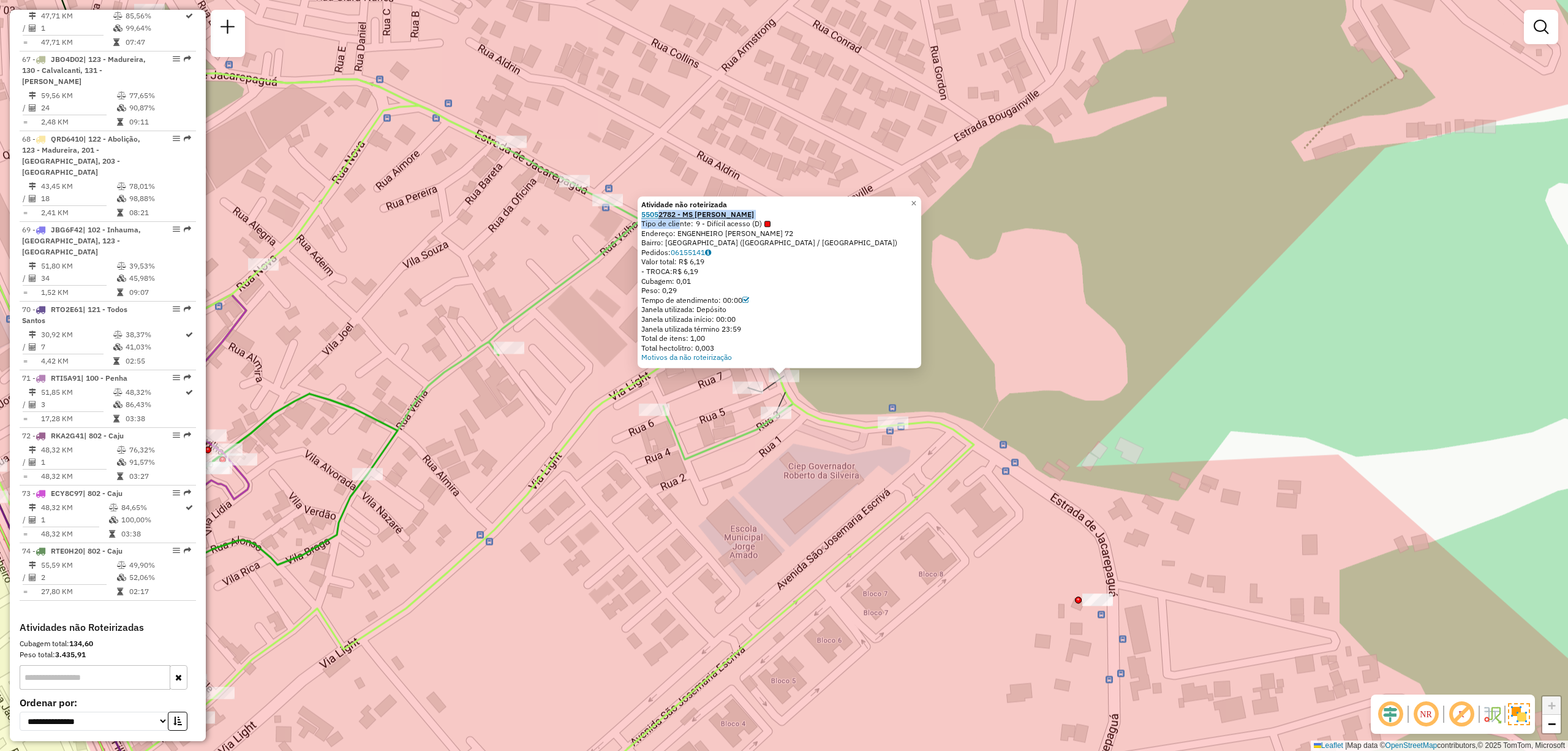
drag, startPoint x: 679, startPoint y: 224, endPoint x: 661, endPoint y: 216, distance: 19.7
click at [661, 216] on div "Atividade não roteirizada 55052782 - MS MERCADO Tipo de cliente: 9 - Difícil ac…" at bounding box center [780, 281] width 277 height 162
click at [658, 216] on strong "55052782 - MS MERCADO" at bounding box center [697, 214] width 112 height 9
copy div "52782 - MS MERCADO Tipo de cli"
click at [937, 380] on div "Atividade não roteirizada 55052782 - MS MERCADO Tipo de cliente: 9 - Difícil ac…" at bounding box center [784, 375] width 1568 height 751
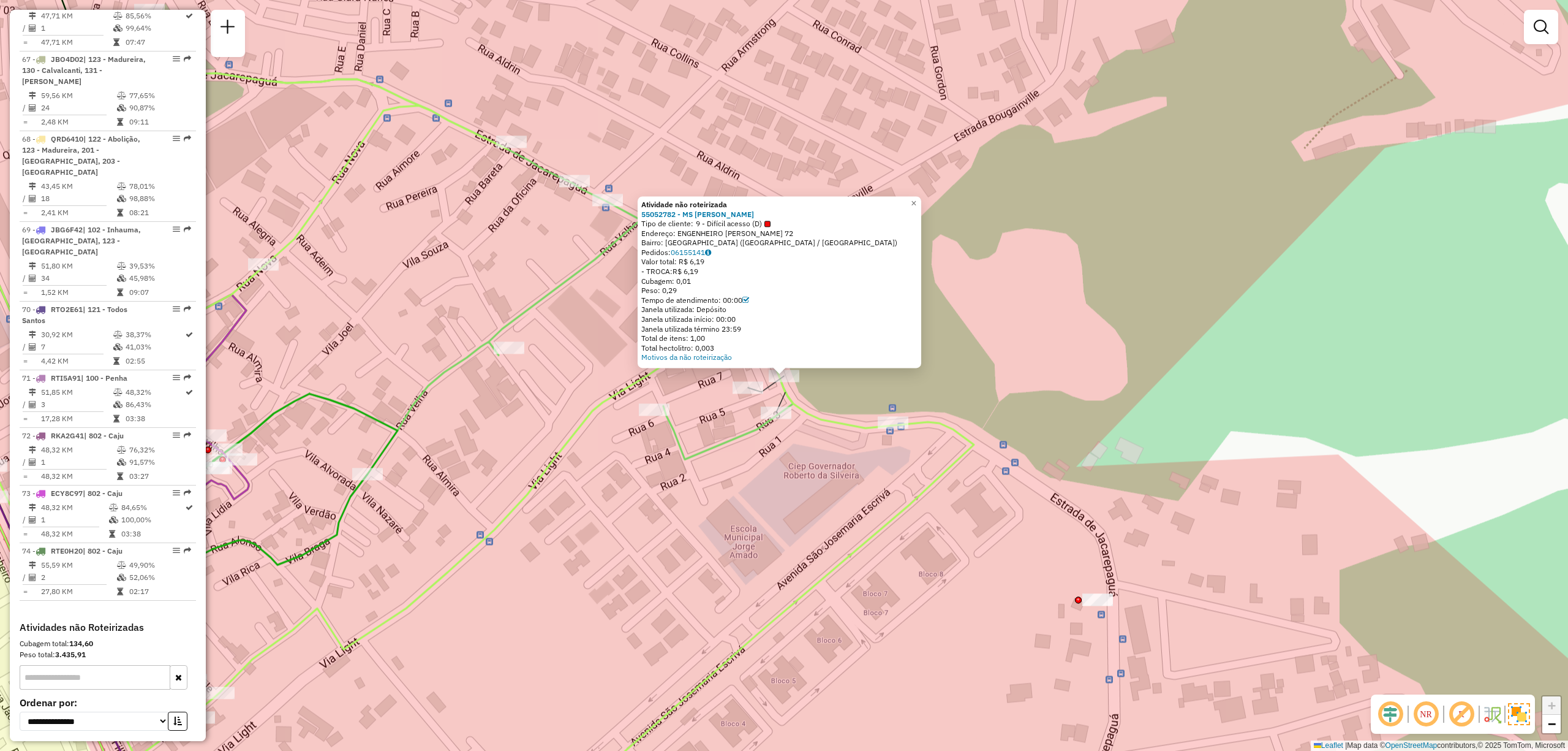
click at [911, 393] on div "Atividade não roteirizada 55052782 - MS MERCADO Tipo de cliente: 9 - Difícil ac…" at bounding box center [784, 375] width 1568 height 751
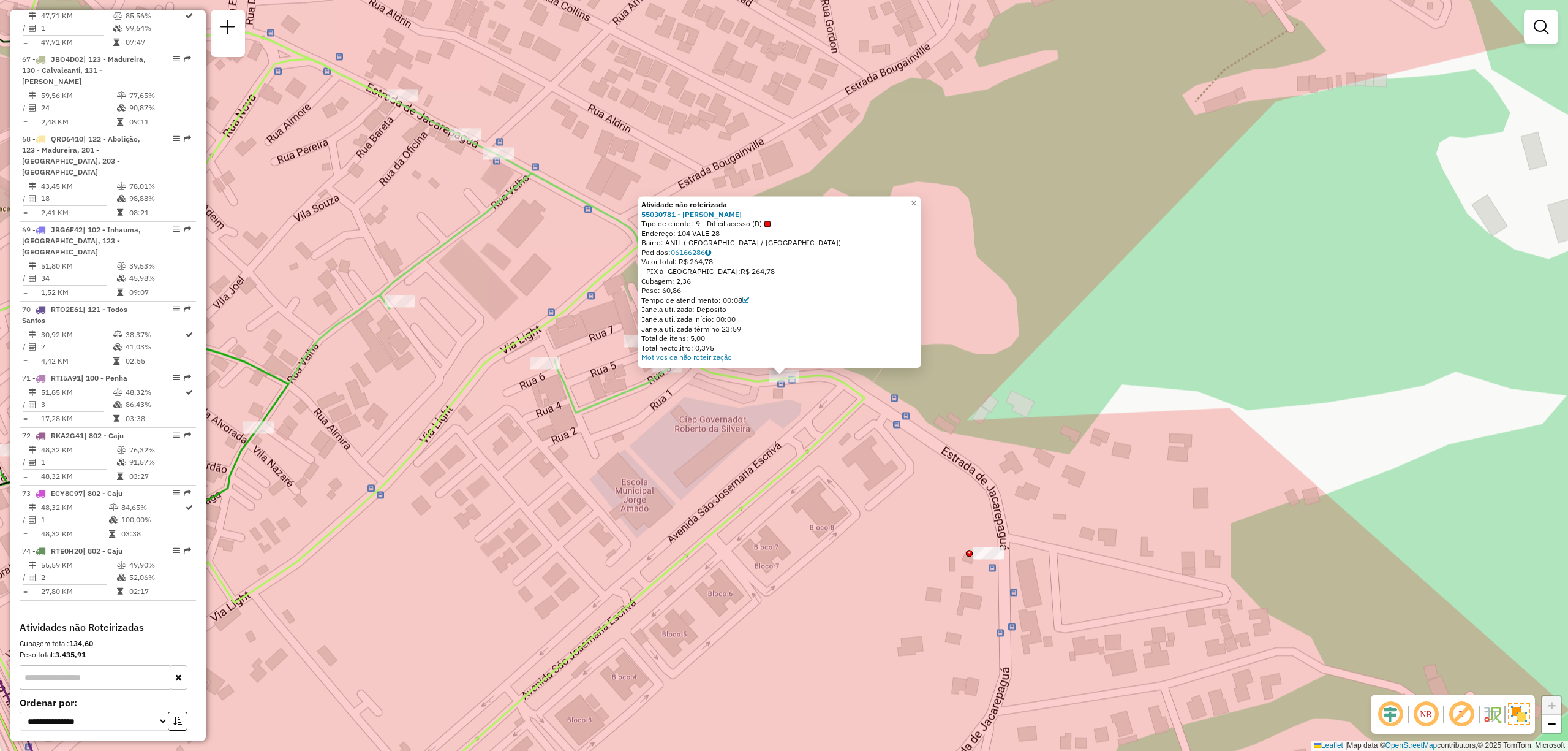
drag, startPoint x: 778, startPoint y: 241, endPoint x: 758, endPoint y: 241, distance: 20.0
click at [773, 241] on div "Bairro: ANIL (RIO DE JANEIRO / RJ)" at bounding box center [780, 243] width 277 height 10
drag, startPoint x: 726, startPoint y: 234, endPoint x: 706, endPoint y: 235, distance: 20.0
click at [721, 235] on div "Endereço: 104 VALE 28" at bounding box center [780, 233] width 277 height 10
click at [694, 233] on div "Endereço: 104 VALE 28" at bounding box center [780, 233] width 277 height 10
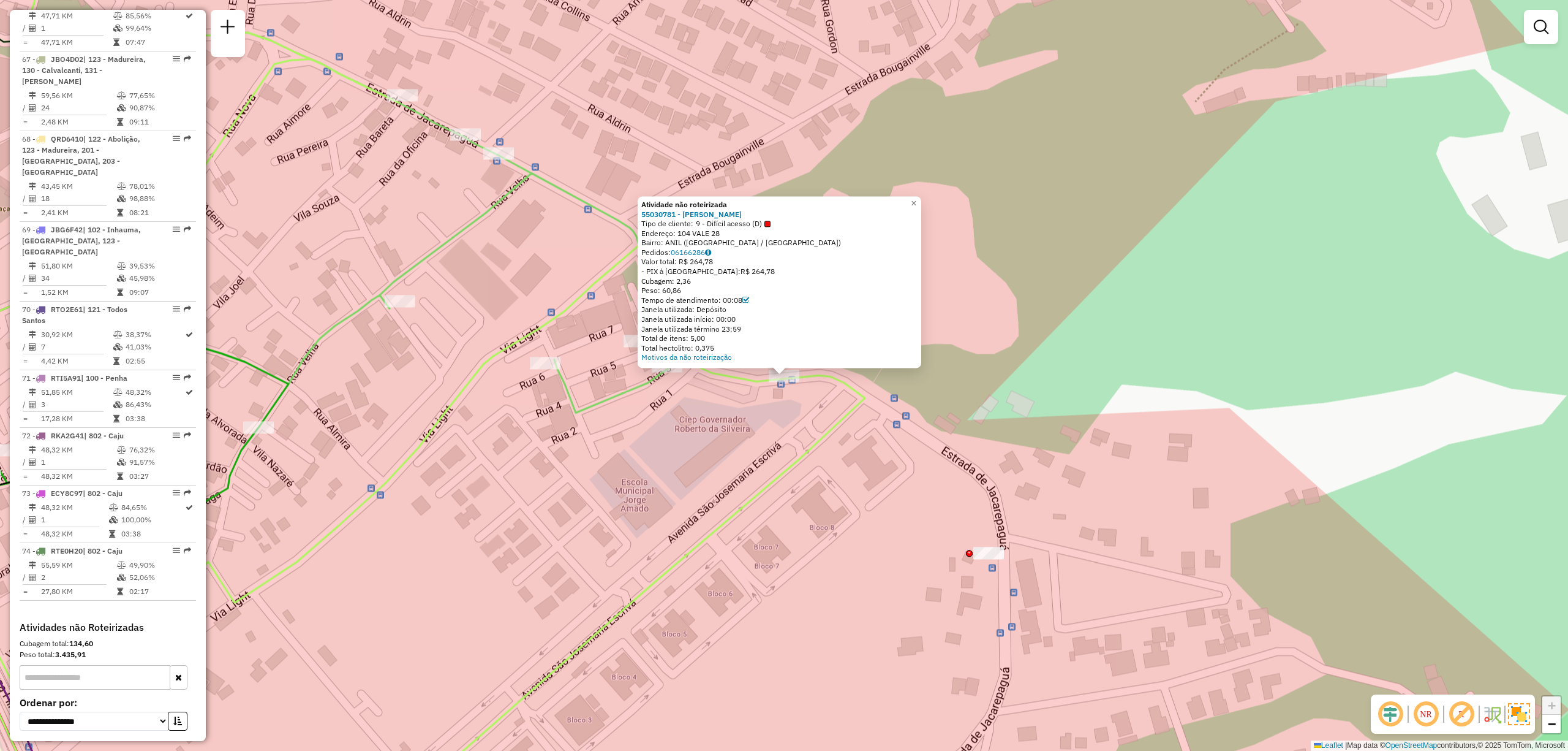
drag, startPoint x: 687, startPoint y: 236, endPoint x: 698, endPoint y: 236, distance: 11.0
click at [687, 236] on div "Endereço: 104 VALE 28" at bounding box center [780, 233] width 277 height 10
drag, startPoint x: 698, startPoint y: 236, endPoint x: 706, endPoint y: 239, distance: 8.5
click at [706, 239] on div "Atividade não roteirizada 55030781 - JOSE ALMIR XAVIER LE Tipo de cliente: 9 - …" at bounding box center [780, 281] width 277 height 162
click at [719, 239] on div "Bairro: ANIL (RIO DE JANEIRO / RJ)" at bounding box center [780, 243] width 277 height 10
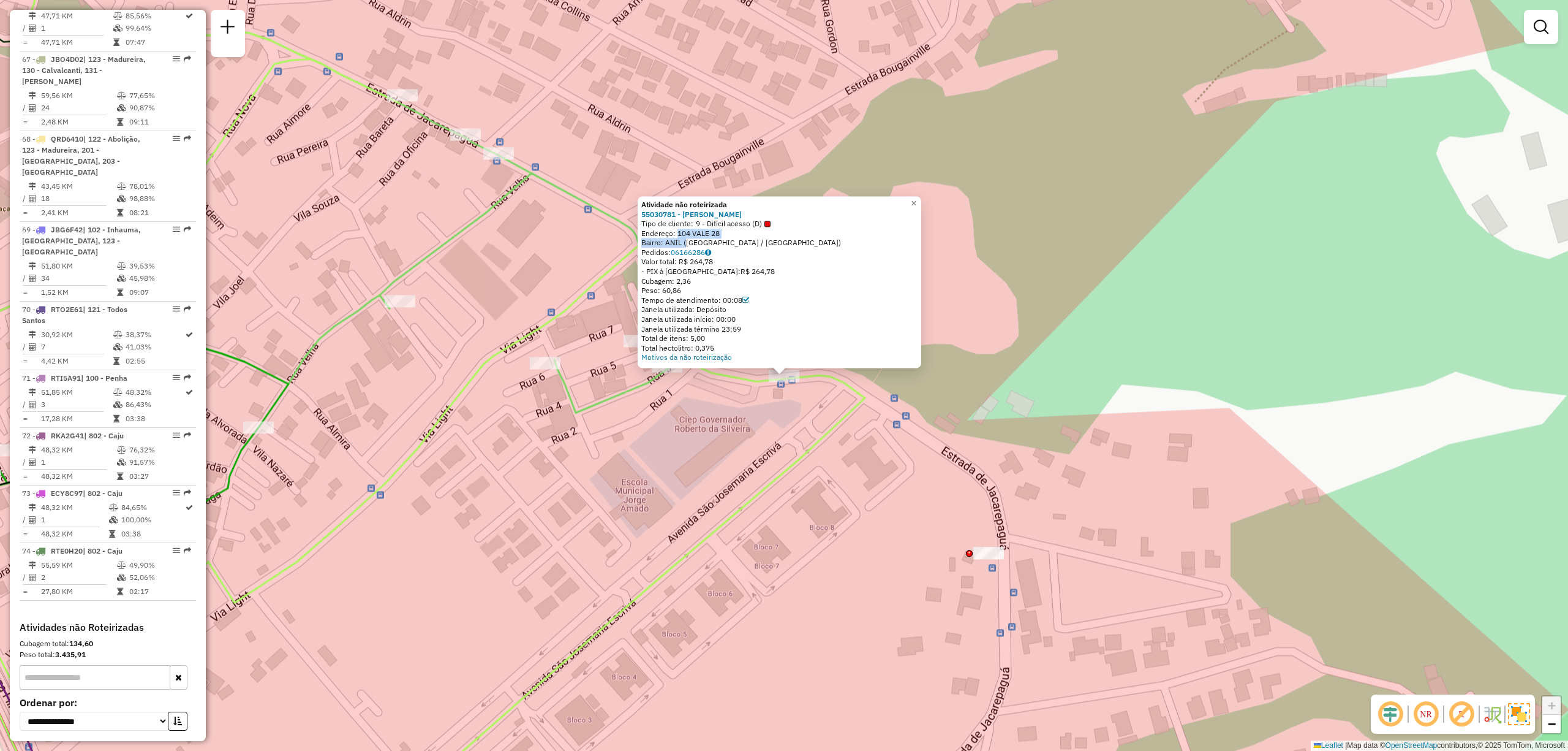
drag, startPoint x: 679, startPoint y: 233, endPoint x: 687, endPoint y: 239, distance: 10.0
click at [687, 239] on div "Atividade não roteirizada 55030781 - JOSE ALMIR XAVIER LE Tipo de cliente: 9 - …" at bounding box center [780, 281] width 277 height 162
copy div "104 VALE 28 Bairro: ANIL"
click at [740, 226] on span "9 - Difícil acesso (D)" at bounding box center [734, 224] width 75 height 10
click at [758, 215] on div "55030781 - JOSE ALMIR XAVIER LE" at bounding box center [780, 215] width 277 height 10
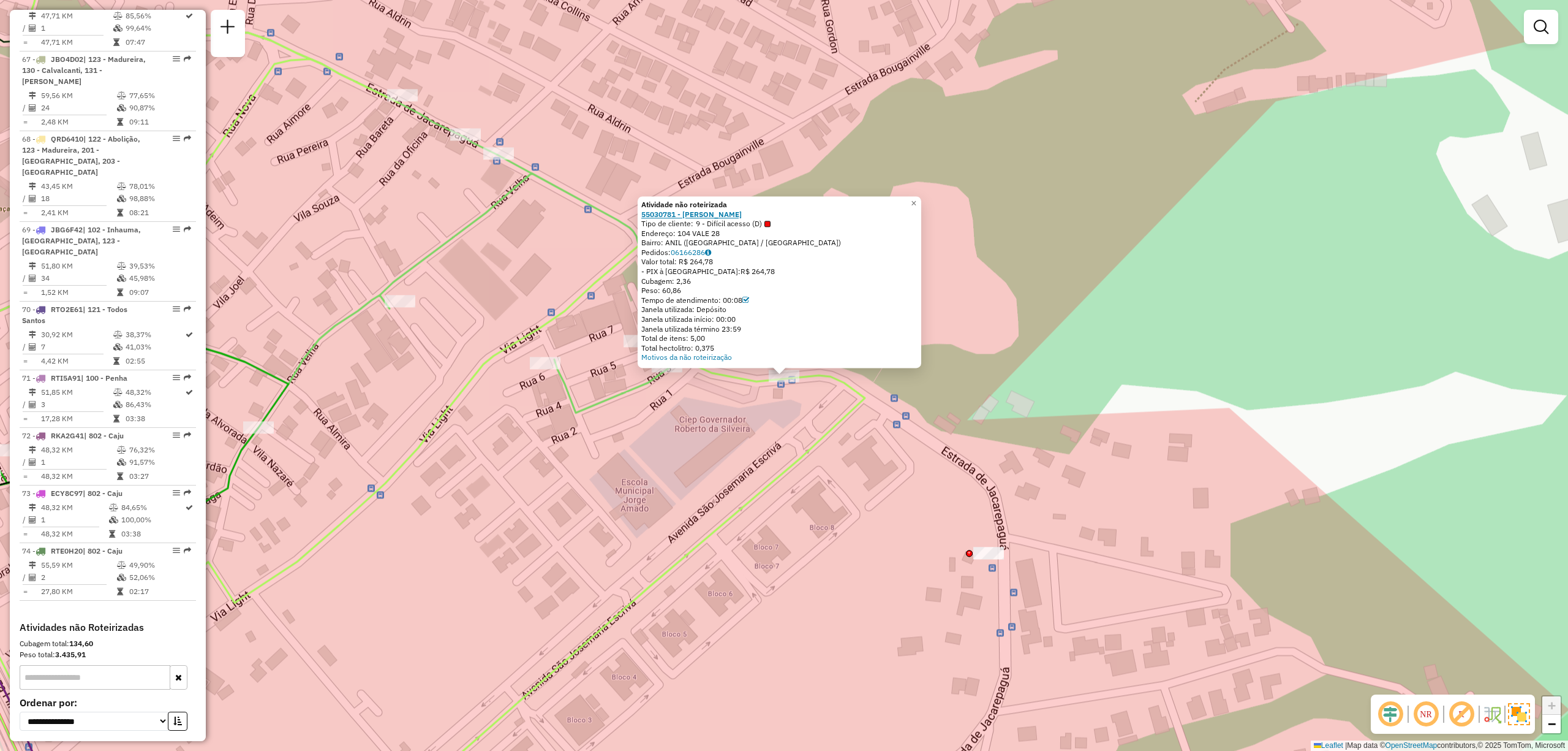
click at [661, 212] on strong "55030781 - JOSE ALMIR XAVIER LE" at bounding box center [691, 214] width 100 height 9
drag, startPoint x: 726, startPoint y: 226, endPoint x: 659, endPoint y: 213, distance: 68.2
click at [659, 213] on div "Atividade não roteirizada 55030781 - JOSE ALMIR XAVIER LE Tipo de cliente: 9 - …" at bounding box center [780, 281] width 277 height 162
copy div "30781 - JOSE ALMIR XAVIER LE Tipo de cliente: 9 - Difíci"
click at [873, 548] on div "Atividade não roteirizada 55030781 - JOSE ALMIR XAVIER LE Tipo de cliente: 9 - …" at bounding box center [784, 375] width 1568 height 751
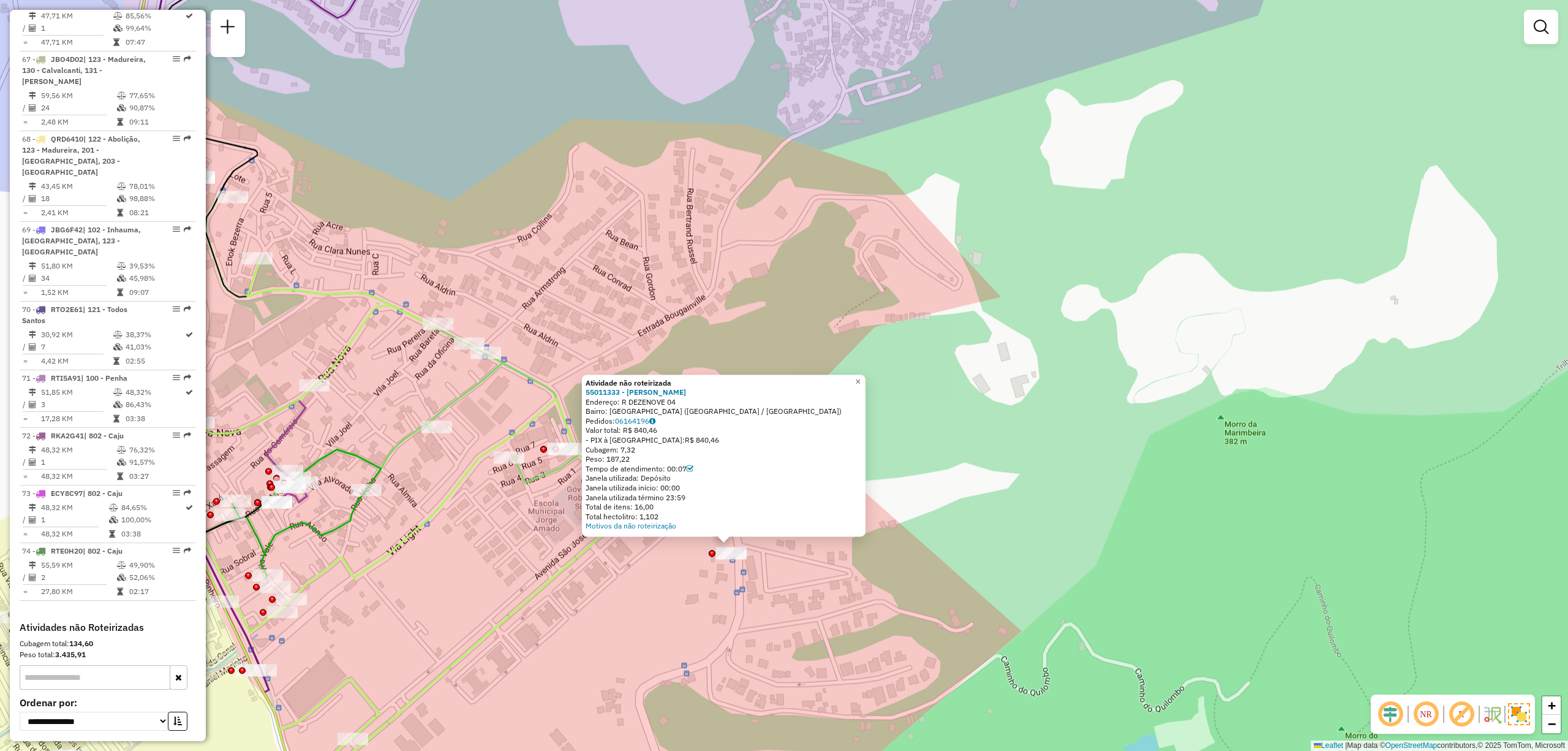
drag, startPoint x: 626, startPoint y: 403, endPoint x: 680, endPoint y: 402, distance: 54.0
click at [680, 402] on div "Endereço: R DEZENOVE 04" at bounding box center [724, 402] width 277 height 10
copy div "R DEZENOVE 04"
click at [712, 624] on div "Atividade não roteirizada 55011333 - JOSE ANTONIO DOS SAN Endereço: R DEZENOVE …" at bounding box center [784, 375] width 1568 height 751
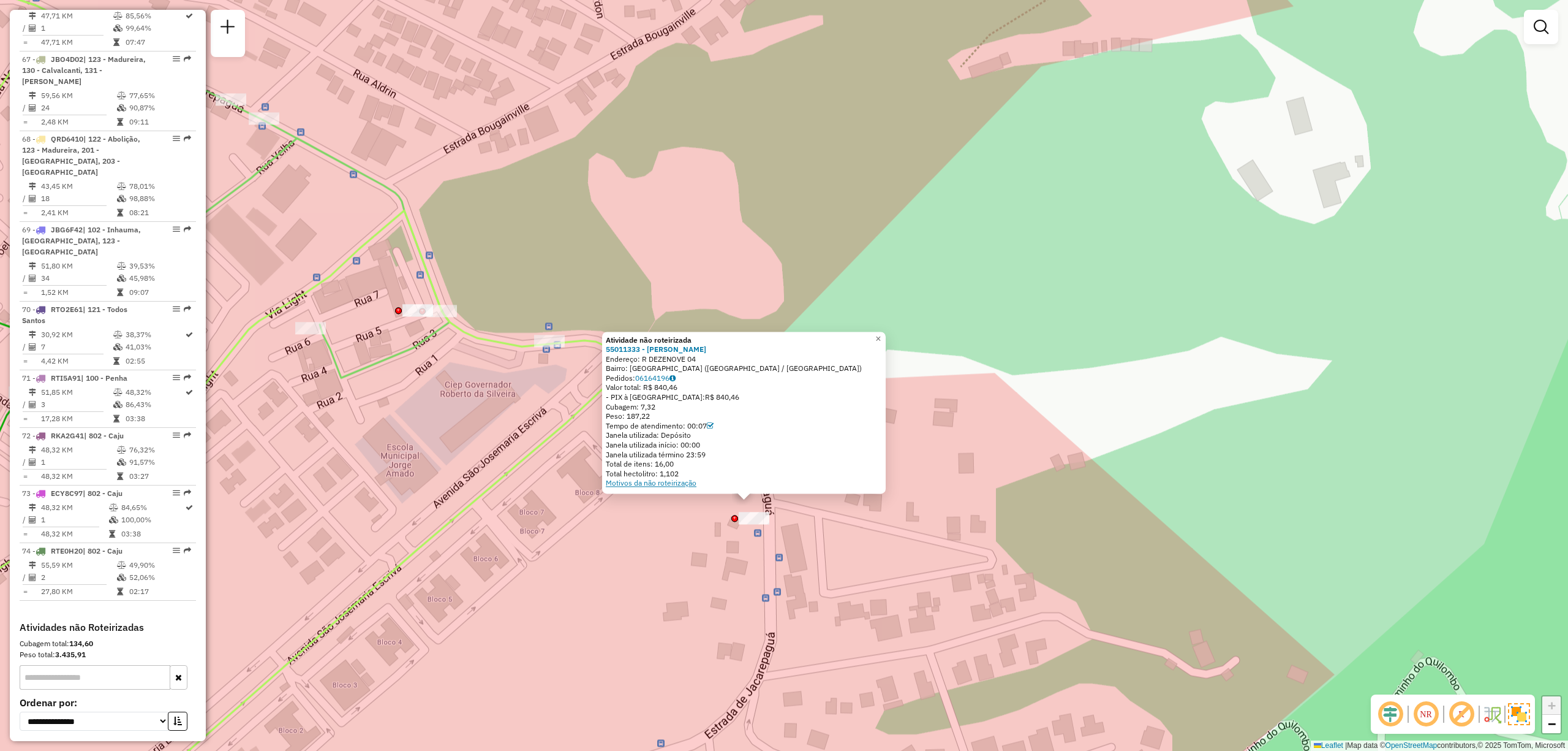
click at [670, 485] on link "Motivos da não roteirização" at bounding box center [650, 482] width 91 height 9
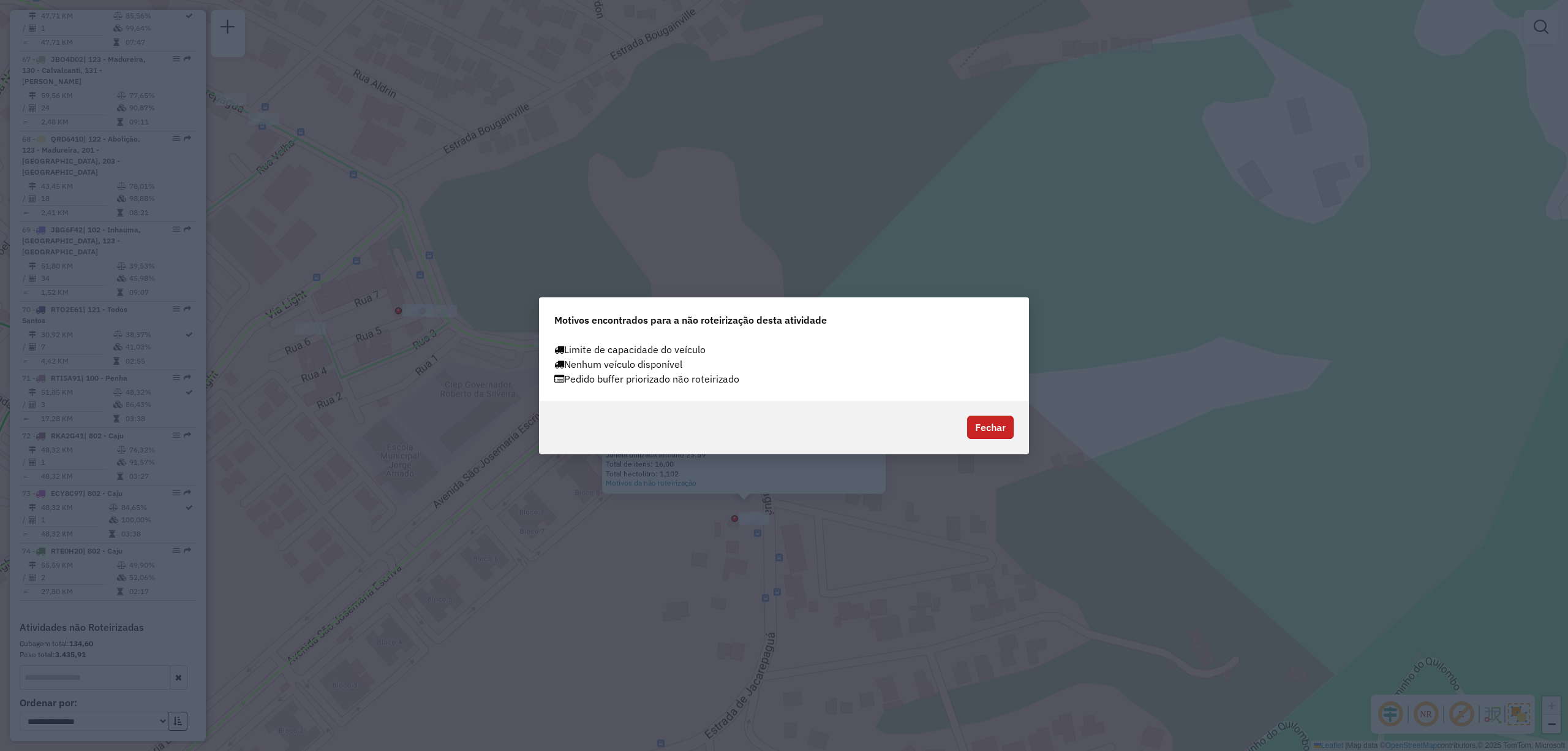
click at [990, 408] on div "Fechar" at bounding box center [784, 427] width 489 height 52
click at [994, 427] on button "Fechar" at bounding box center [990, 427] width 46 height 23
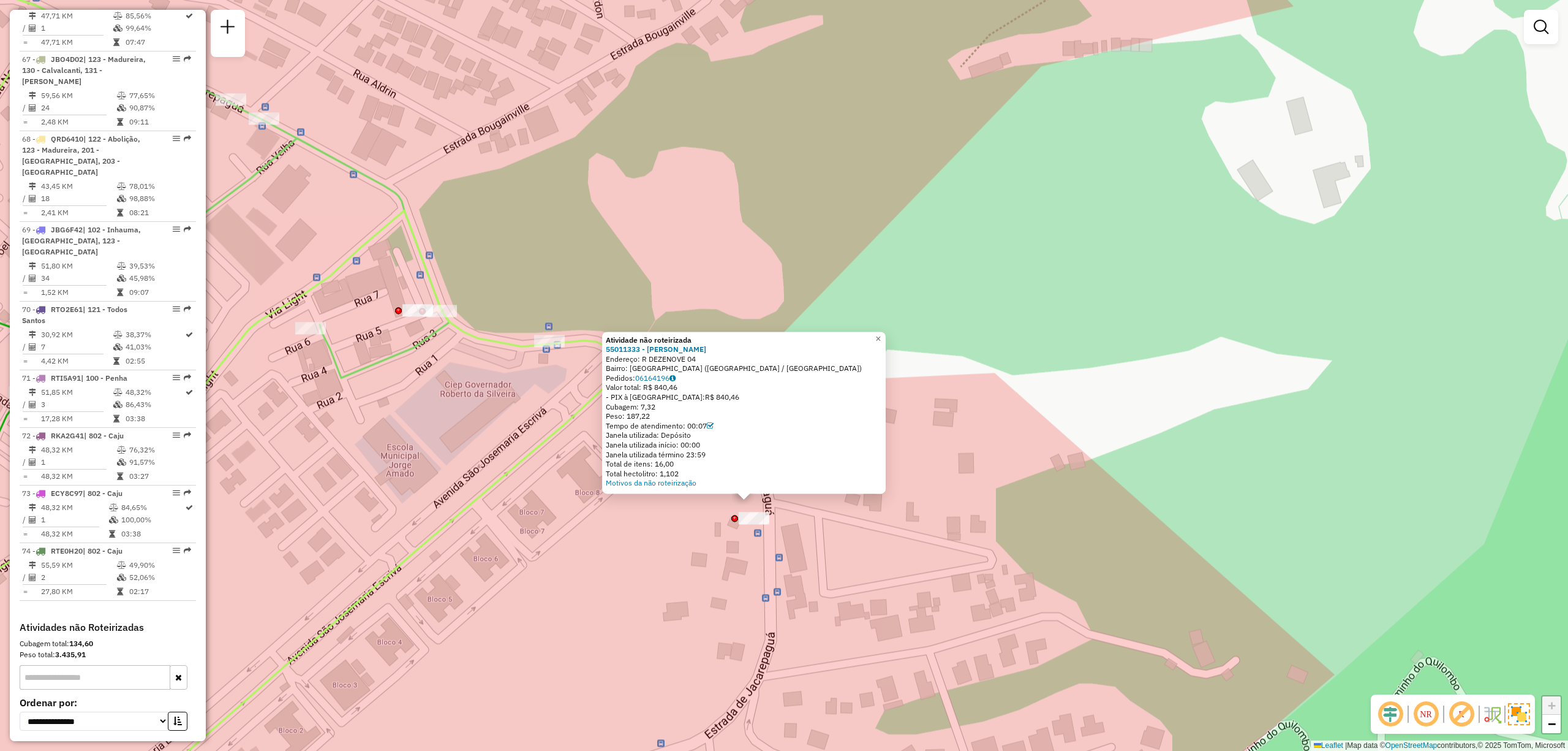
click at [655, 582] on div "Atividade não roteirizada 55011333 - JOSE ANTONIO DOS SAN Endereço: R DEZENOVE …" at bounding box center [784, 375] width 1568 height 751
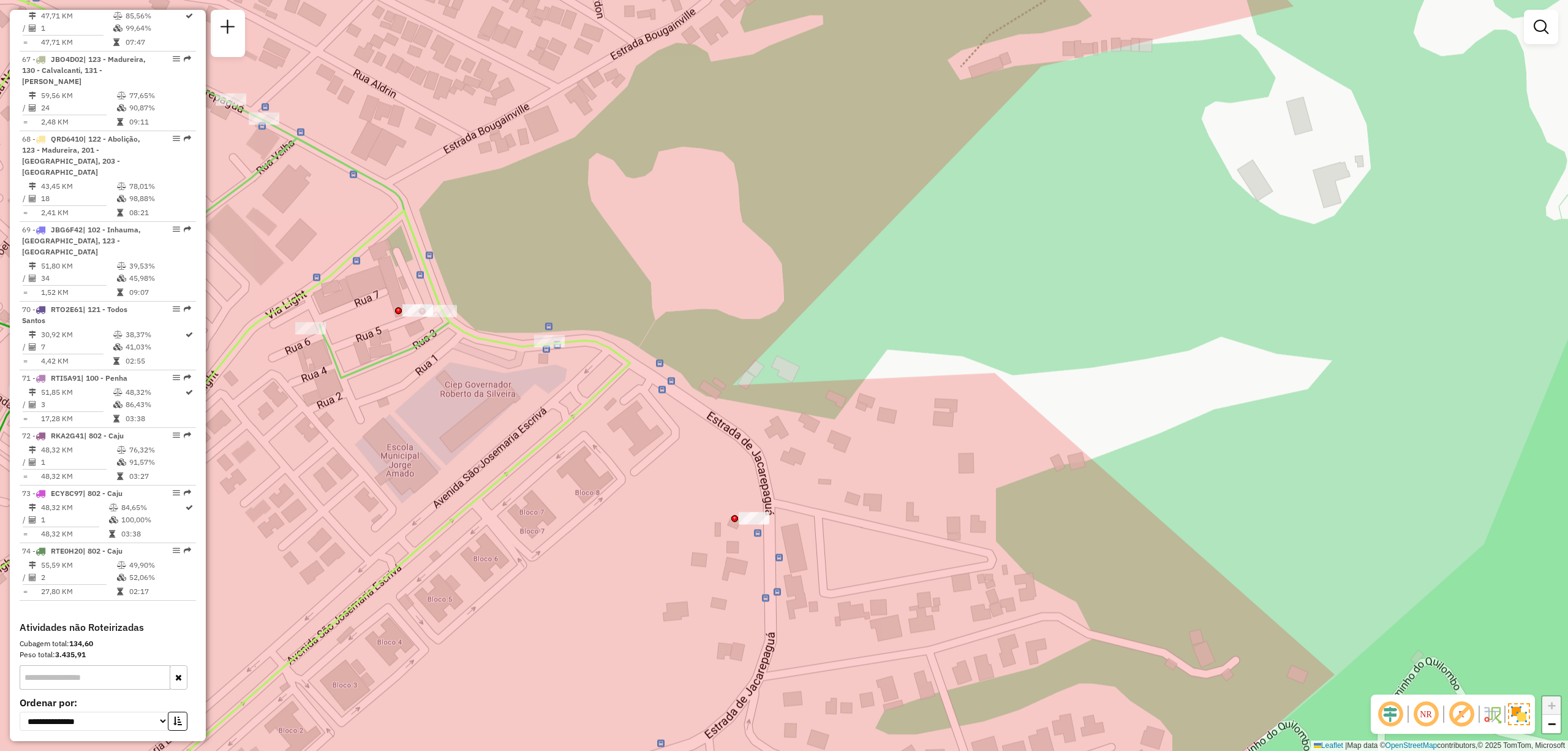
click at [749, 577] on div "Janela de atendimento Grade de atendimento Capacidade Transportadoras Veículos …" at bounding box center [784, 375] width 1568 height 751
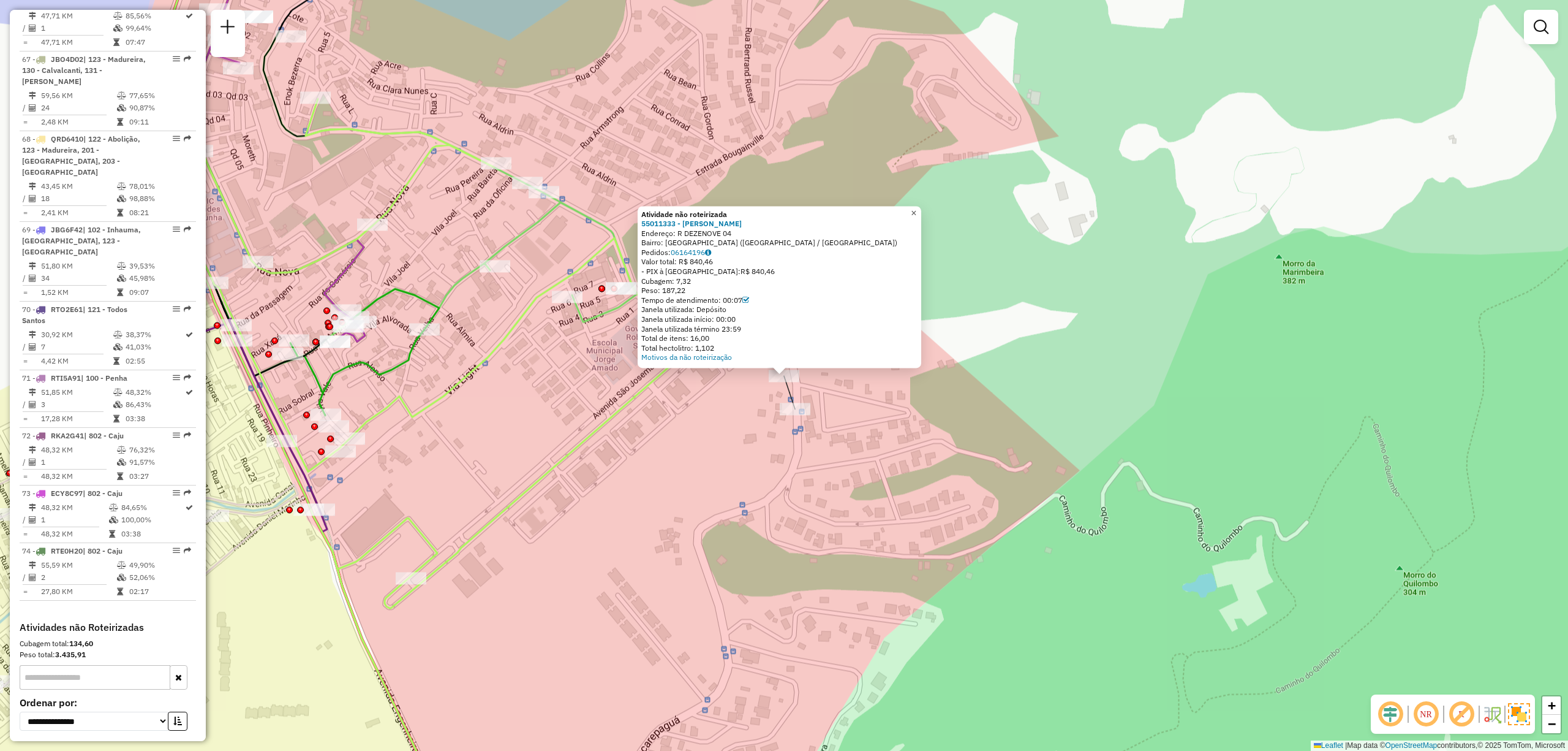
click at [922, 210] on link "×" at bounding box center [914, 213] width 15 height 15
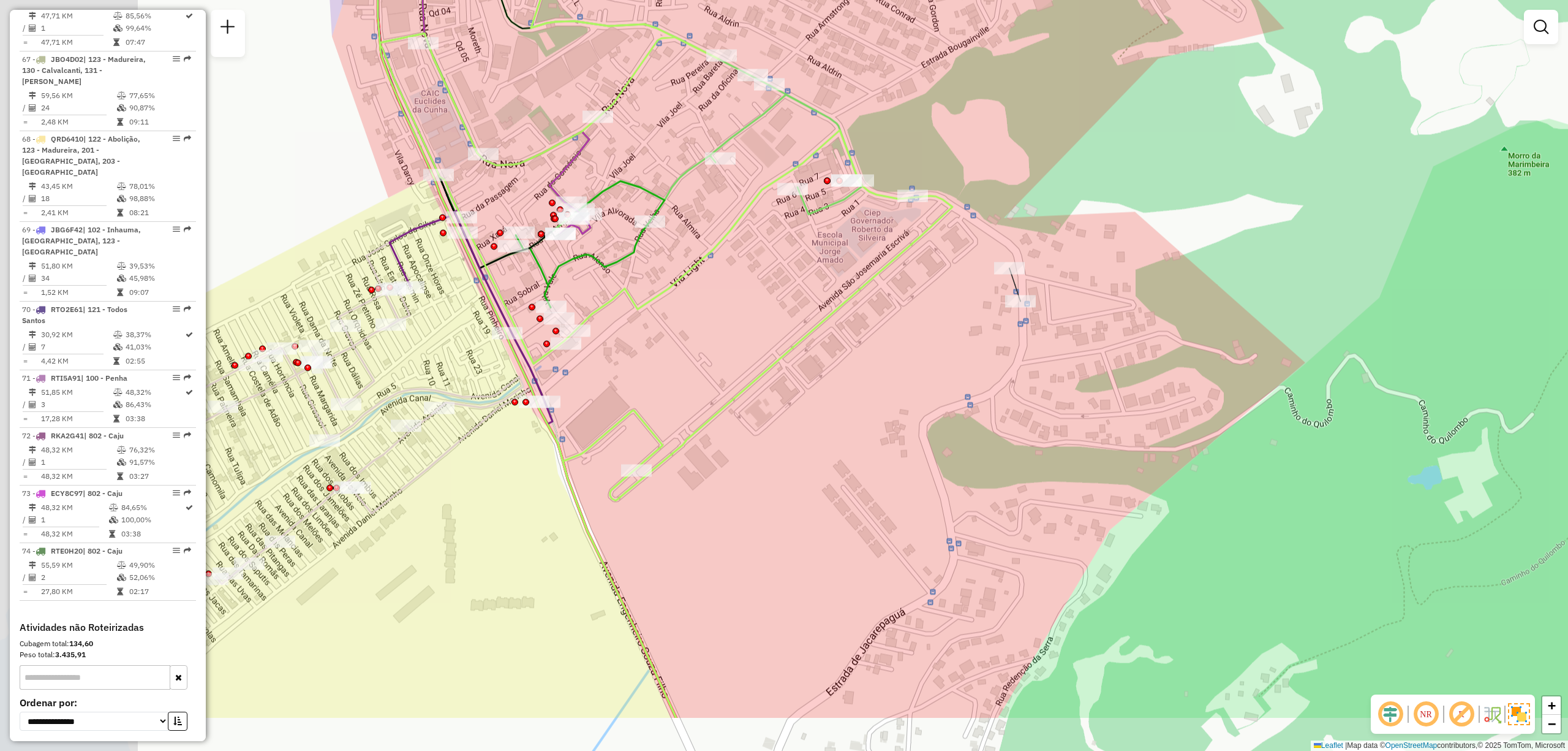
drag, startPoint x: 644, startPoint y: 415, endPoint x: 740, endPoint y: 349, distance: 116.5
click at [740, 349] on div "Janela de atendimento Grade de atendimento Capacidade Transportadoras Veículos …" at bounding box center [784, 375] width 1568 height 751
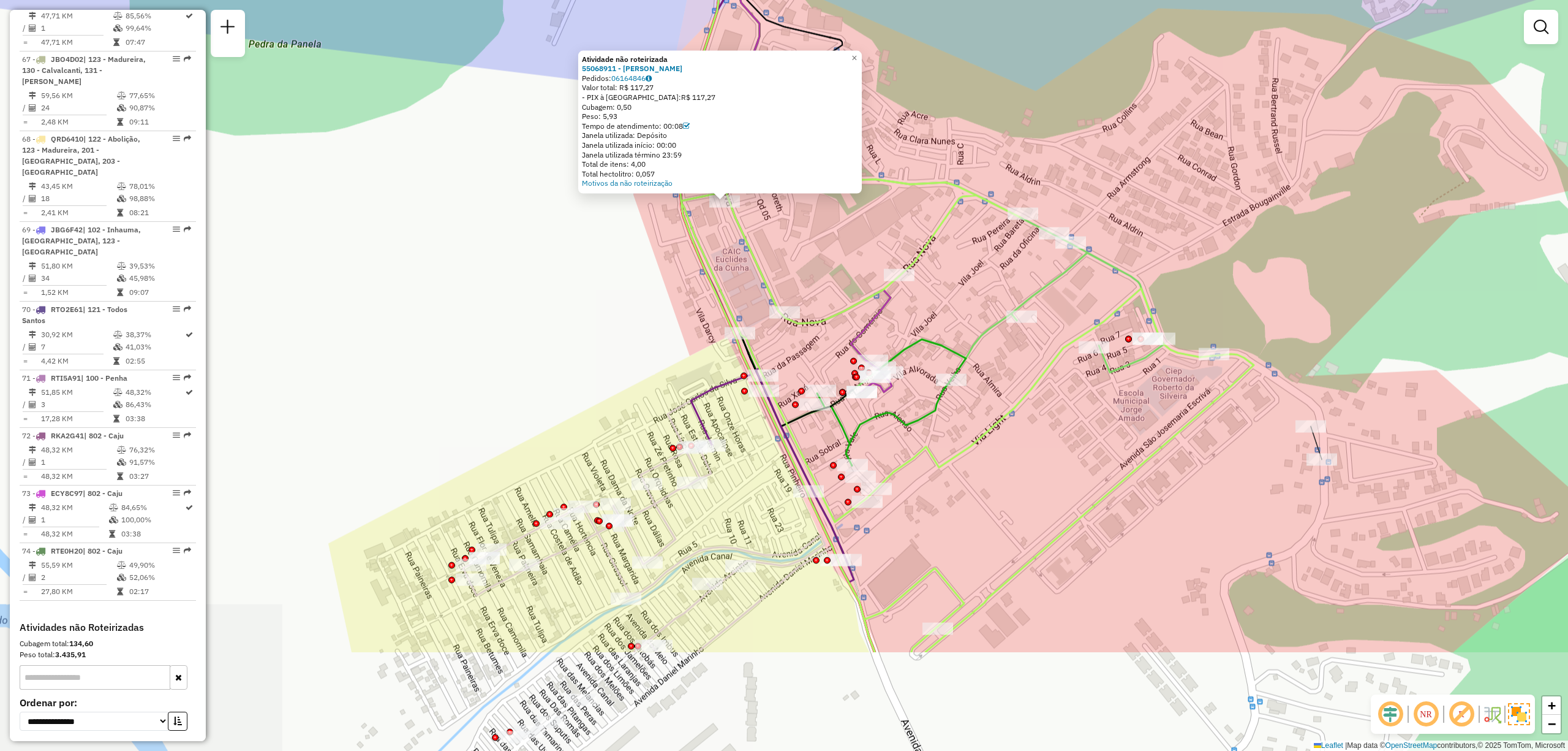
drag, startPoint x: 1030, startPoint y: 653, endPoint x: 958, endPoint y: 454, distance: 211.6
click at [958, 454] on div "Atividade não roteirizada 55068911 - FRANCISCO GILLIARD GOMES LOPES Pedidos: 06…" at bounding box center [784, 375] width 1568 height 751
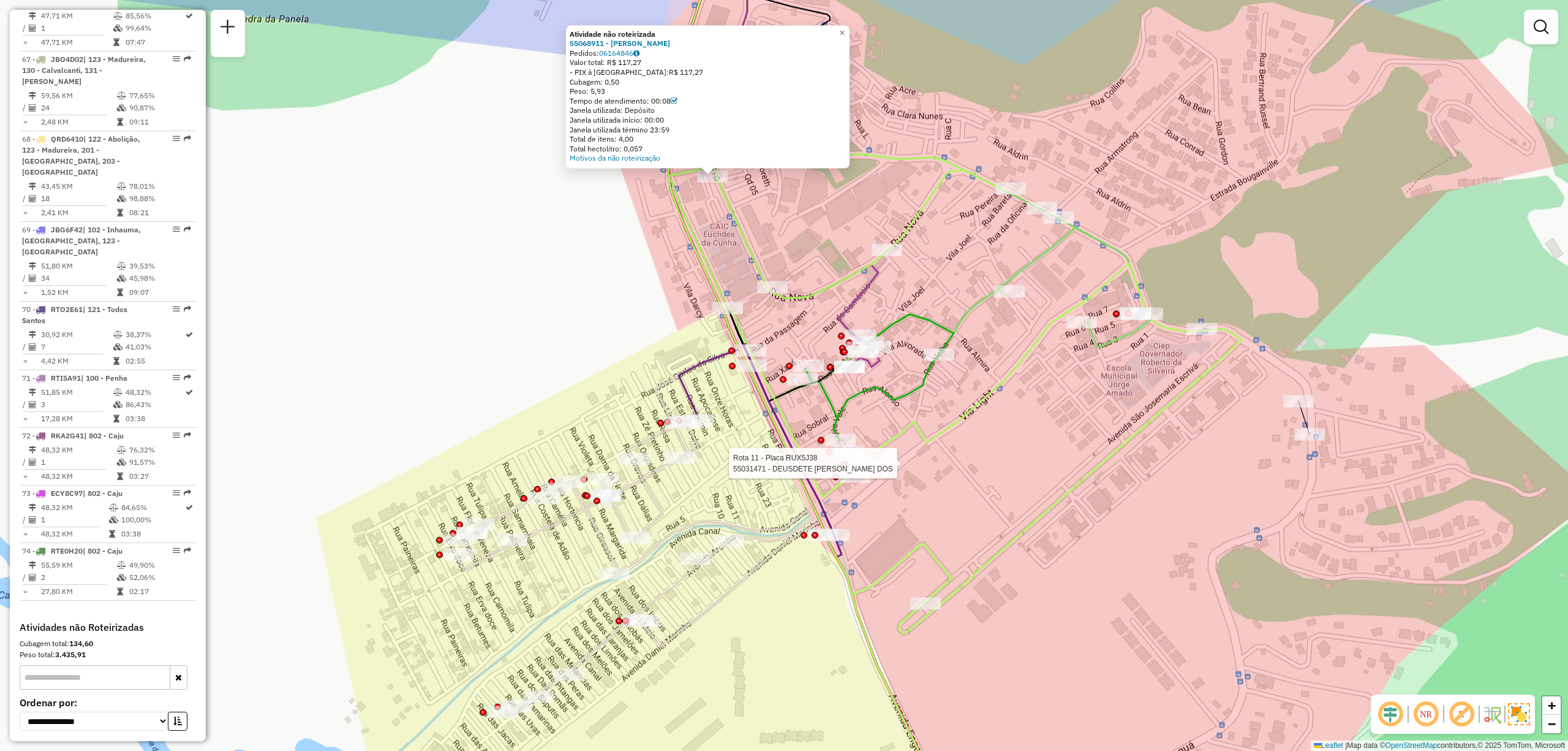
click at [926, 503] on div "Rota 10 - Placa RMY2E38 55069355 - 58.809.084 FRANCISCO DAS CHAGAS RODRIGUE Rot…" at bounding box center [784, 375] width 1568 height 751
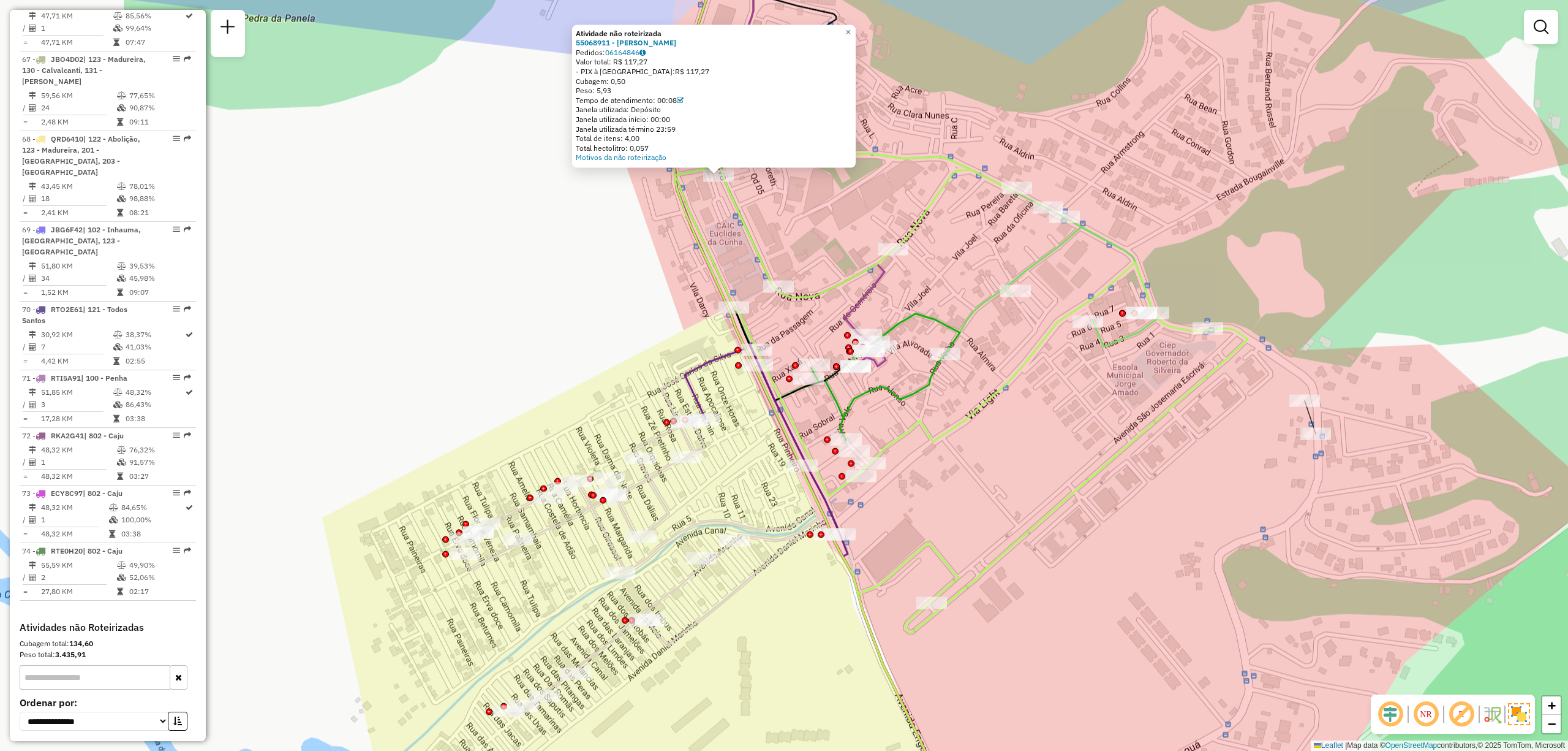
click at [925, 503] on div "Atividade não roteirizada 55068911 - FRANCISCO GILLIARD GOMES LOPES Pedidos: 06…" at bounding box center [784, 375] width 1568 height 751
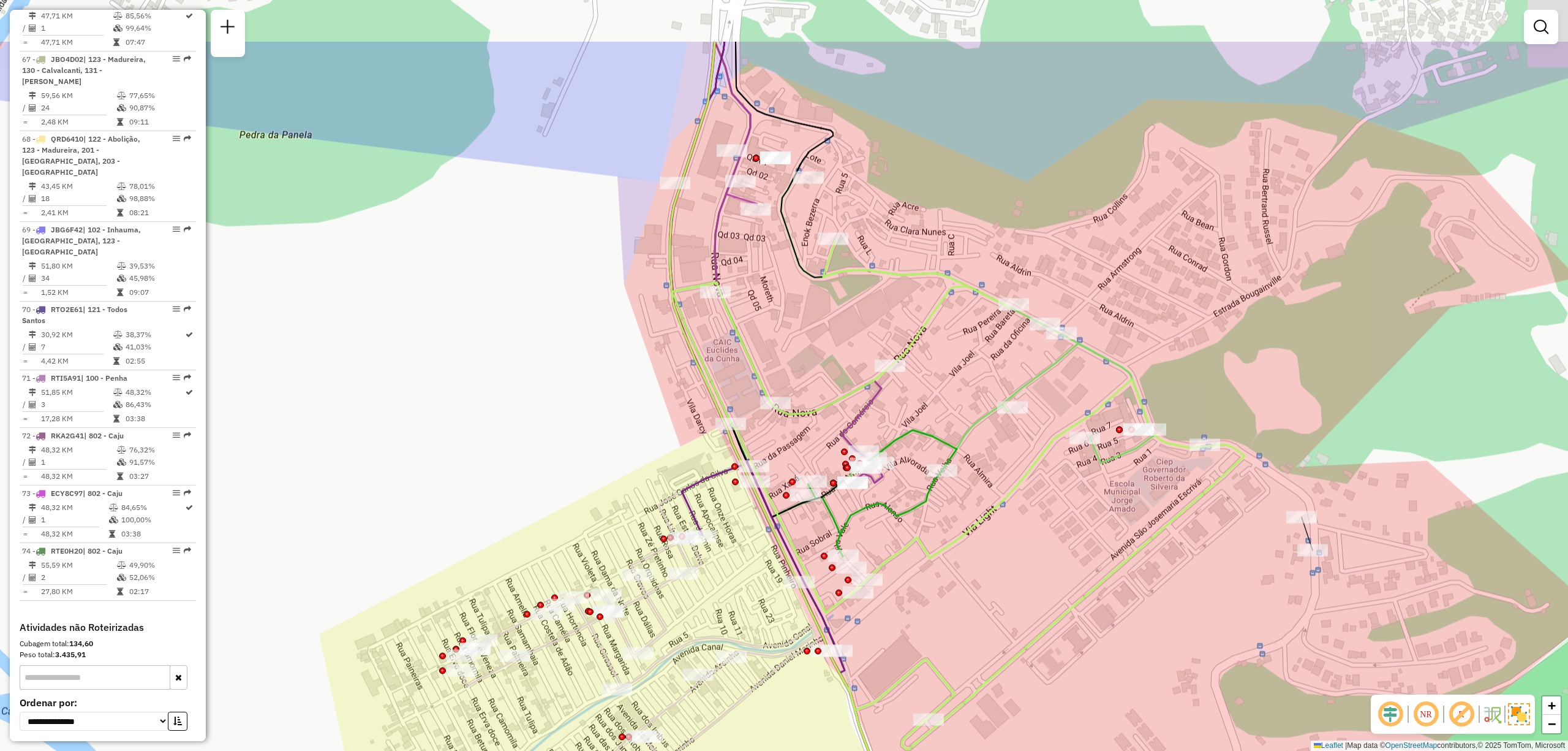
drag, startPoint x: 760, startPoint y: 190, endPoint x: 756, endPoint y: 326, distance: 136.1
click at [757, 328] on div "Janela de atendimento Grade de atendimento Capacidade Transportadoras Veículos …" at bounding box center [784, 375] width 1568 height 751
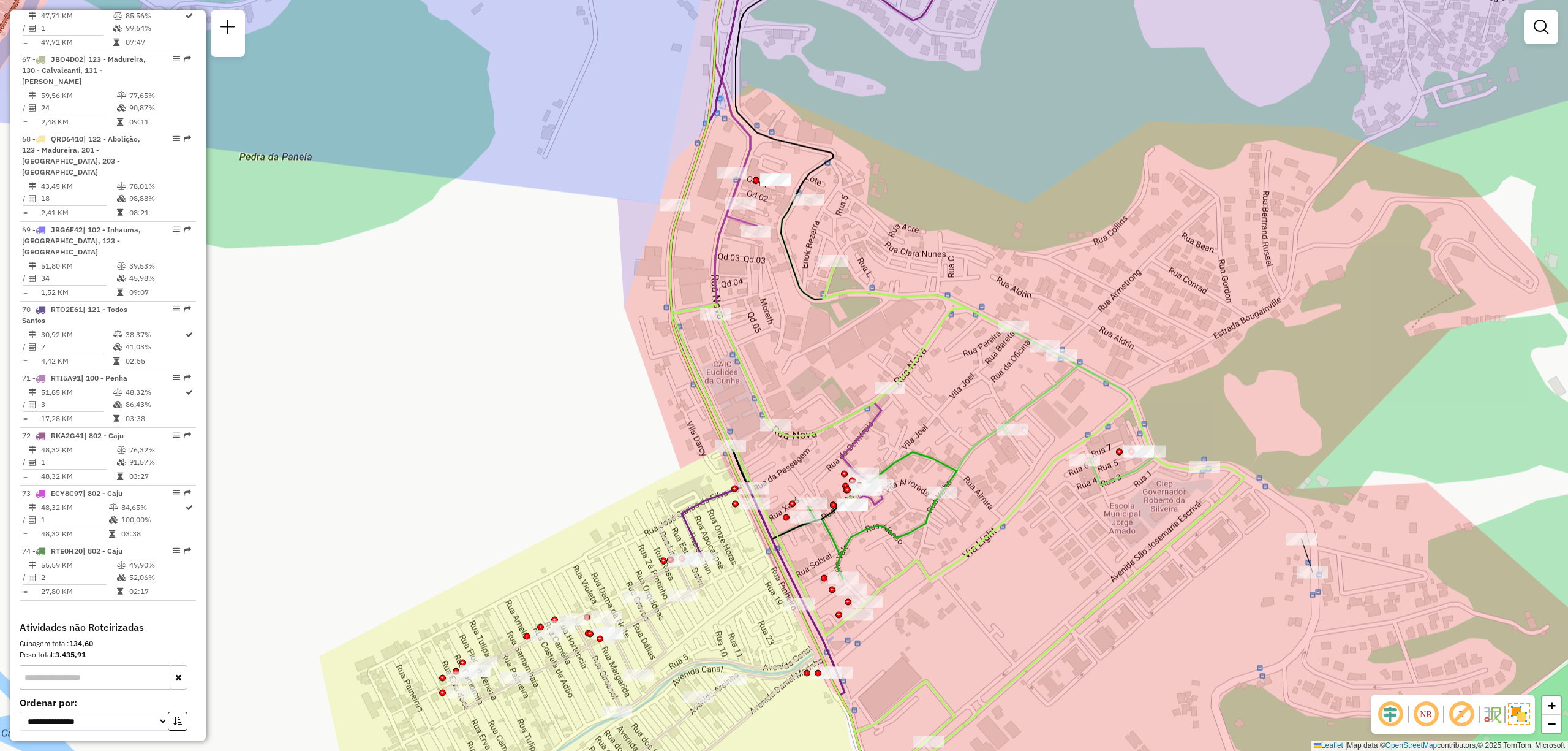
click at [736, 179] on div at bounding box center [732, 173] width 31 height 12
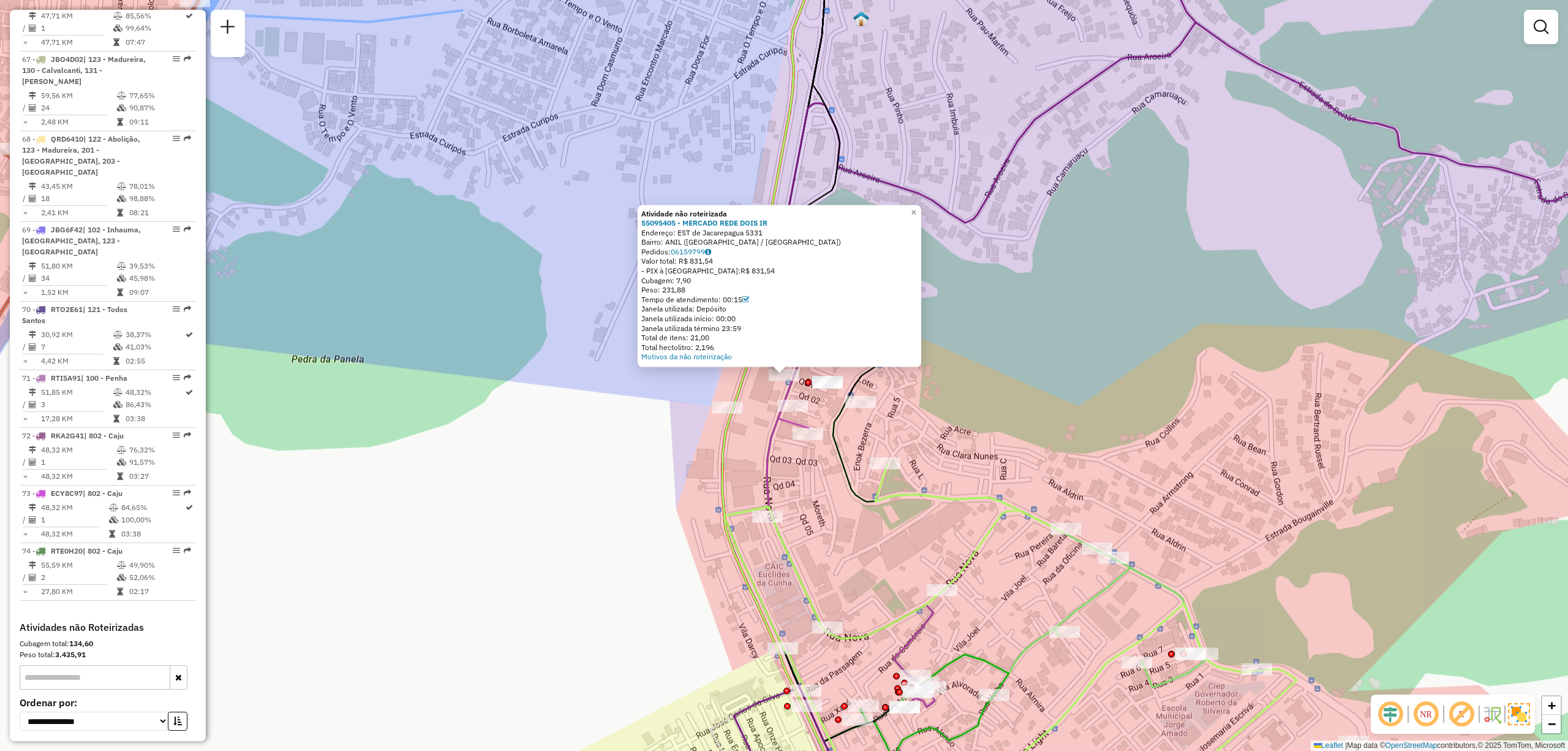
click at [623, 479] on div "Atividade não roteirizada 55095405 - MERCADO REDE DOIS IR Endereço: EST de Jaca…" at bounding box center [784, 375] width 1568 height 751
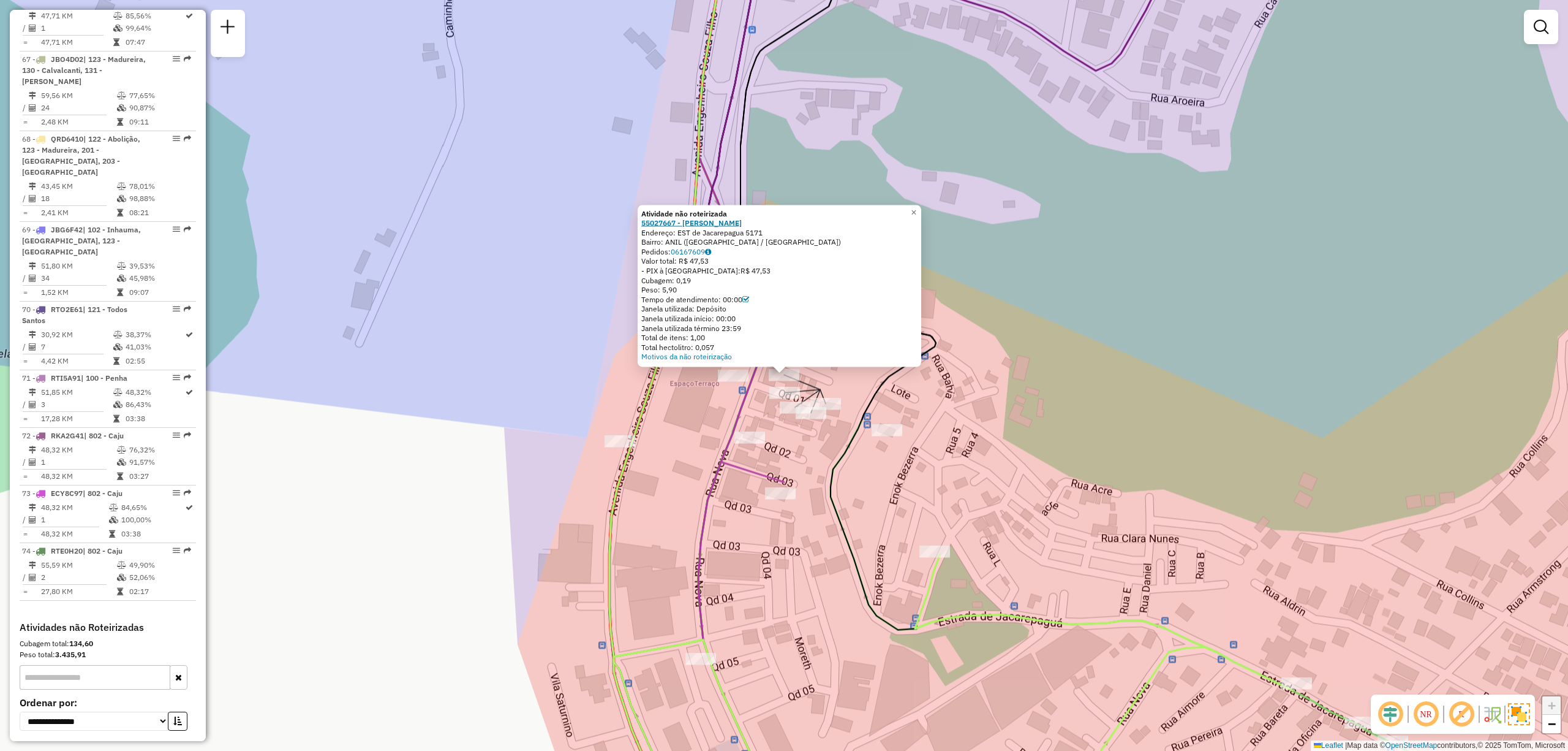
drag, startPoint x: 655, startPoint y: 236, endPoint x: 659, endPoint y: 226, distance: 10.8
click at [657, 233] on div "Atividade não roteirizada 55027667 - RONDINELE DA SILVA S Endereço: EST de Jaca…" at bounding box center [780, 285] width 277 height 153
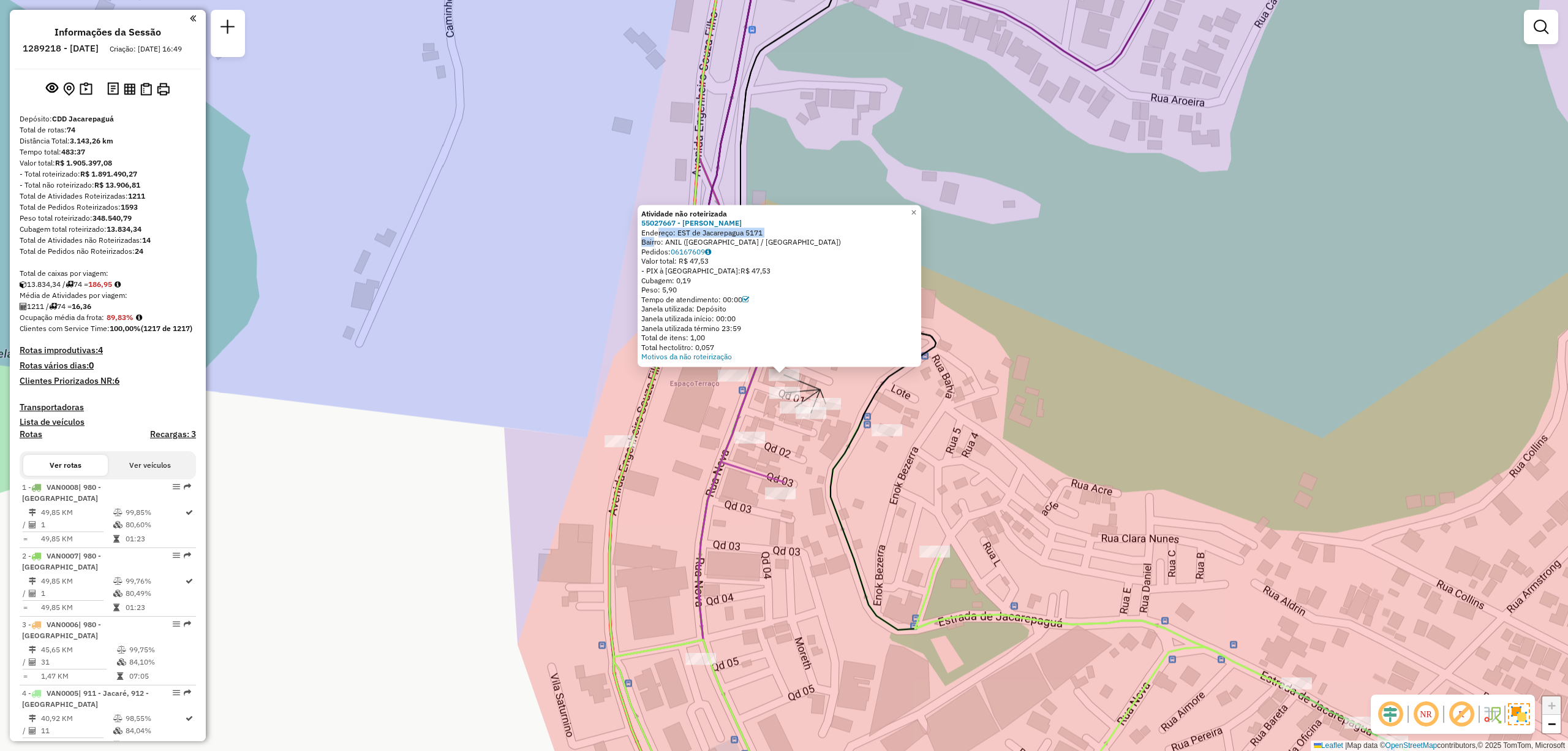
scroll to position [5290, 0]
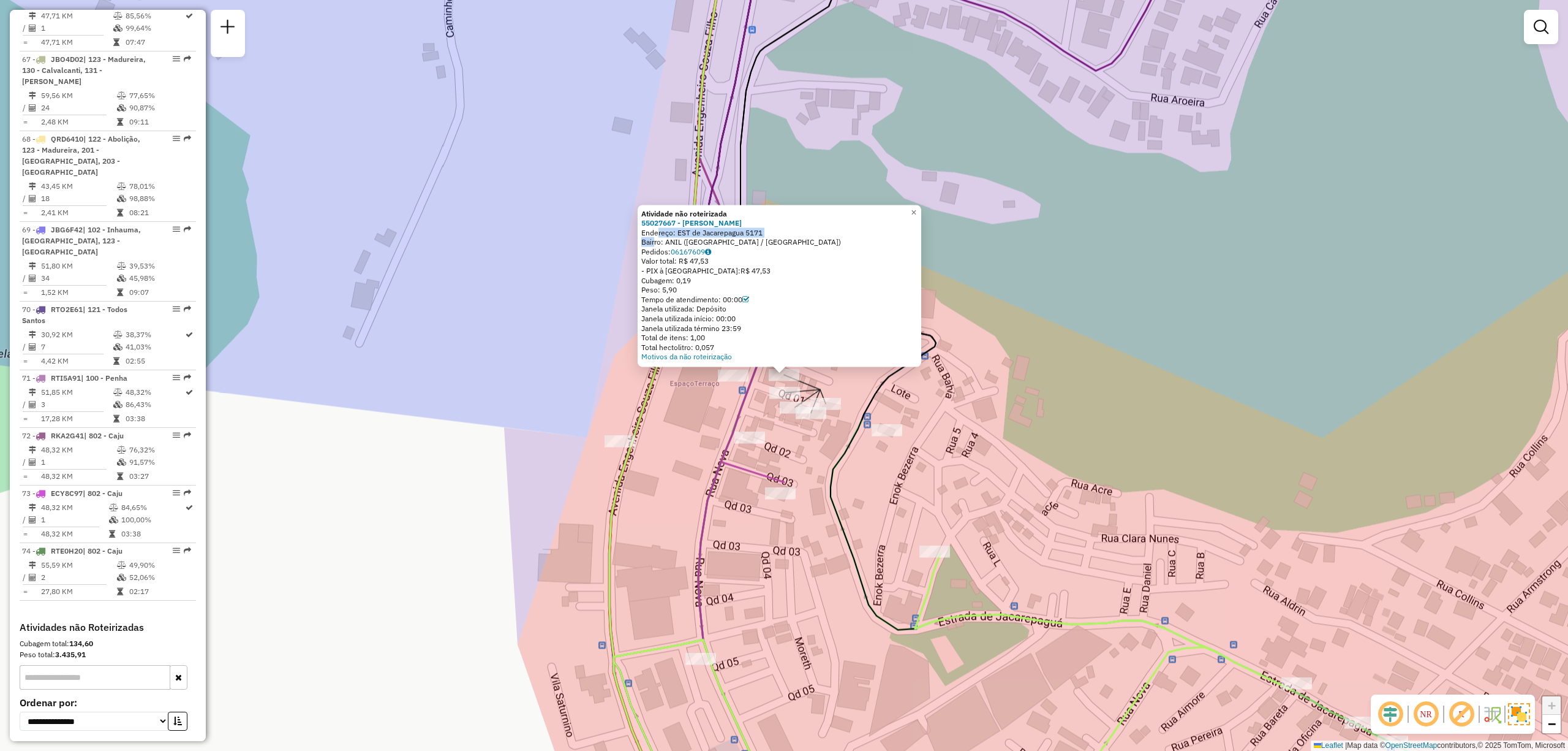
click at [816, 450] on div "Atividade não roteirizada 55027667 - RONDINELE DA SILVA S Endereço: EST de Jaca…" at bounding box center [784, 375] width 1568 height 751
drag, startPoint x: 770, startPoint y: 229, endPoint x: 680, endPoint y: 230, distance: 90.0
click at [680, 230] on div "Endereço: EST de Jacarepagua 5171" at bounding box center [780, 232] width 277 height 10
click at [825, 253] on div "Pedidos: 06167609" at bounding box center [780, 251] width 277 height 10
drag, startPoint x: 768, startPoint y: 236, endPoint x: 657, endPoint y: 224, distance: 111.6
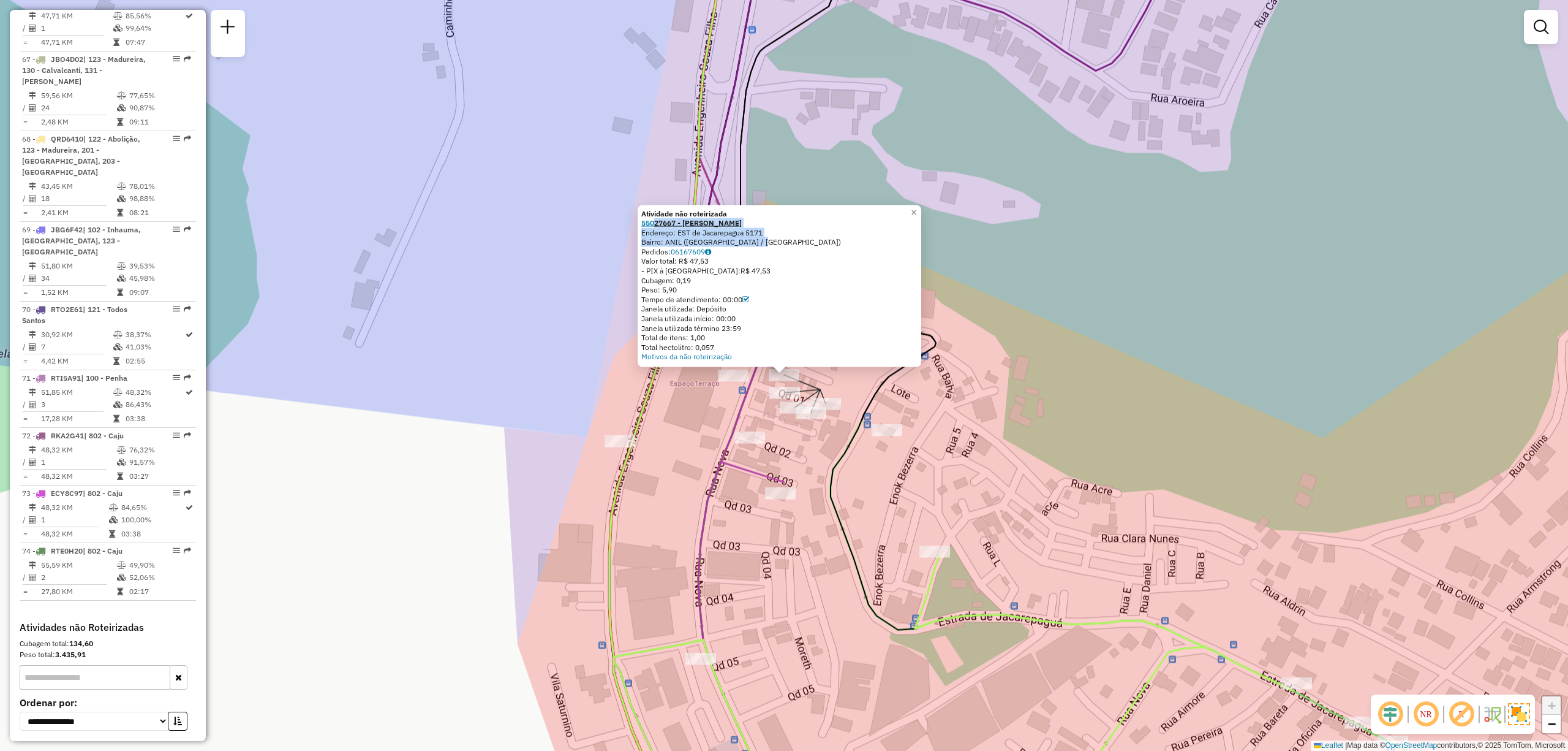
click at [657, 224] on div "Atividade não roteirizada 55027667 - RONDINELE DA SILVA S Endereço: EST de Jaca…" at bounding box center [780, 285] width 277 height 153
copy div "27667 - RONDINELE DA SILVA S Endereço: EST de Jacarepagua 5171 Bairro: ANIL (RI…"
click at [809, 223] on div "55027667 - RONDINELE DA SILVA S" at bounding box center [780, 223] width 277 height 10
drag, startPoint x: 672, startPoint y: 235, endPoint x: 659, endPoint y: 222, distance: 18.4
click at [659, 222] on div "Atividade não roteirizada 55027667 - RONDINELE DA SILVA S Endereço: EST de Jaca…" at bounding box center [780, 285] width 277 height 153
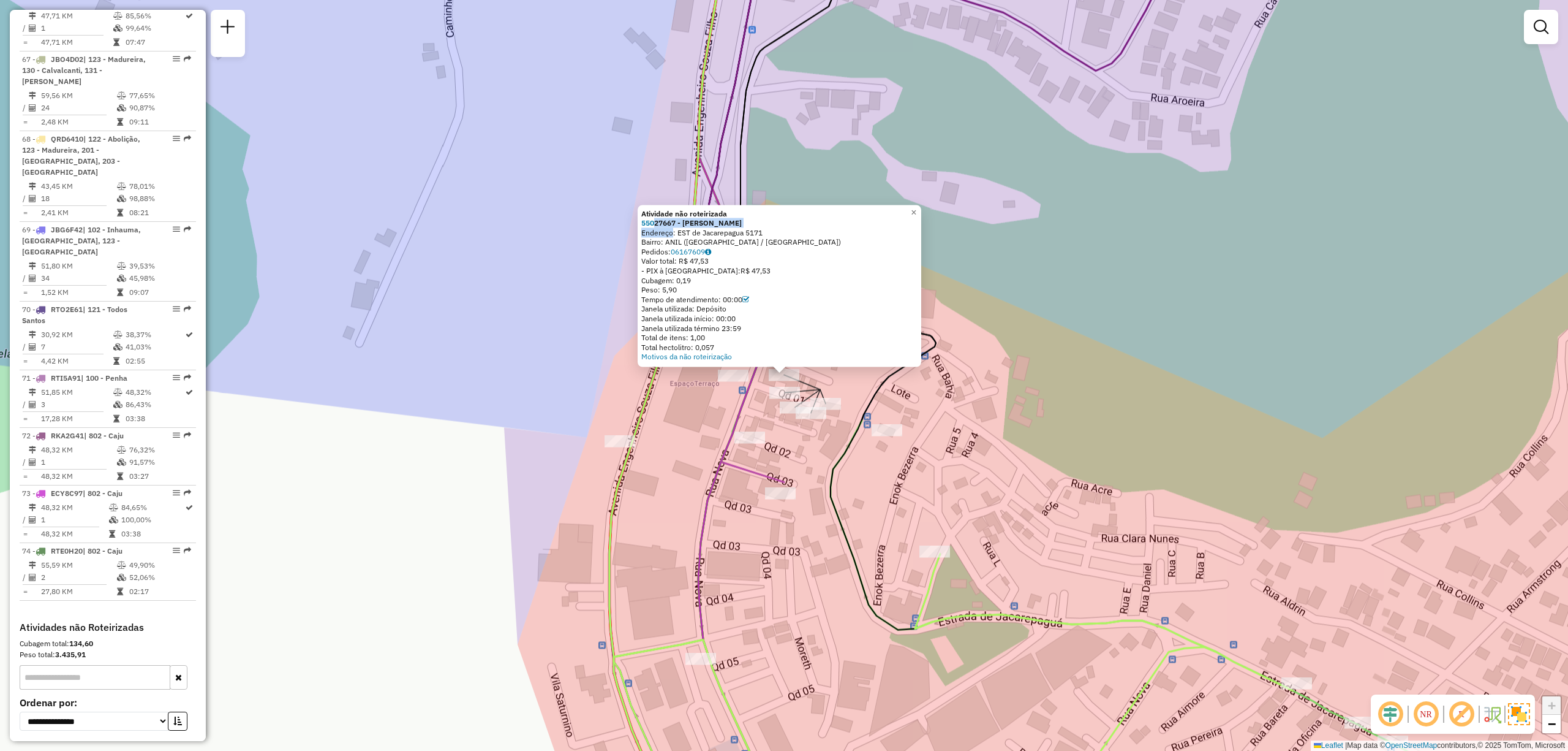
copy div "27667 - RONDINELE DA SILVA S Endereç"
click at [734, 245] on div "Bairro: ANIL (RIO DE JANEIRO / RJ)" at bounding box center [780, 242] width 277 height 10
drag, startPoint x: 785, startPoint y: 241, endPoint x: 642, endPoint y: 219, distance: 144.7
click at [642, 219] on div "Atividade não roteirizada 55027667 - RONDINELE DA SILVA S Endereço: EST de Jaca…" at bounding box center [779, 286] width 283 height 162
copy div "55027667 - RONDINELE DA SILVA S Endereço: EST de Jacarepagua 5171 Bairro: ANIL …"
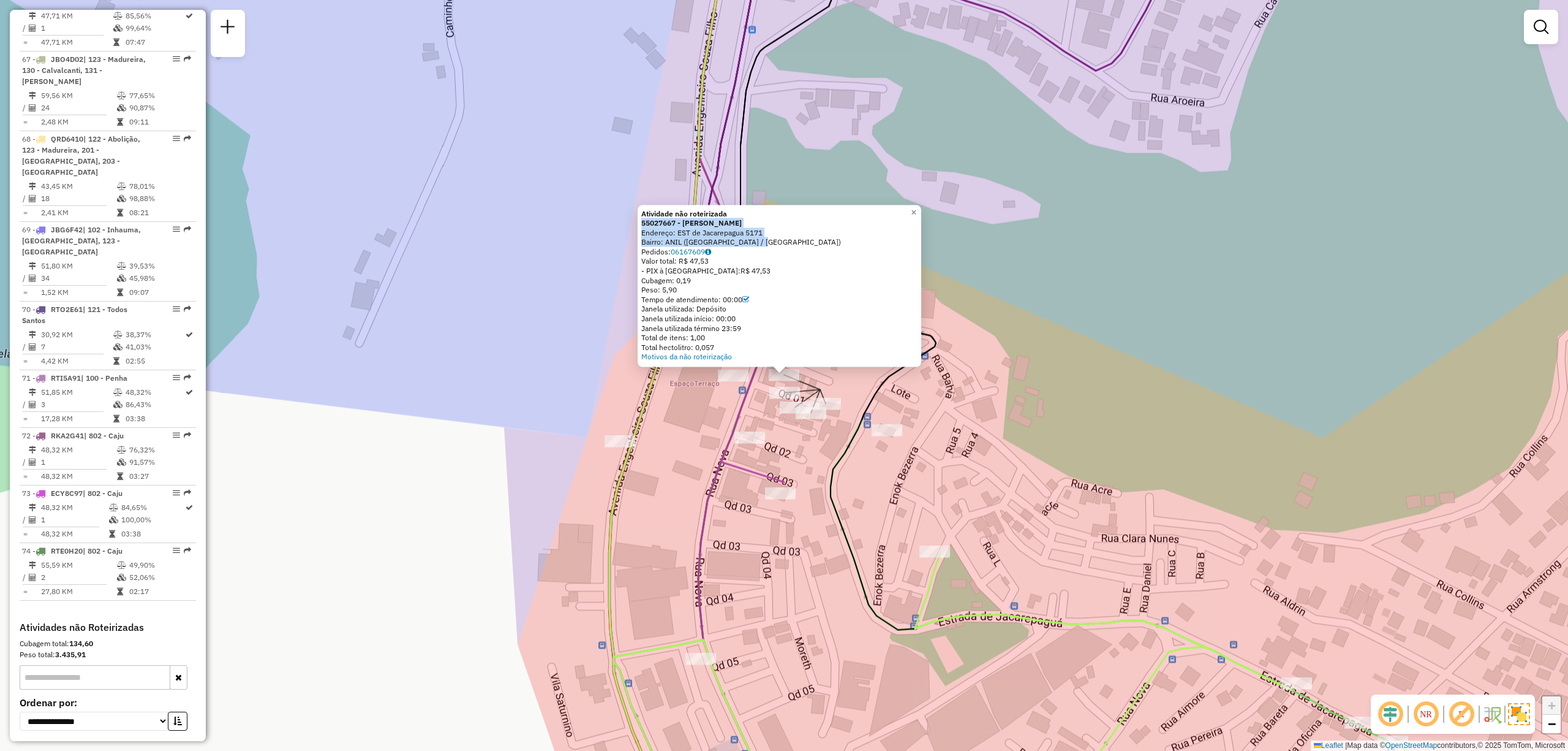
click at [646, 515] on div "Atividade não roteirizada 55027667 - RONDINELE DA SILVA S Endereço: EST de Jaca…" at bounding box center [784, 375] width 1568 height 751
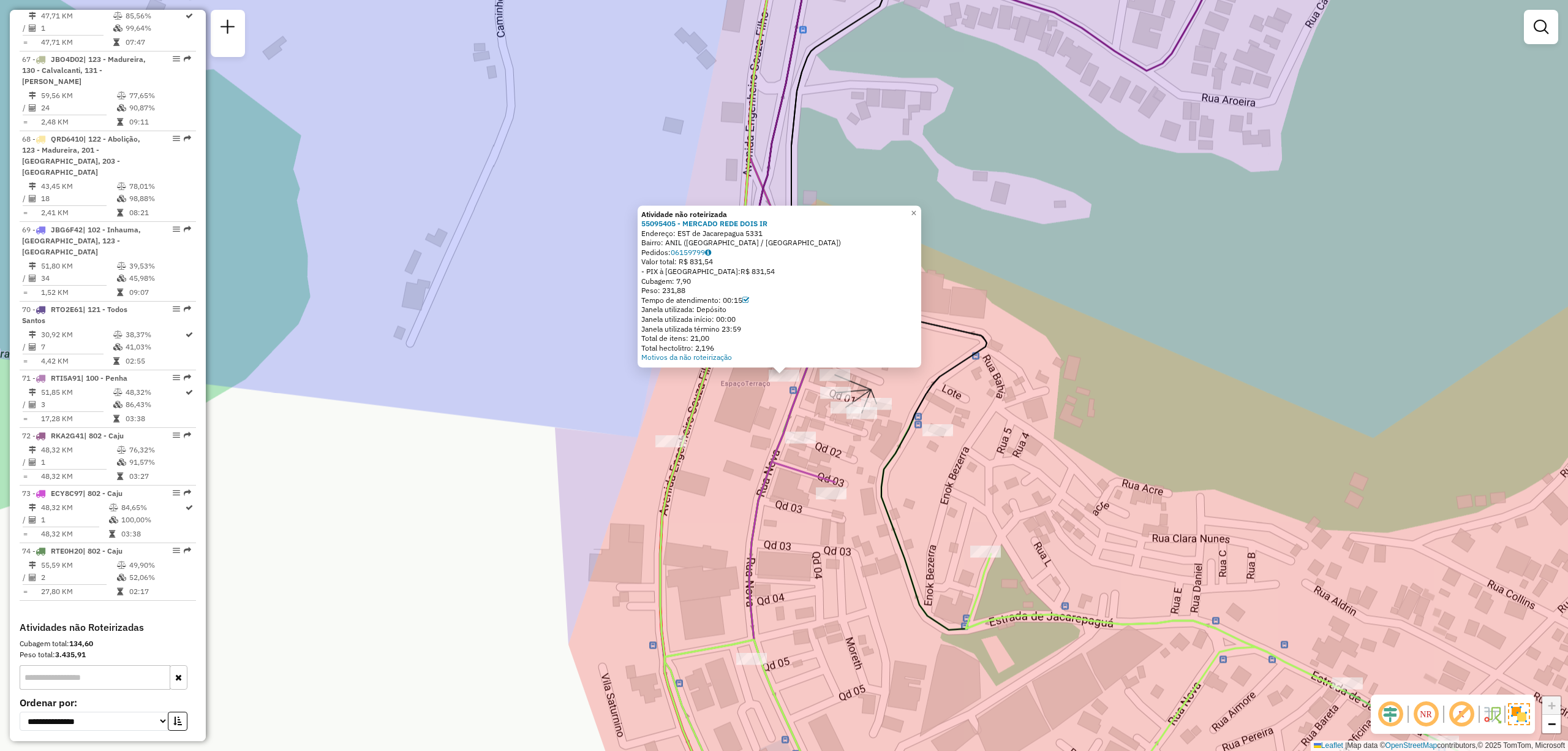
click at [762, 235] on div "Endereço: EST de Jacarepagua 5331" at bounding box center [780, 233] width 277 height 10
click at [650, 213] on strong "Atividade não roteirizada" at bounding box center [685, 213] width 86 height 9
drag, startPoint x: 778, startPoint y: 241, endPoint x: 640, endPoint y: 226, distance: 138.8
click at [640, 226] on div "Atividade não roteirizada 55095405 - MERCADO REDE DOIS IR Endereço: EST de Jaca…" at bounding box center [779, 286] width 283 height 162
copy div "55095405 - MERCADO REDE DOIS IR Endereço: EST de Jacarepagua 5331 Bairro: ANIL …"
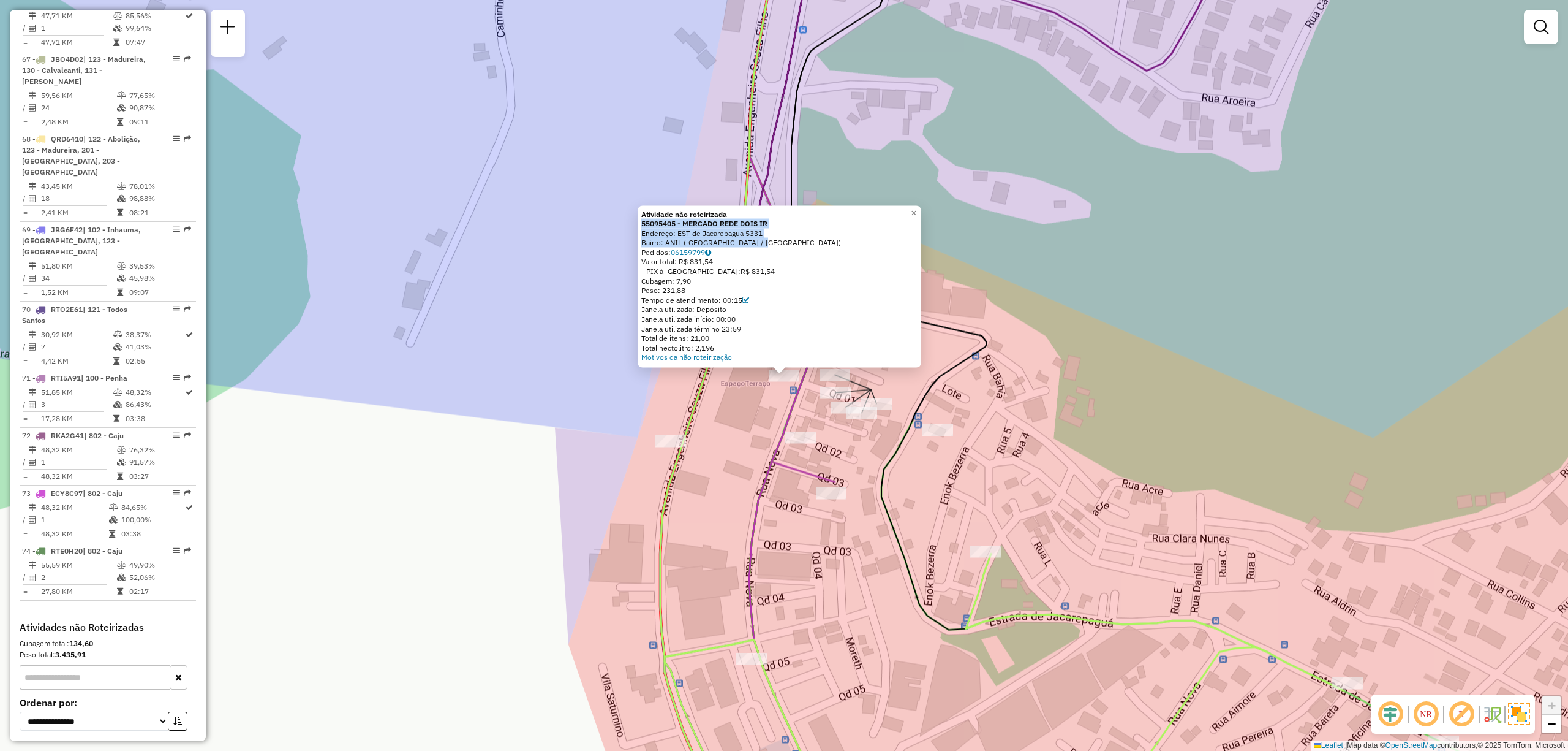
drag, startPoint x: 866, startPoint y: 579, endPoint x: 861, endPoint y: 587, distance: 9.4
click at [866, 579] on div "Atividade não roteirizada 55095405 - MERCADO REDE DOIS IR Endereço: EST de Jaca…" at bounding box center [784, 375] width 1568 height 751
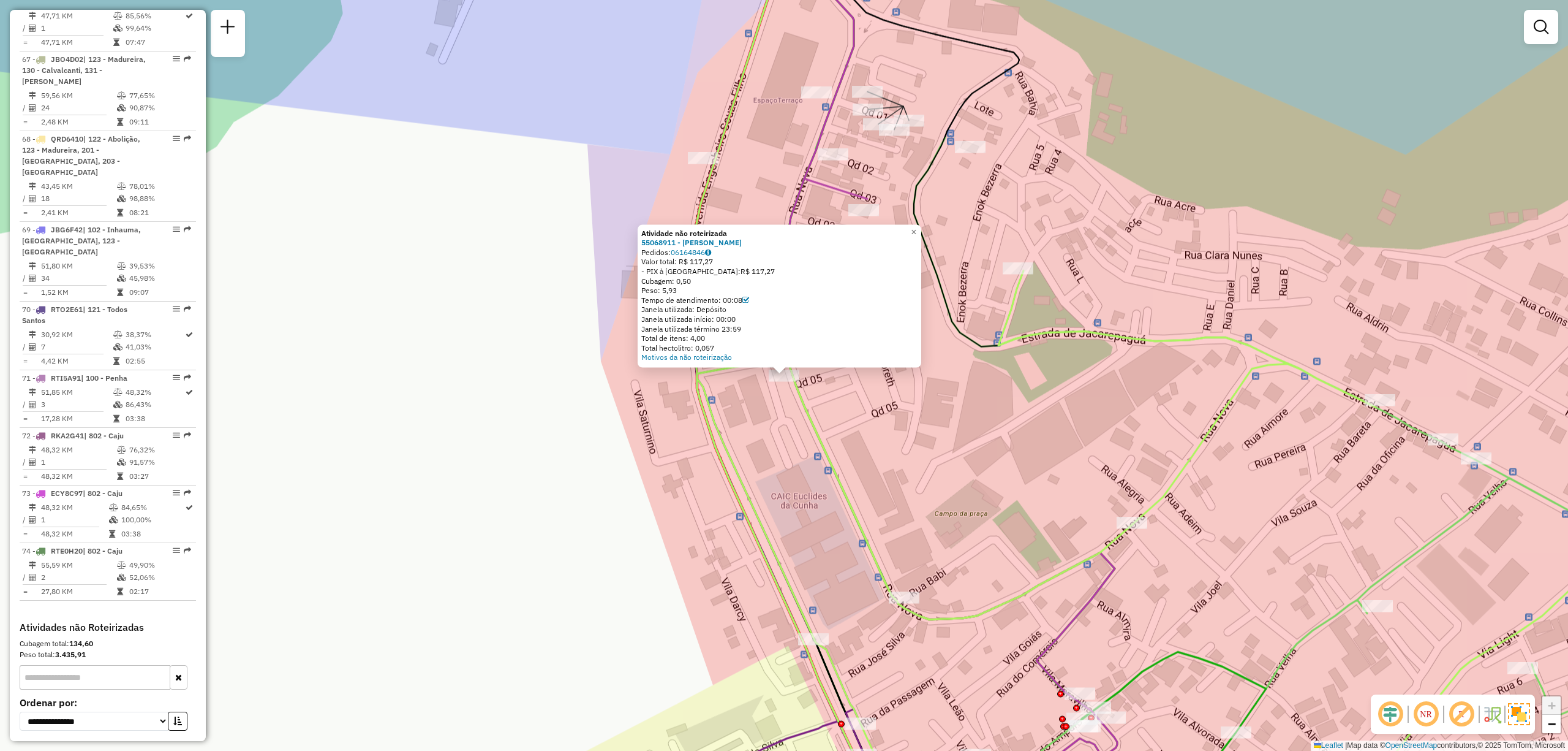
click at [529, 448] on div "Atividade não roteirizada 55068911 - FRANCISCO GILLIARD GOMES LOPES Pedidos: 06…" at bounding box center [784, 375] width 1568 height 751
click at [527, 596] on div "Atividade não roteirizada 55068911 - FRANCISCO GILLIARD GOMES LOPES Pedidos: 06…" at bounding box center [784, 375] width 1568 height 751
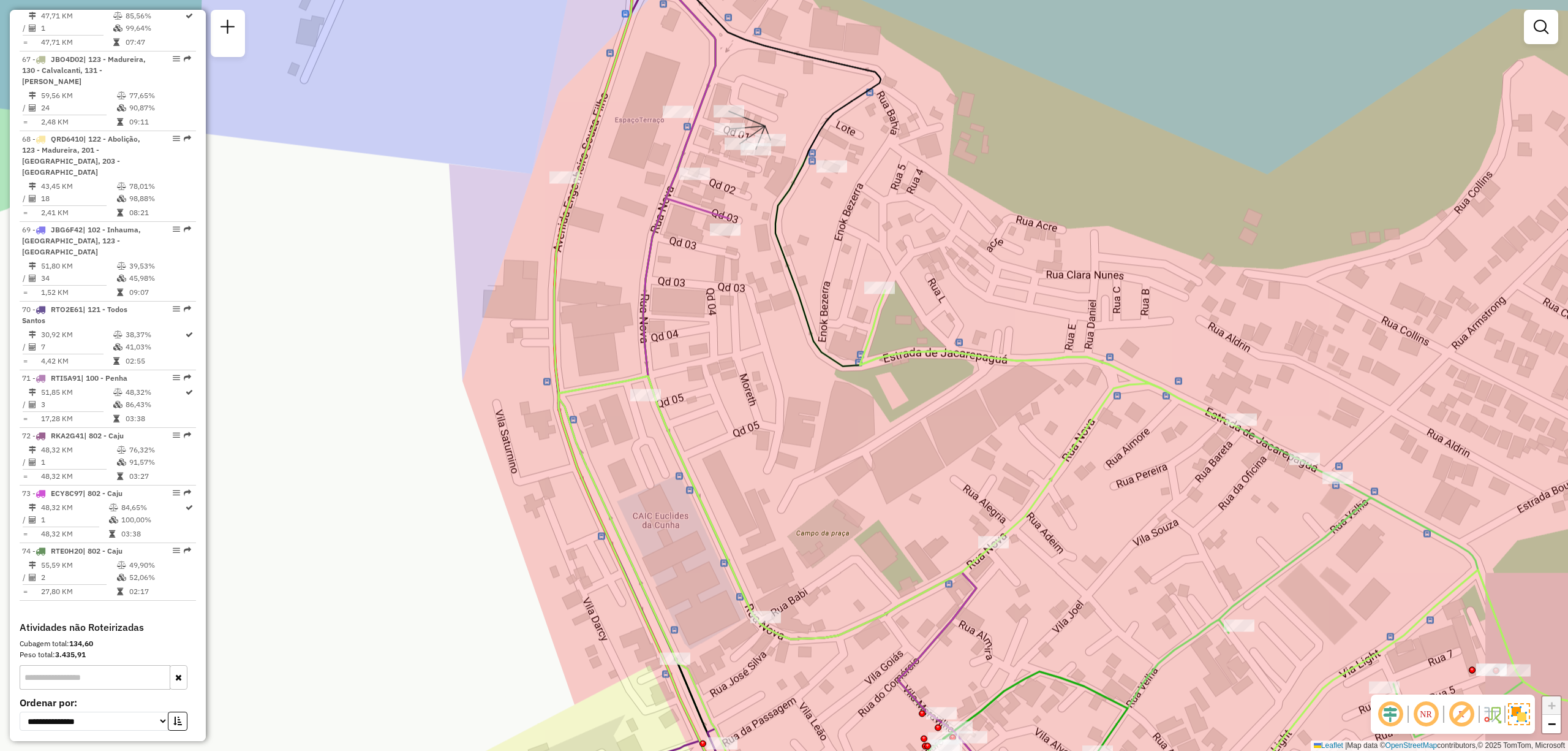
drag, startPoint x: 559, startPoint y: 587, endPoint x: 407, endPoint y: 577, distance: 152.3
click at [319, 622] on div "Janela de atendimento Grade de atendimento Capacidade Transportadoras Veículos …" at bounding box center [784, 375] width 1568 height 751
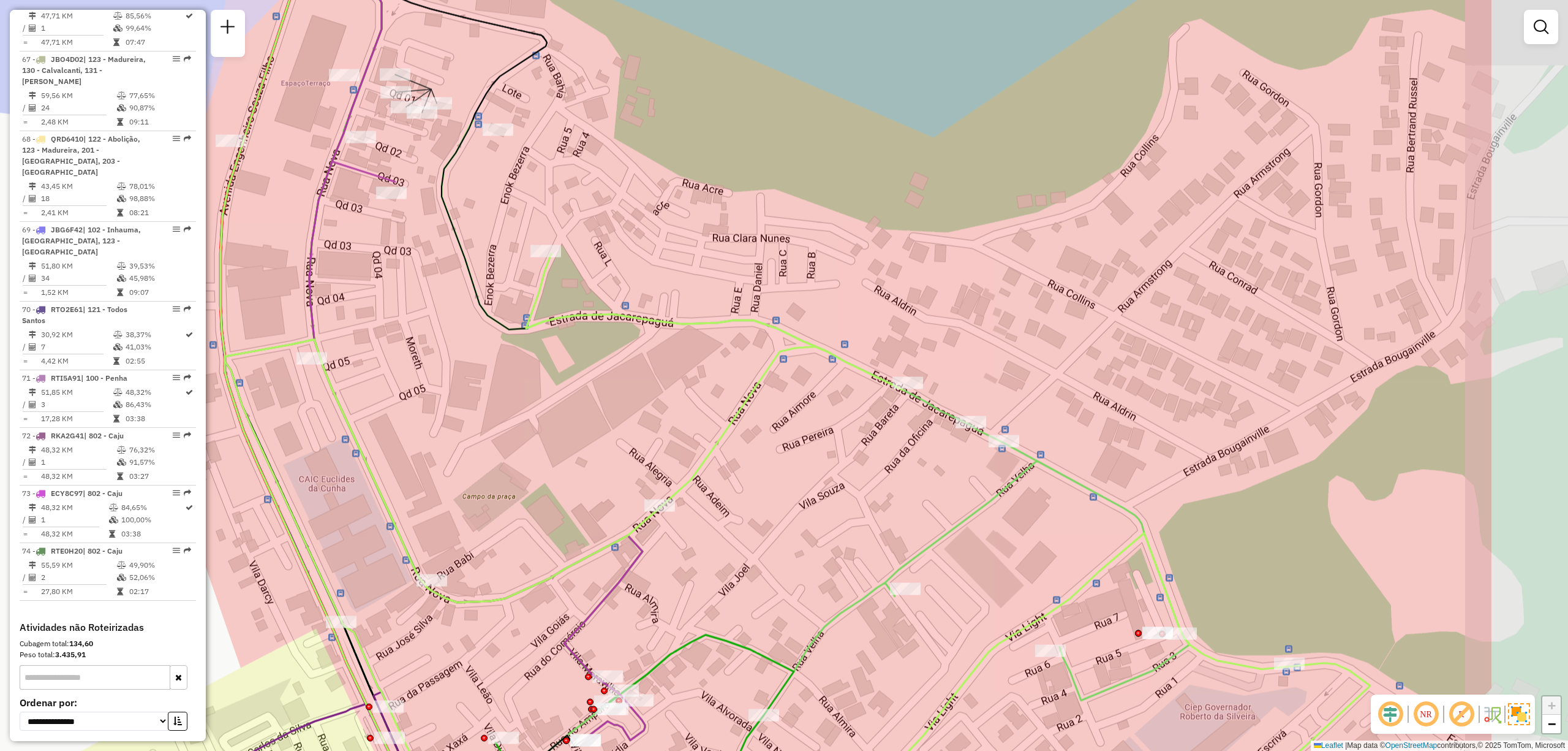
drag, startPoint x: 907, startPoint y: 423, endPoint x: 673, endPoint y: 370, distance: 239.9
click at [673, 370] on div "Janela de atendimento Grade de atendimento Capacidade Transportadoras Veículos …" at bounding box center [784, 375] width 1568 height 751
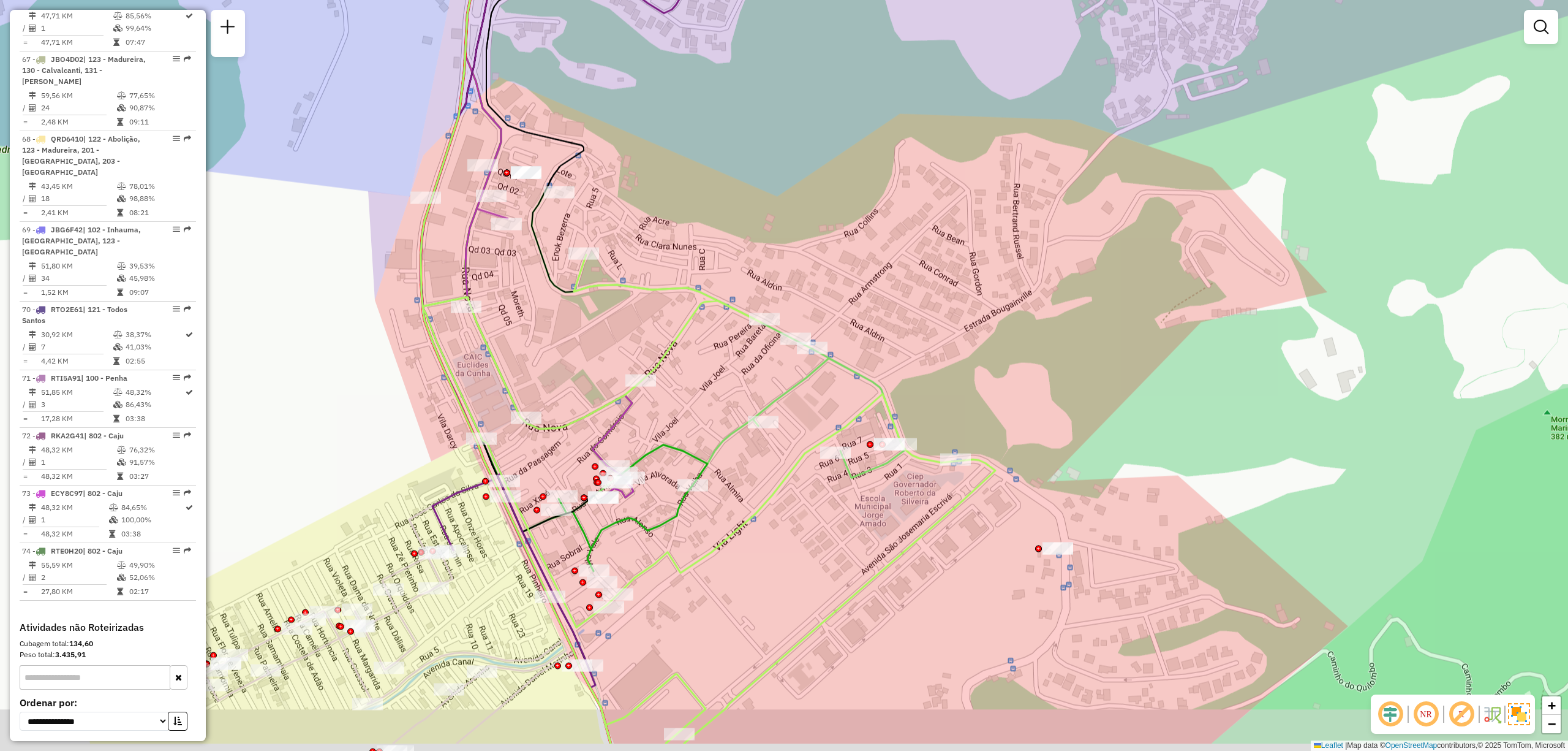
click at [824, 538] on div "Janela de atendimento Grade de atendimento Capacidade Transportadoras Veículos …" at bounding box center [784, 375] width 1568 height 751
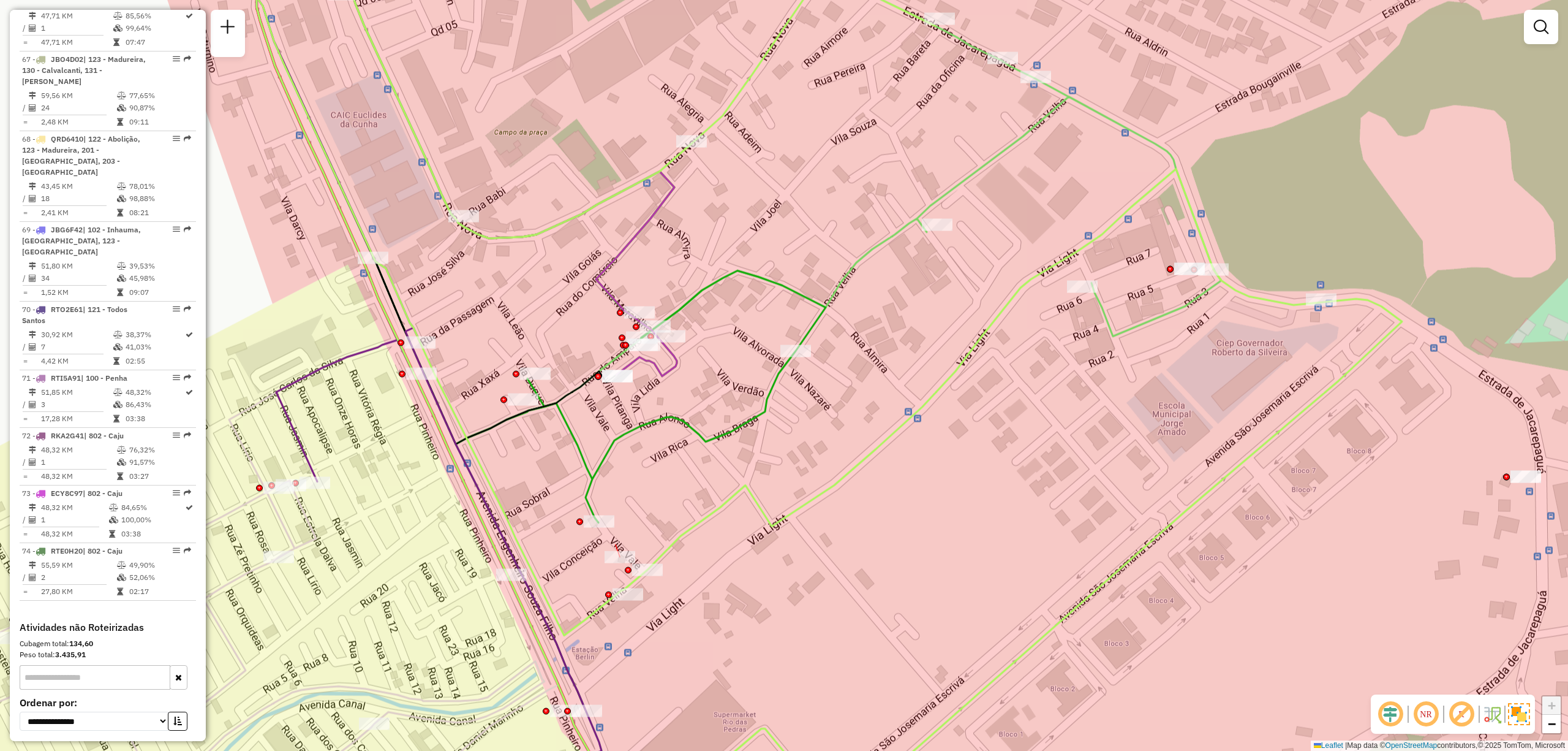
click at [614, 564] on div at bounding box center [620, 557] width 31 height 12
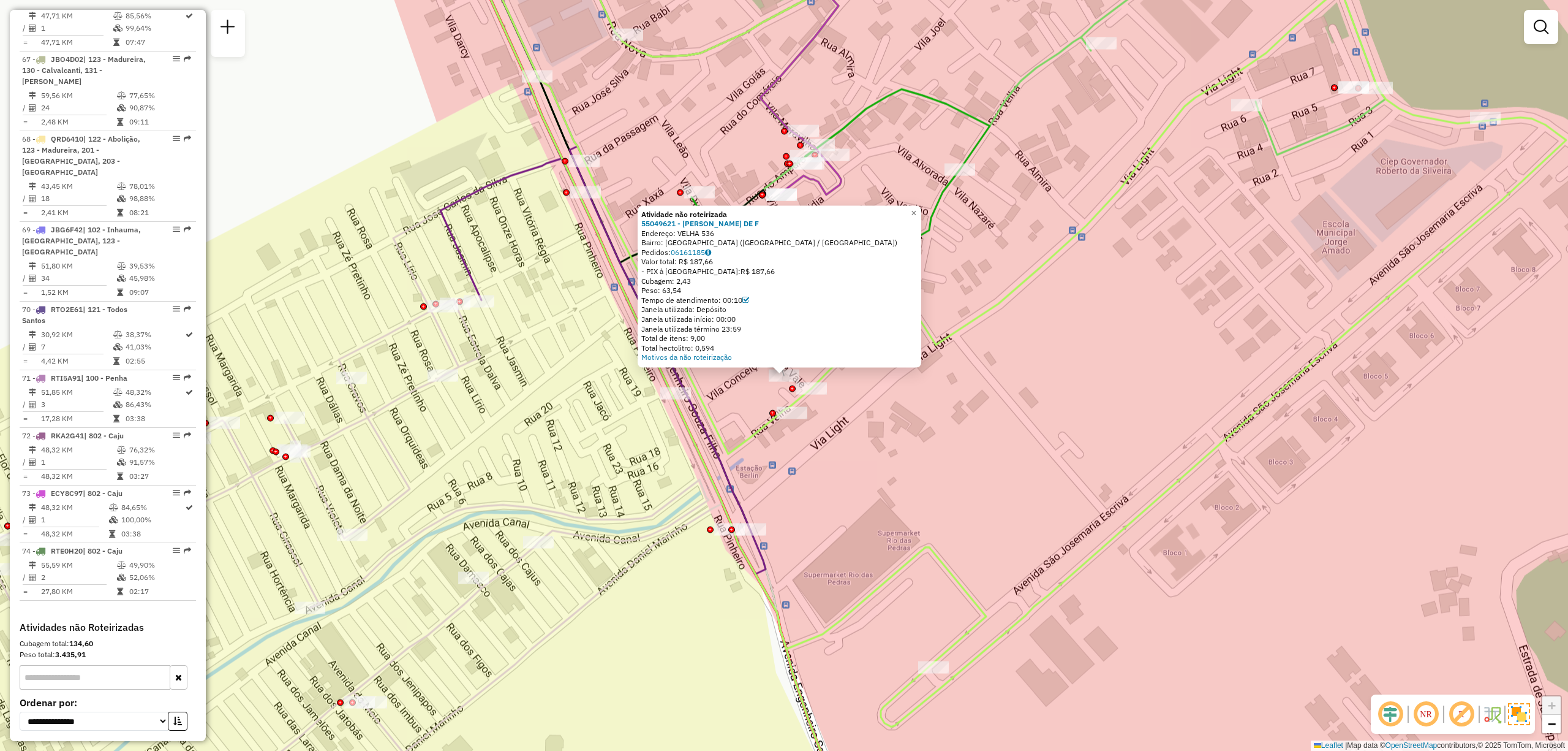
click at [687, 649] on div "Atividade não roteirizada 55049621 - SEBASTIAO GOMES DE F Endereço: VELHA 536 B…" at bounding box center [784, 375] width 1568 height 751
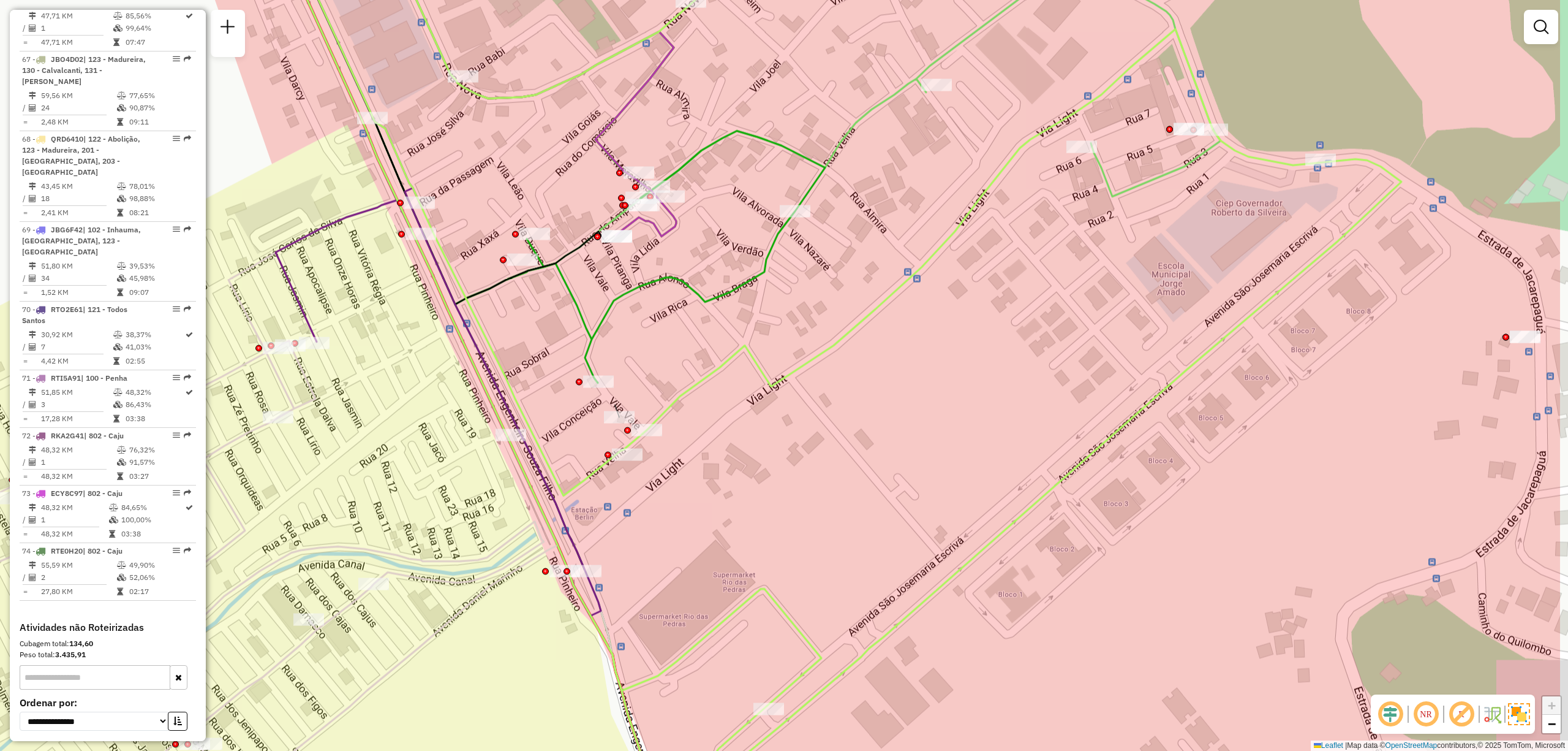
drag, startPoint x: 908, startPoint y: 484, endPoint x: 490, endPoint y: 569, distance: 426.6
click at [566, 562] on div "Janela de atendimento Grade de atendimento Capacidade Transportadoras Veículos …" at bounding box center [784, 375] width 1568 height 751
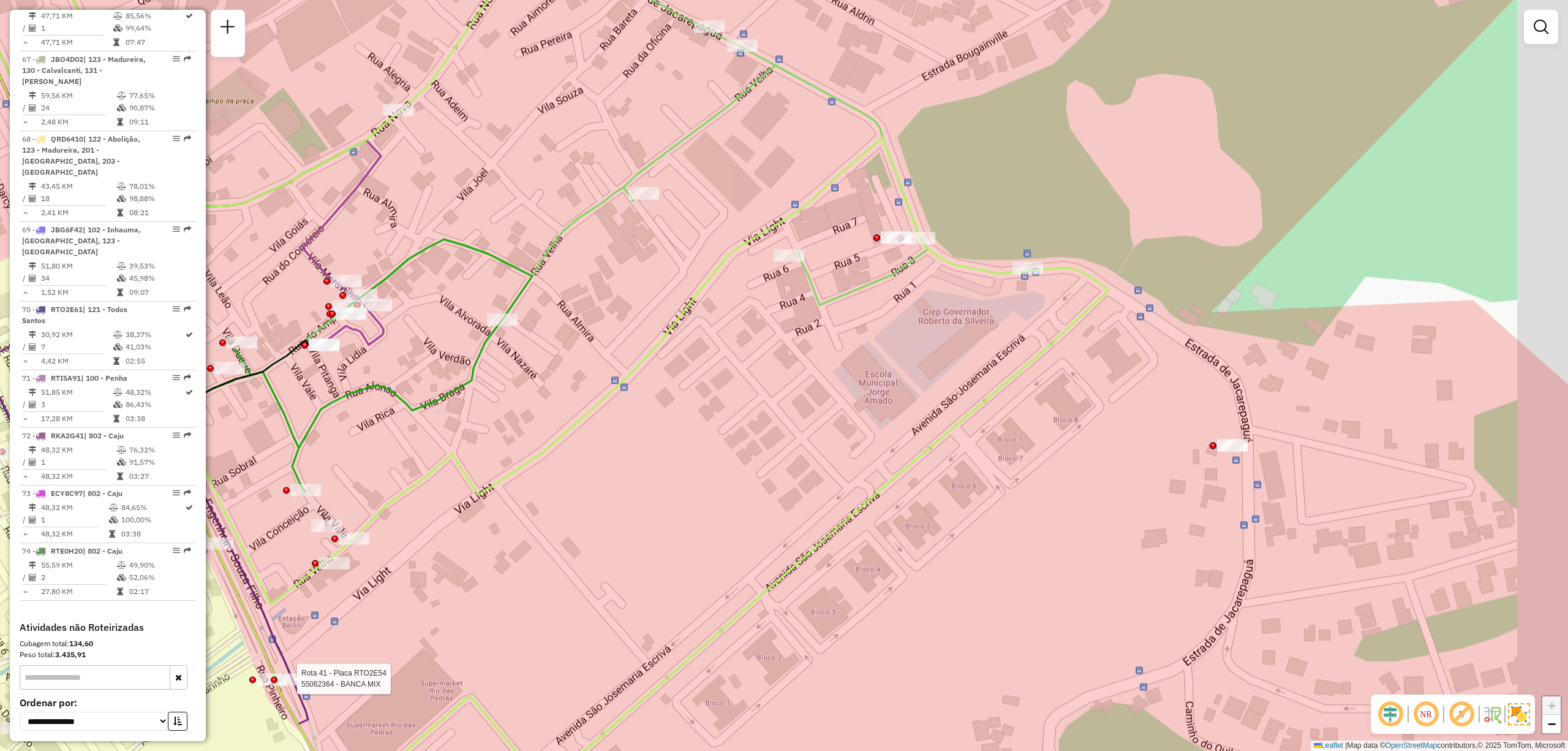
drag, startPoint x: 937, startPoint y: 283, endPoint x: 801, endPoint y: 363, distance: 157.8
click at [801, 363] on div "Rota 41 - Placa RTO2E54 55062364 - BANCA MIX Janela de atendimento Grade de ate…" at bounding box center [784, 375] width 1568 height 751
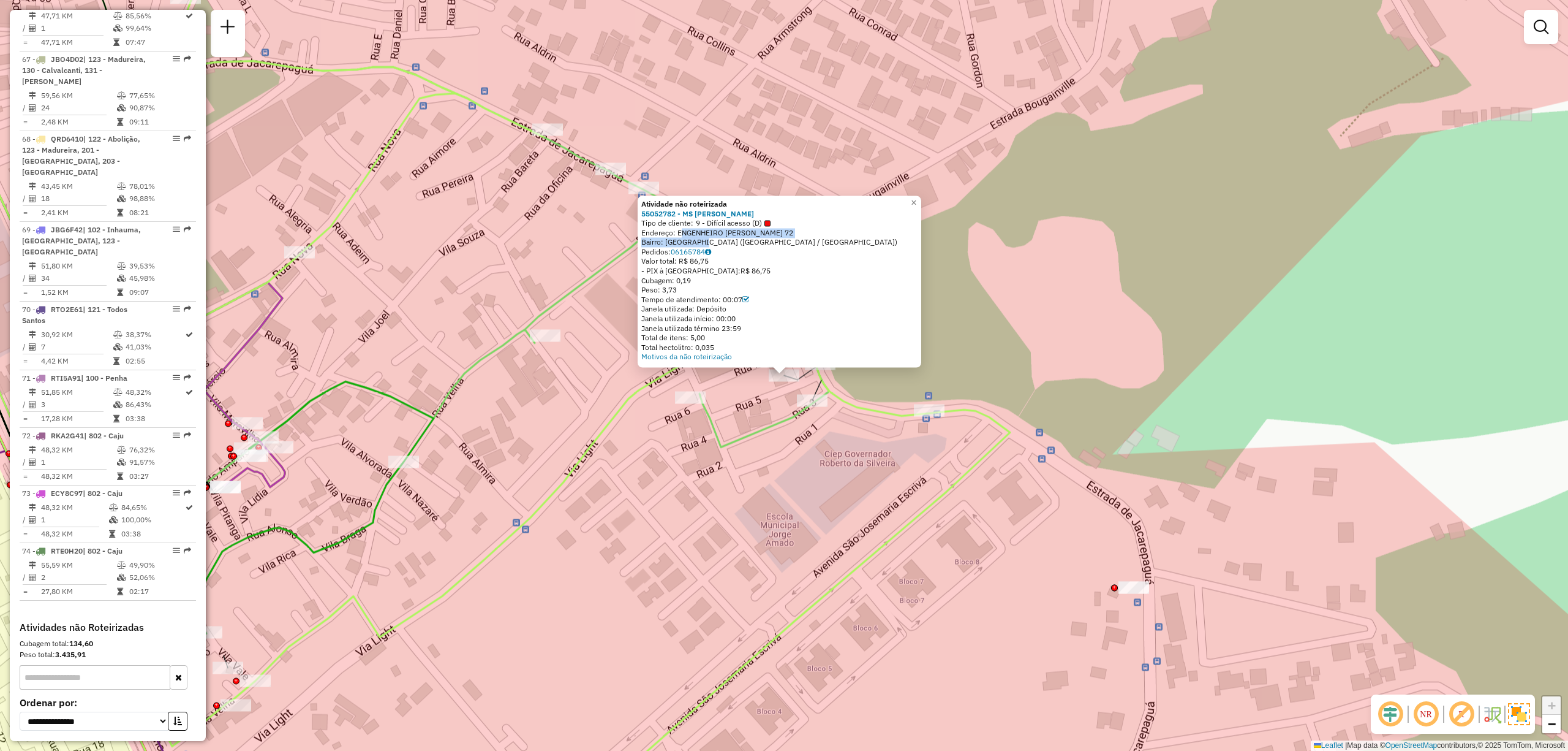
drag, startPoint x: 683, startPoint y: 234, endPoint x: 710, endPoint y: 246, distance: 29.5
click at [710, 246] on div "Atividade não roteirizada 55052782 - MS MERCADO Tipo de cliente: 9 - Difícil ac…" at bounding box center [780, 280] width 277 height 162
copy div "ENGENHEIRO SOUZA FILHO 72 Bairro: ITANHANGA"
click at [753, 198] on div "Atividade não roteirizada 55052782 - MS MERCADO Tipo de cliente: 9 - Difícil ac…" at bounding box center [779, 281] width 283 height 172
drag, startPoint x: 739, startPoint y: 211, endPoint x: 657, endPoint y: 215, distance: 82.1
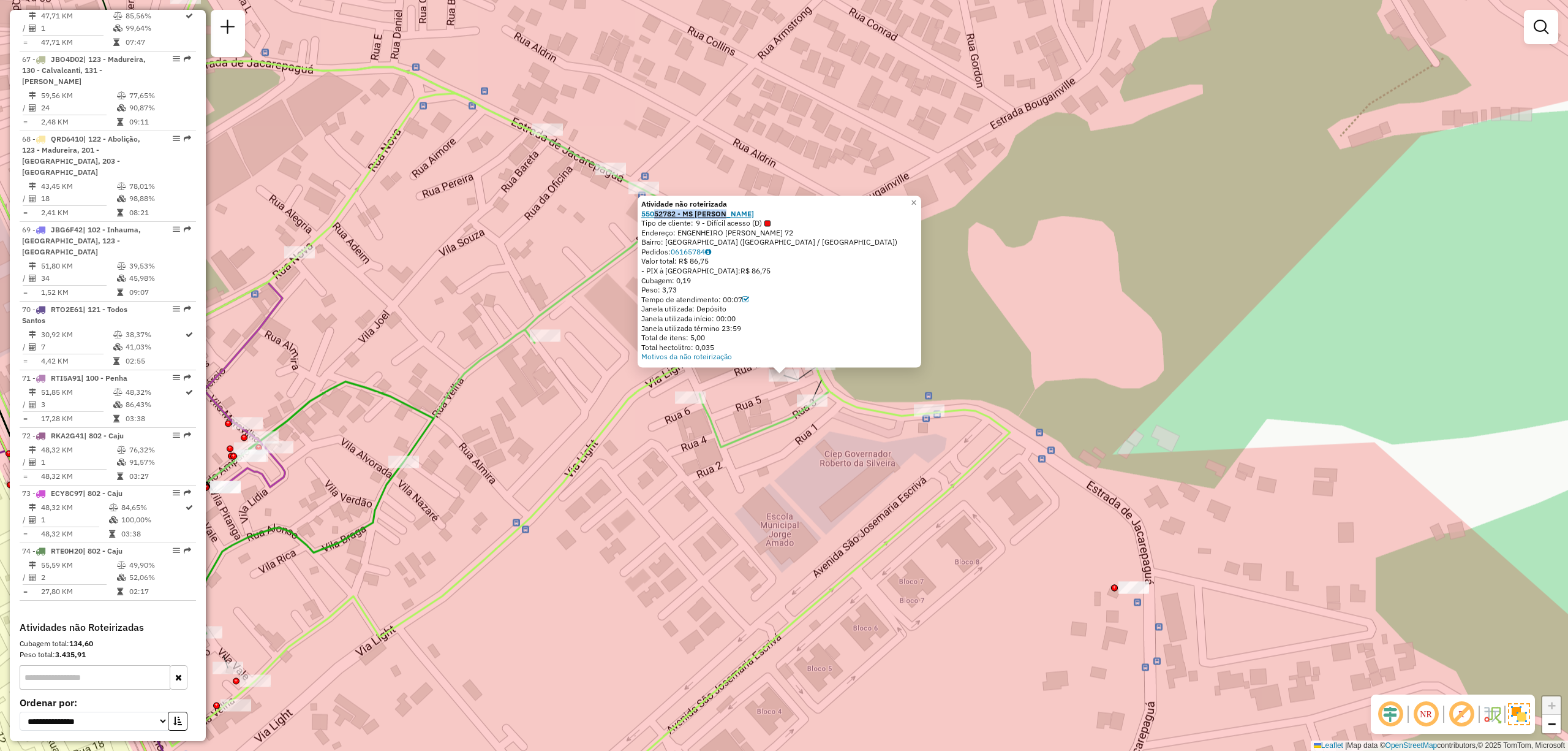
click at [657, 215] on div "55052782 - MS MERCADO" at bounding box center [780, 214] width 277 height 10
copy strong "52782 - MS MERCADO"
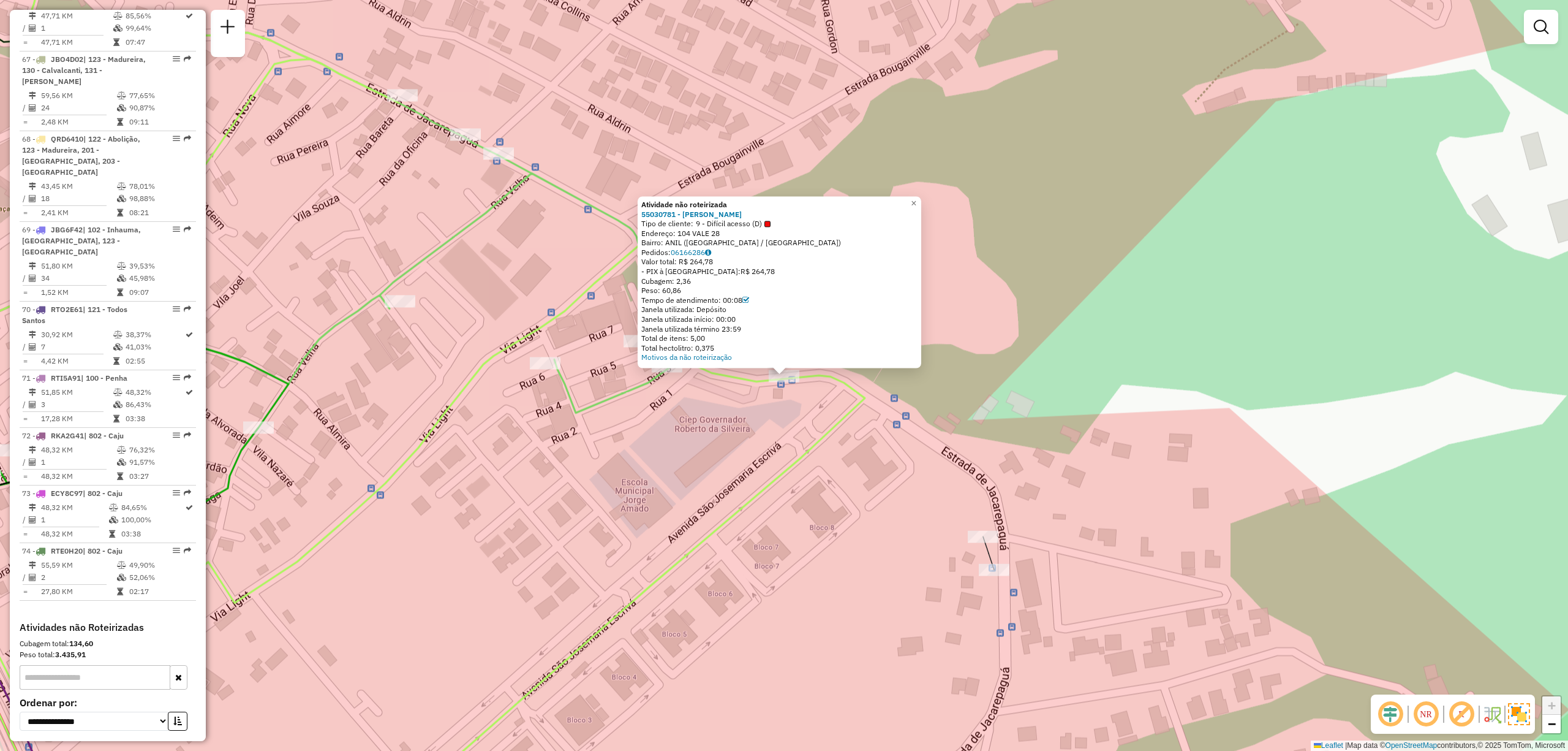
drag, startPoint x: 697, startPoint y: 231, endPoint x: 730, endPoint y: 230, distance: 33.0
click at [730, 230] on div "Endereço: 104 VALE 28" at bounding box center [780, 233] width 277 height 10
copy div "VALE 28"
click at [755, 272] on div "- PIX à Vista: R$ 264,78" at bounding box center [780, 272] width 277 height 10
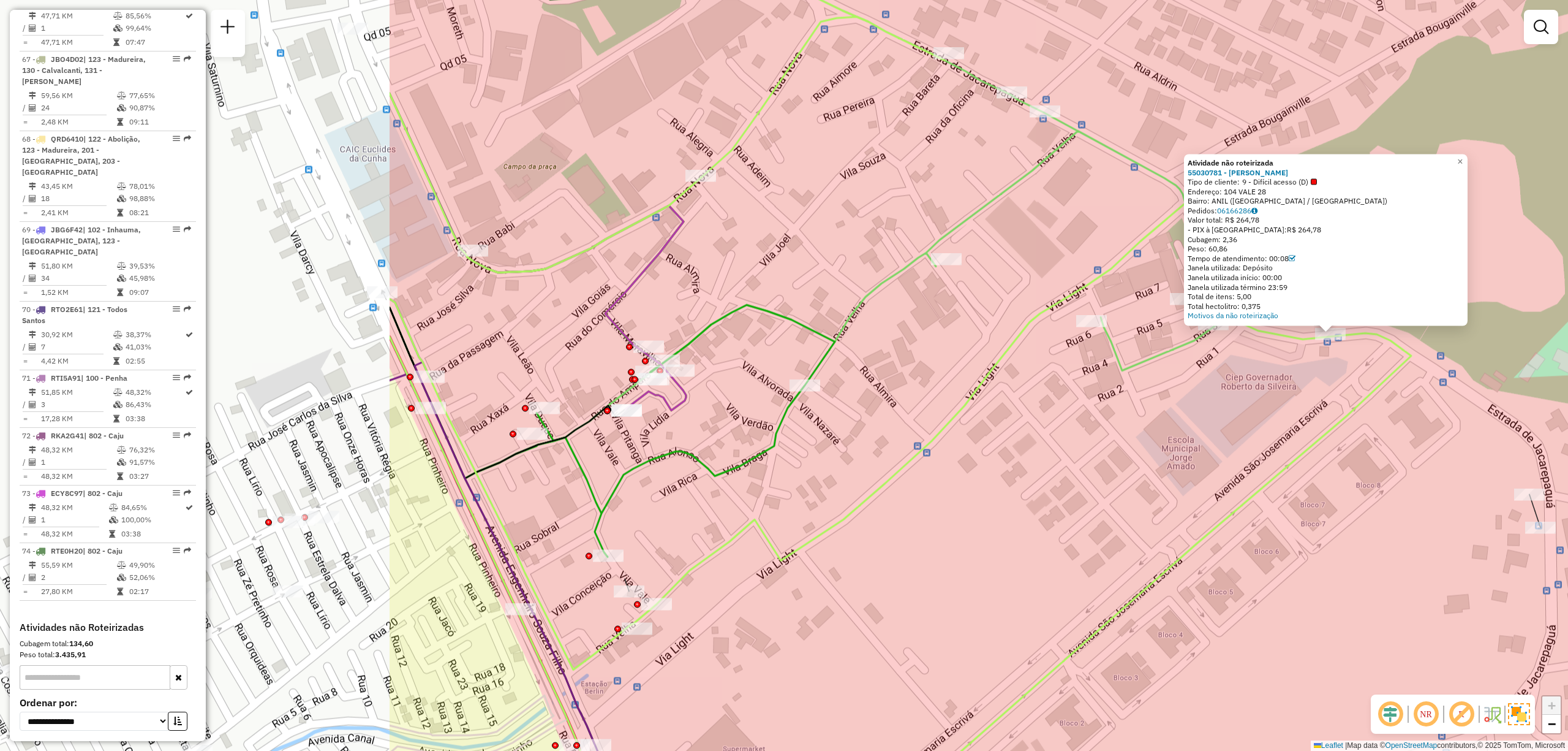
drag, startPoint x: 375, startPoint y: 494, endPoint x: 868, endPoint y: 451, distance: 494.9
click at [868, 451] on div "Atividade não roteirizada 55030781 - JOSE ALMIR XAVIER LE Tipo de cliente: 9 - …" at bounding box center [784, 375] width 1568 height 751
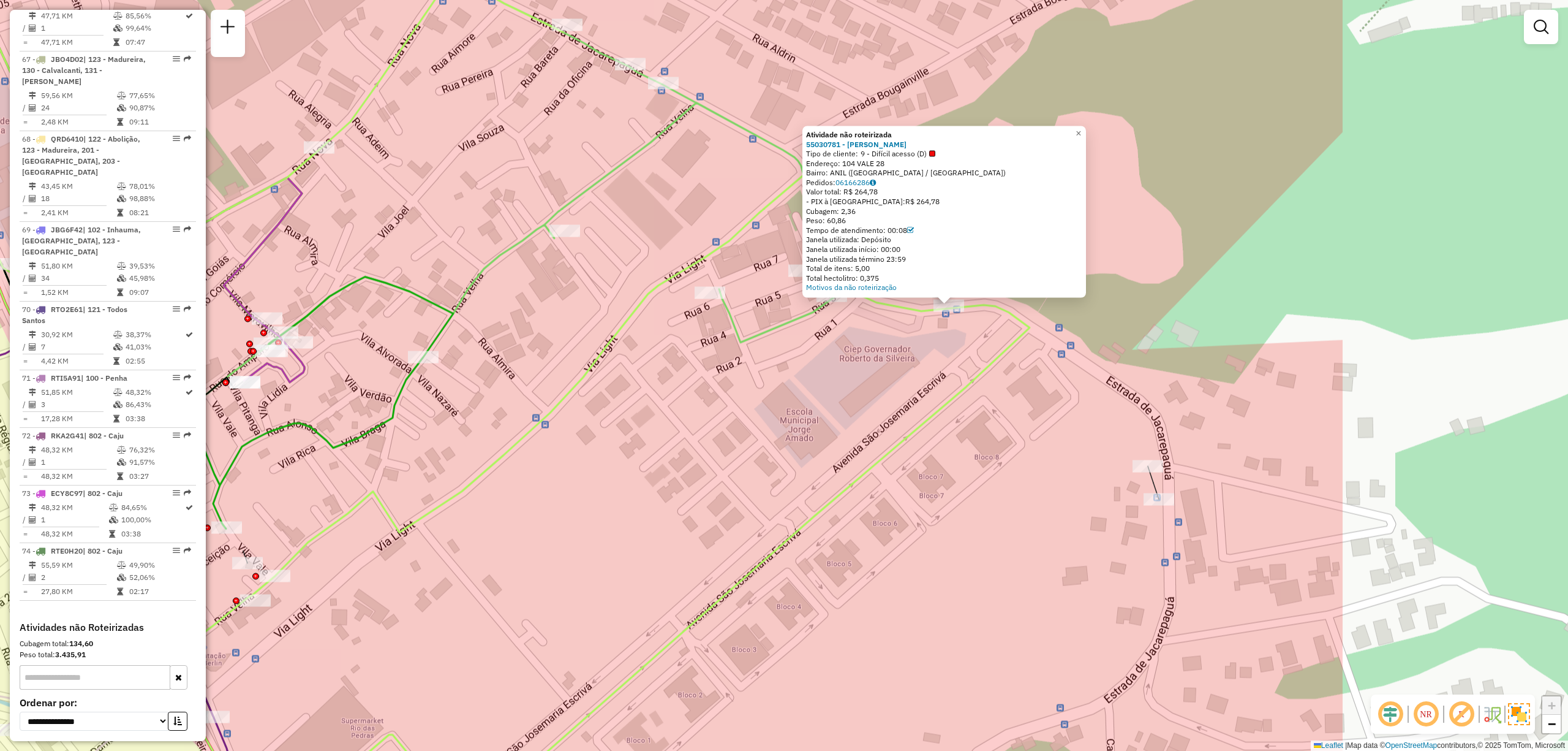
drag, startPoint x: 1199, startPoint y: 486, endPoint x: 702, endPoint y: 461, distance: 497.6
click at [702, 461] on div "Atividade não roteirizada 55030781 - JOSE ALMIR XAVIER LE Tipo de cliente: 9 - …" at bounding box center [784, 375] width 1568 height 751
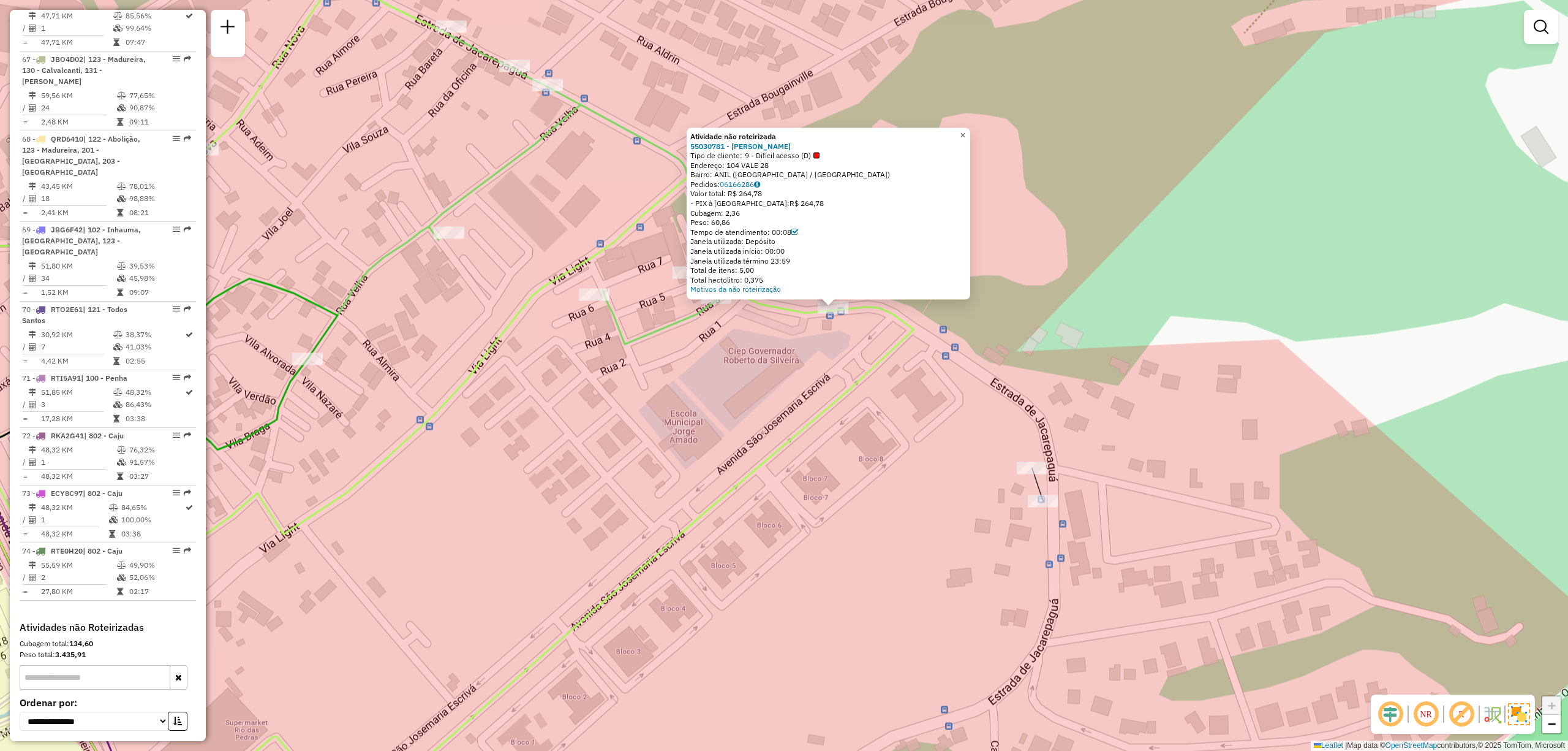
click at [965, 135] on span "×" at bounding box center [962, 134] width 5 height 10
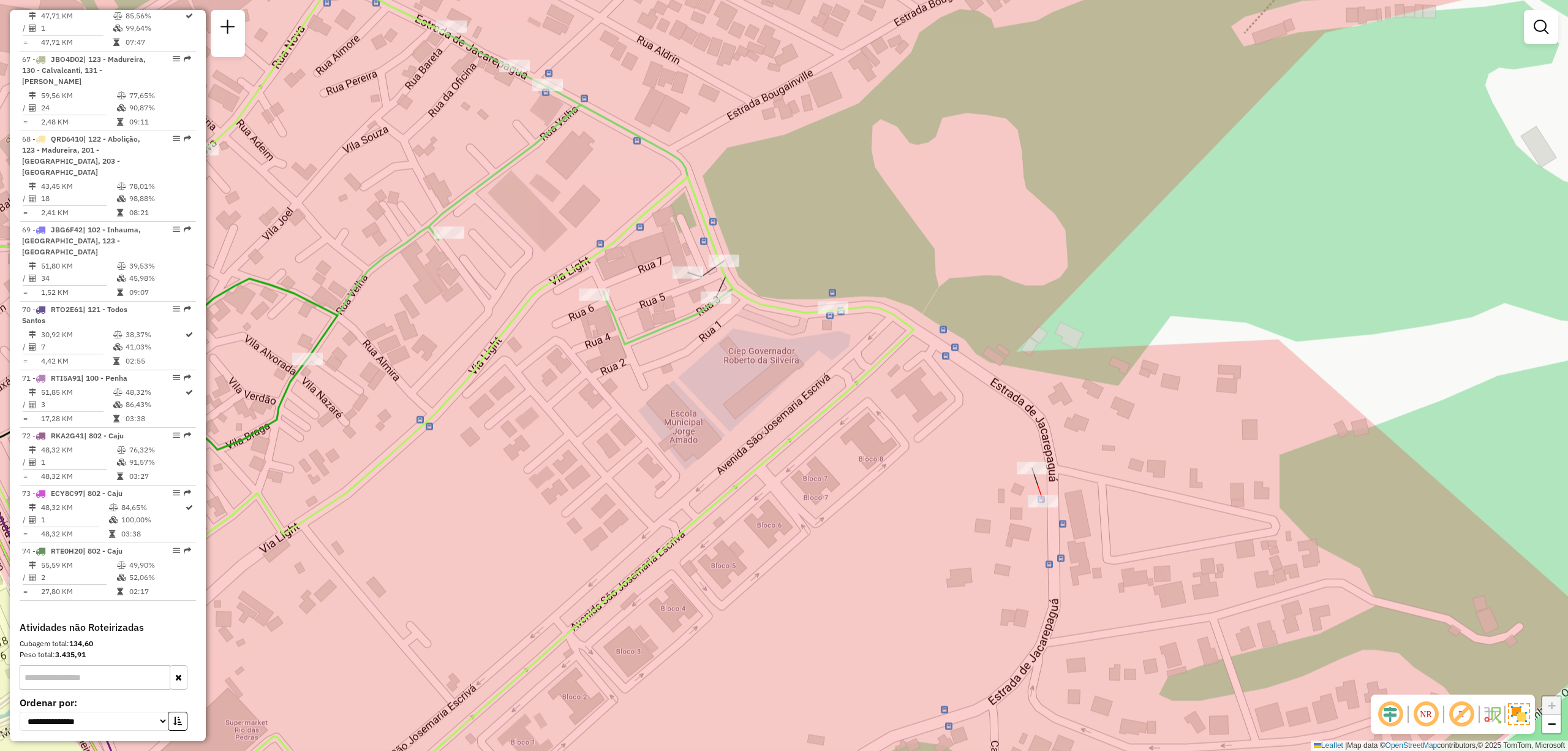
click at [1045, 508] on div at bounding box center [1043, 502] width 31 height 12
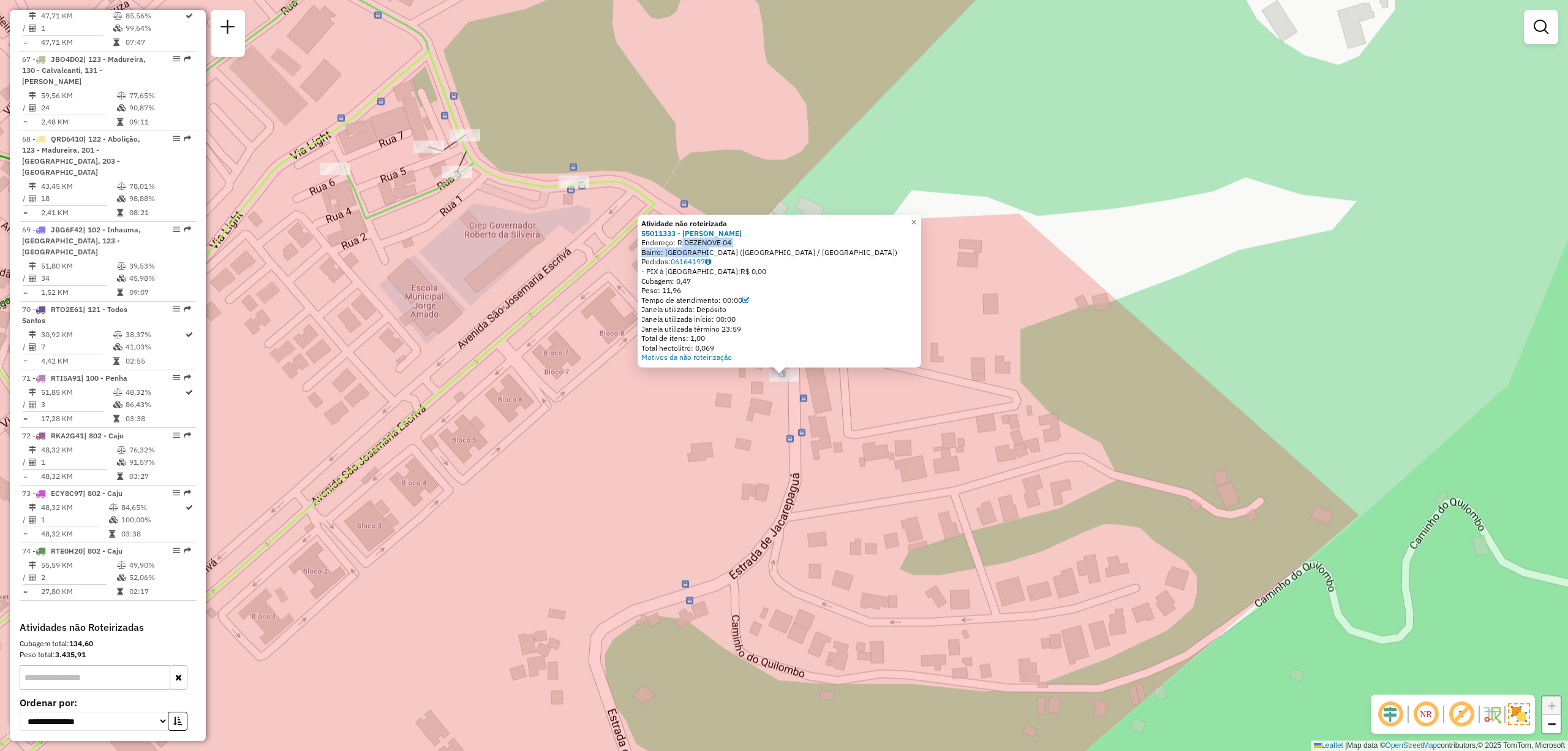
drag, startPoint x: 683, startPoint y: 241, endPoint x: 710, endPoint y: 251, distance: 28.8
click at [710, 251] on div "Atividade não roteirizada 55011333 - JOSE ANTONIO DOS SAN Endereço: R DEZENOVE …" at bounding box center [780, 290] width 277 height 143
copy div "R DEZENOVE 04 Bairro: ITANHANGA"
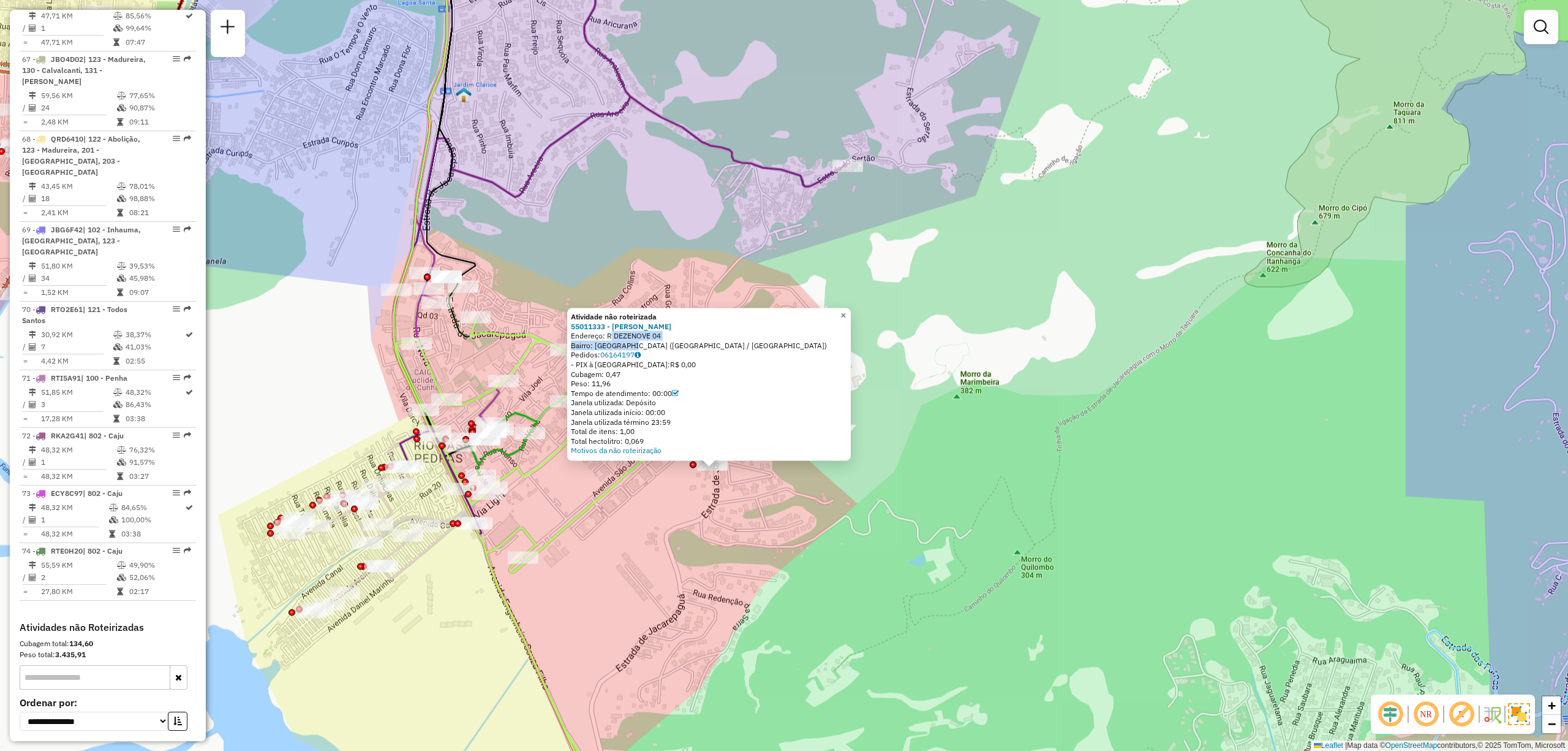
click at [851, 317] on link "×" at bounding box center [844, 316] width 15 height 15
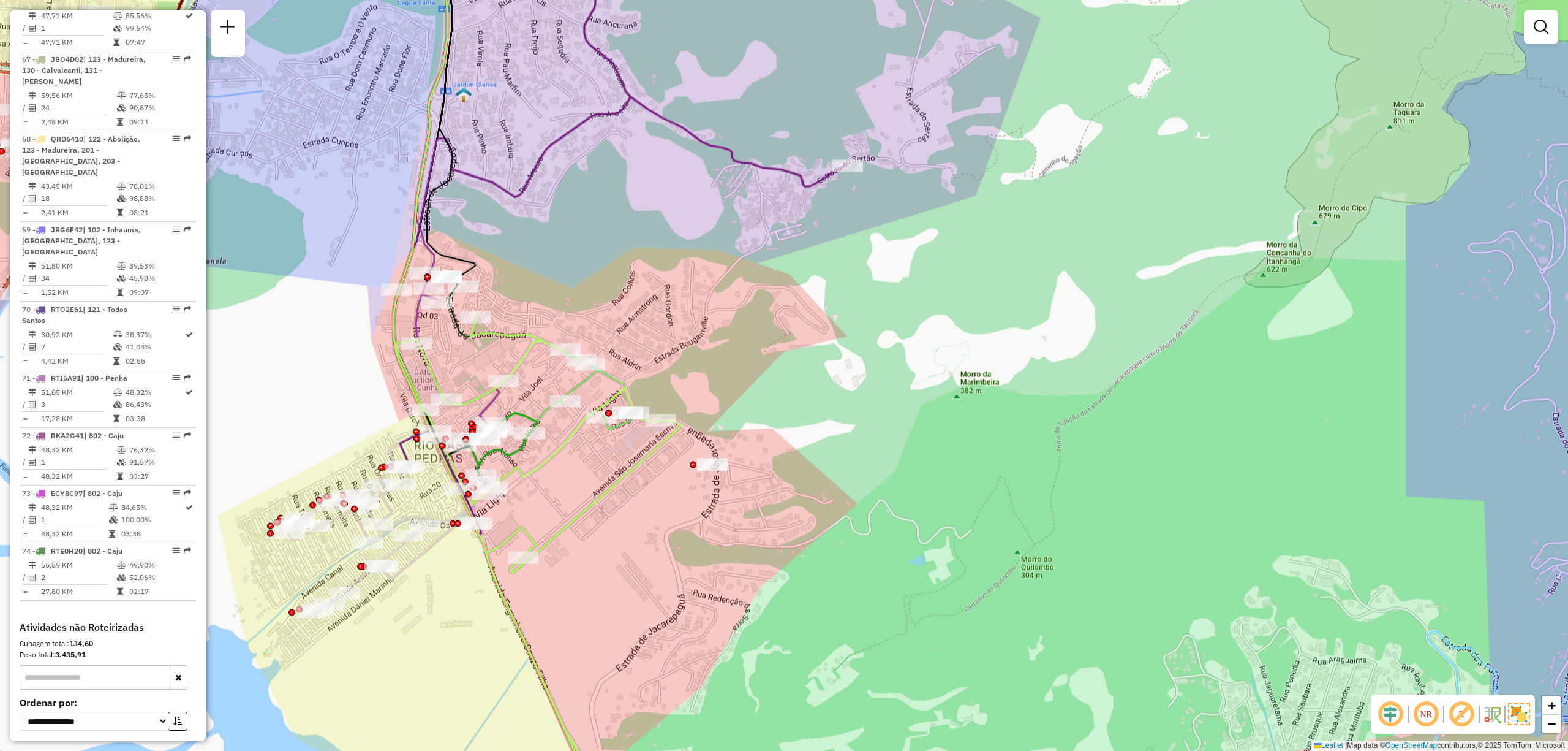
click at [1522, 37] on div "Janela de atendimento Grade de atendimento Capacidade Transportadoras Veículos …" at bounding box center [784, 375] width 1568 height 751
click at [1539, 33] on link at bounding box center [1541, 27] width 25 height 25
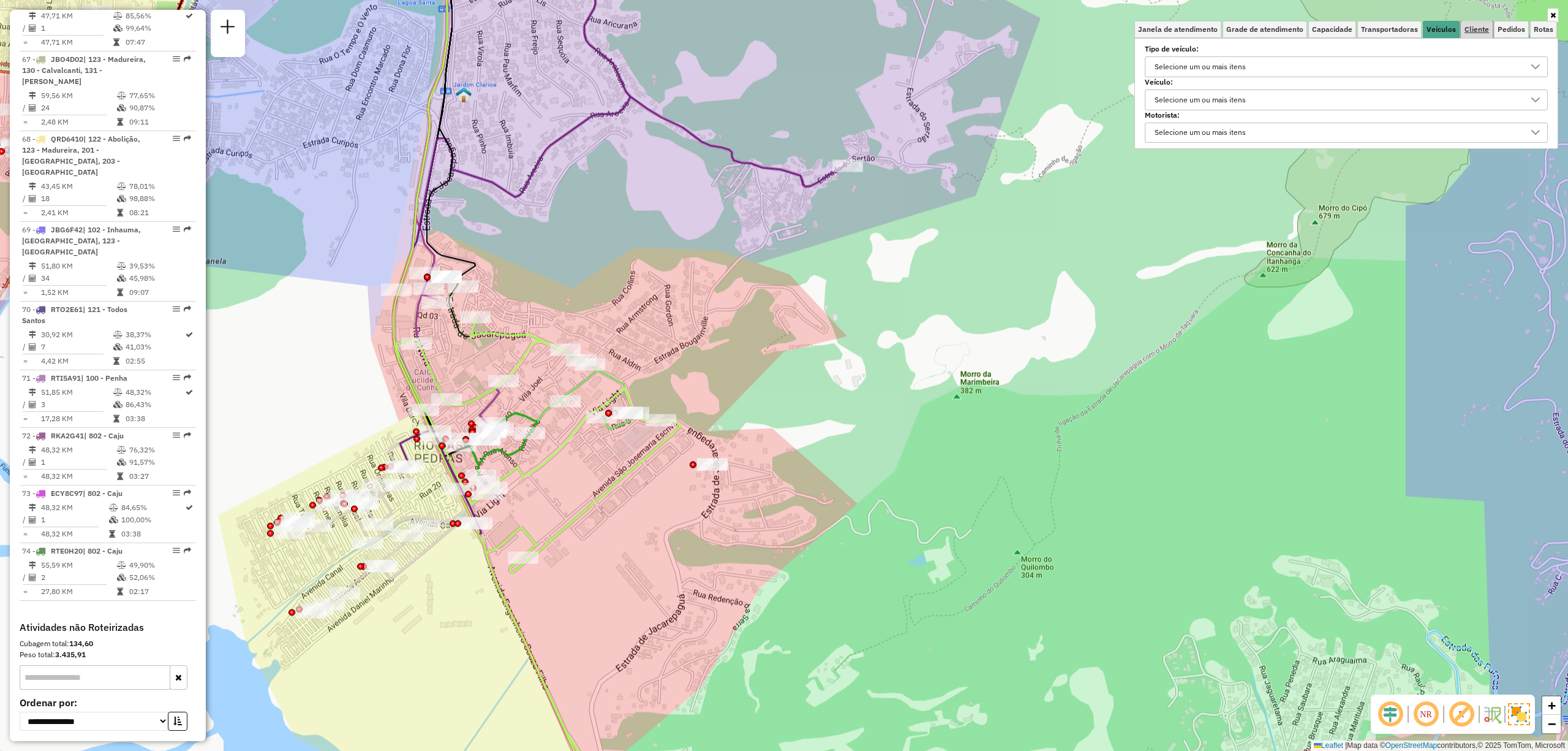
click at [1469, 33] on span "Cliente" at bounding box center [1477, 29] width 25 height 7
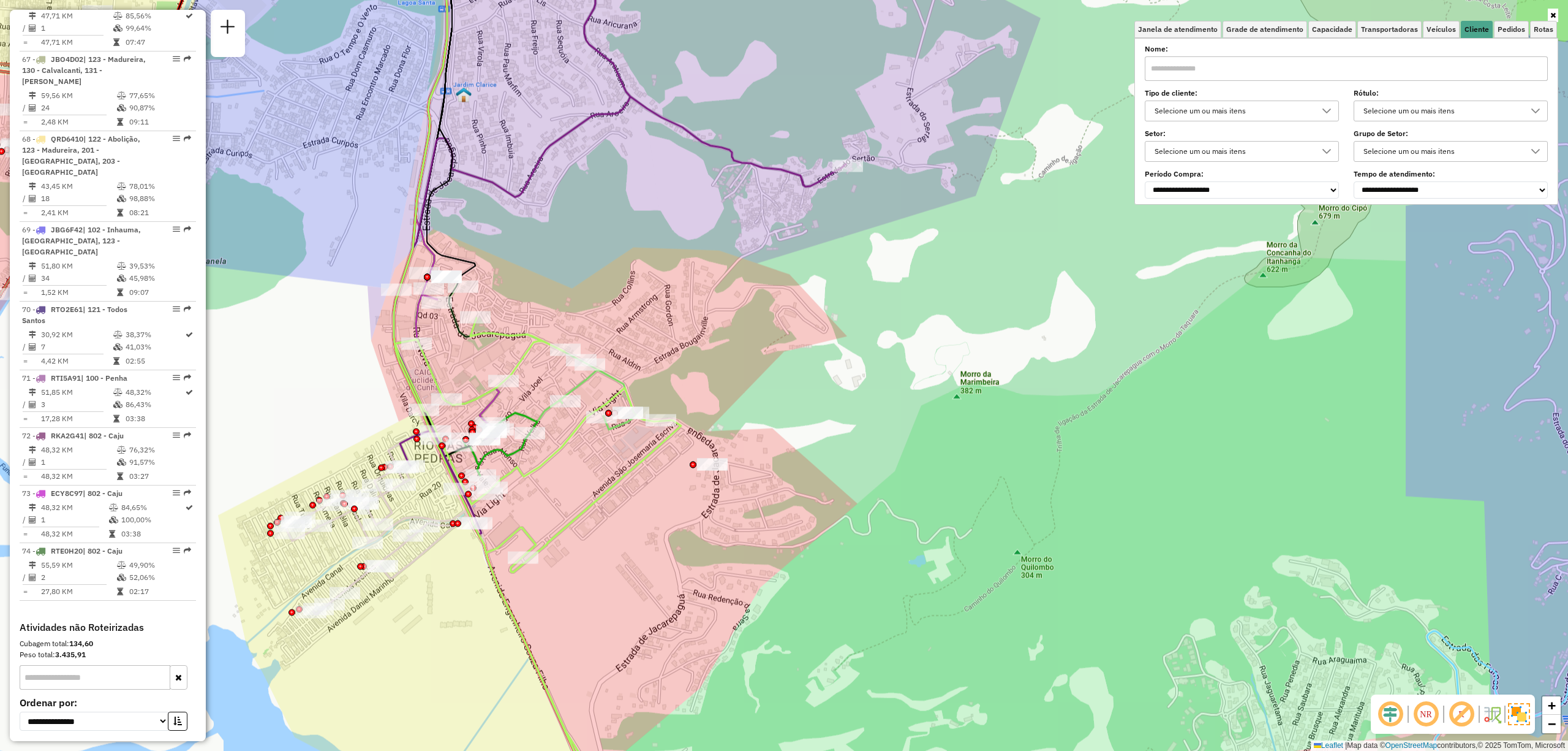
click at [1185, 67] on input "text" at bounding box center [1347, 69] width 403 height 25
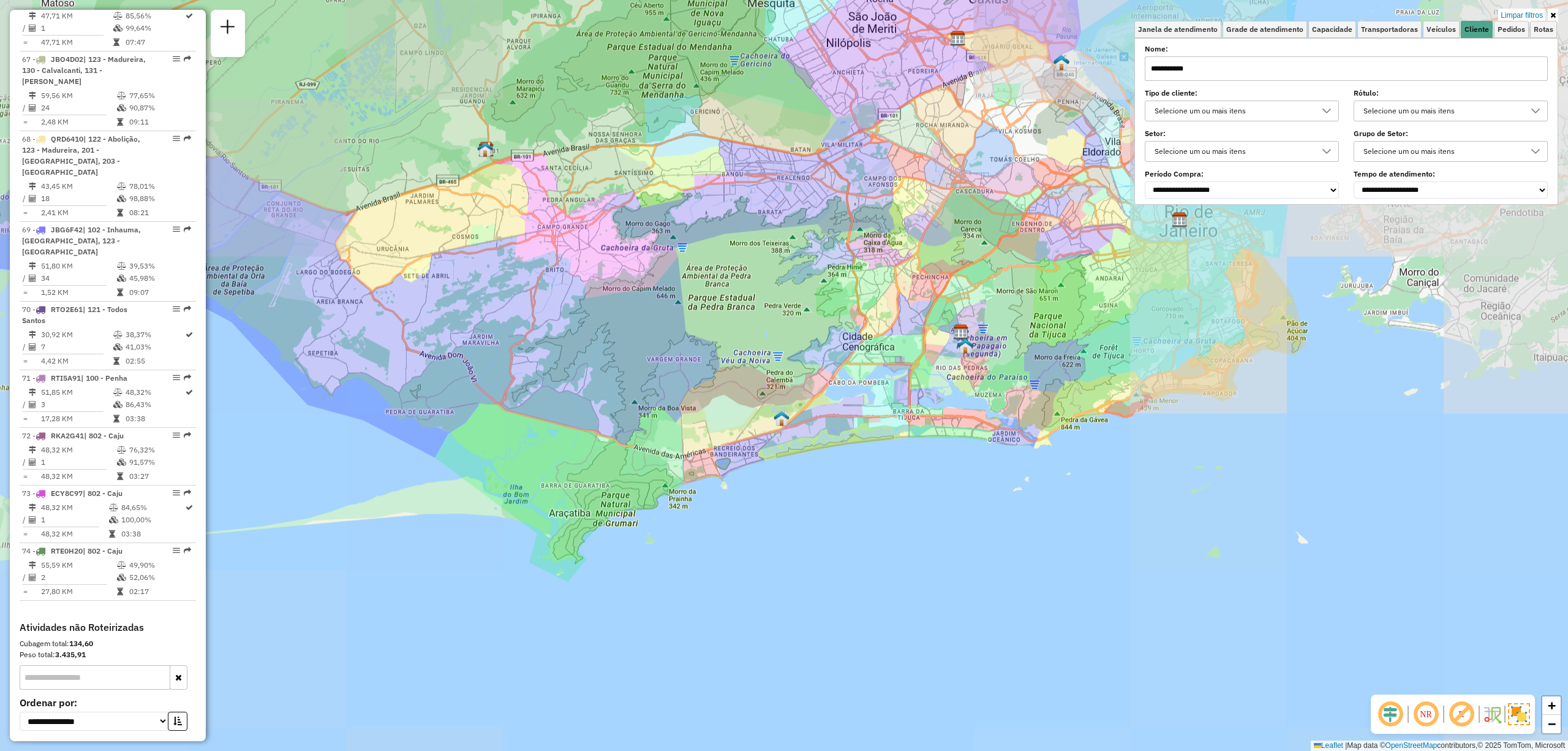
type input "**********"
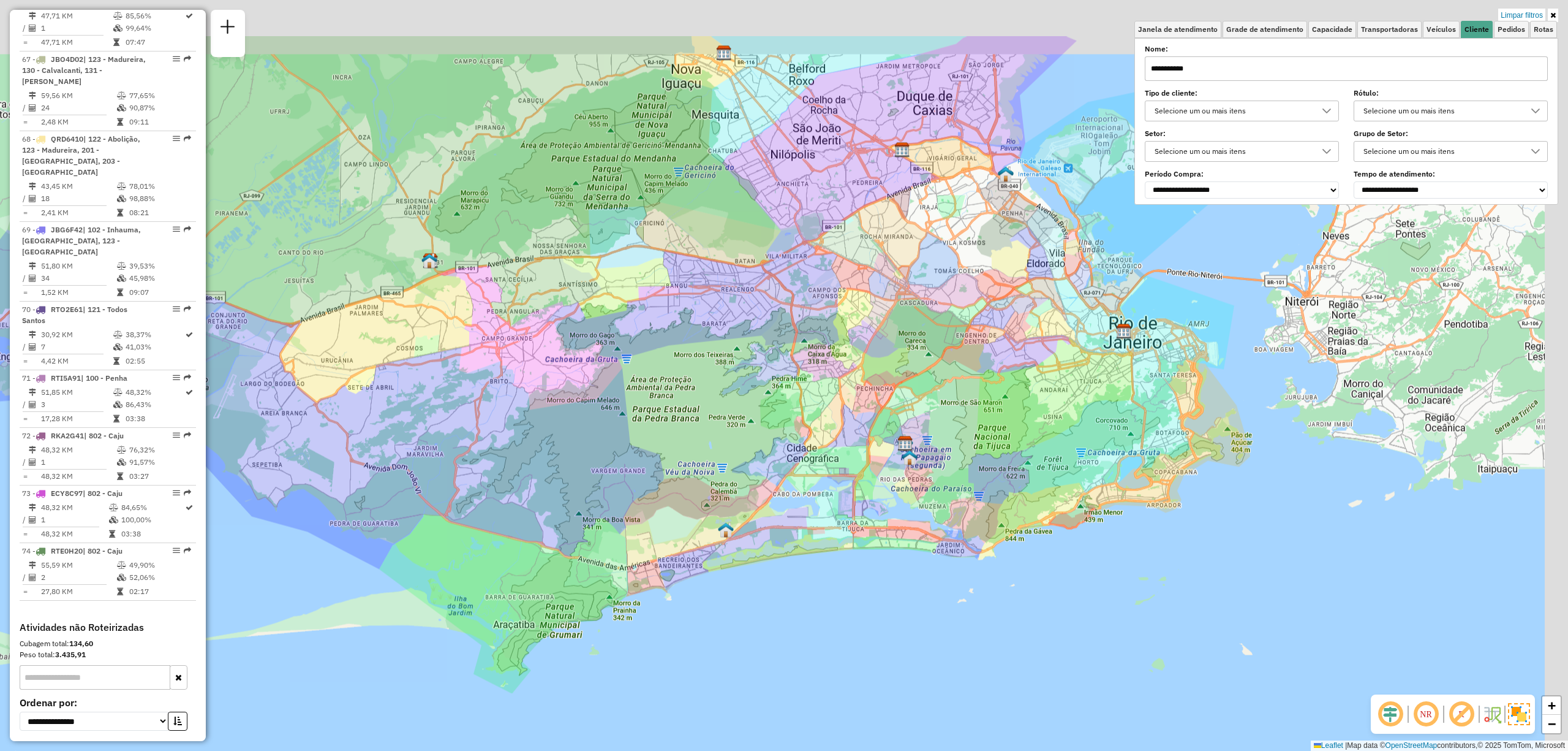
drag, startPoint x: 965, startPoint y: 319, endPoint x: 928, endPoint y: 387, distance: 77.4
click at [928, 387] on div "Limpar filtros Janela de atendimento Grade de atendimento Capacidade Transporta…" at bounding box center [784, 375] width 1568 height 751
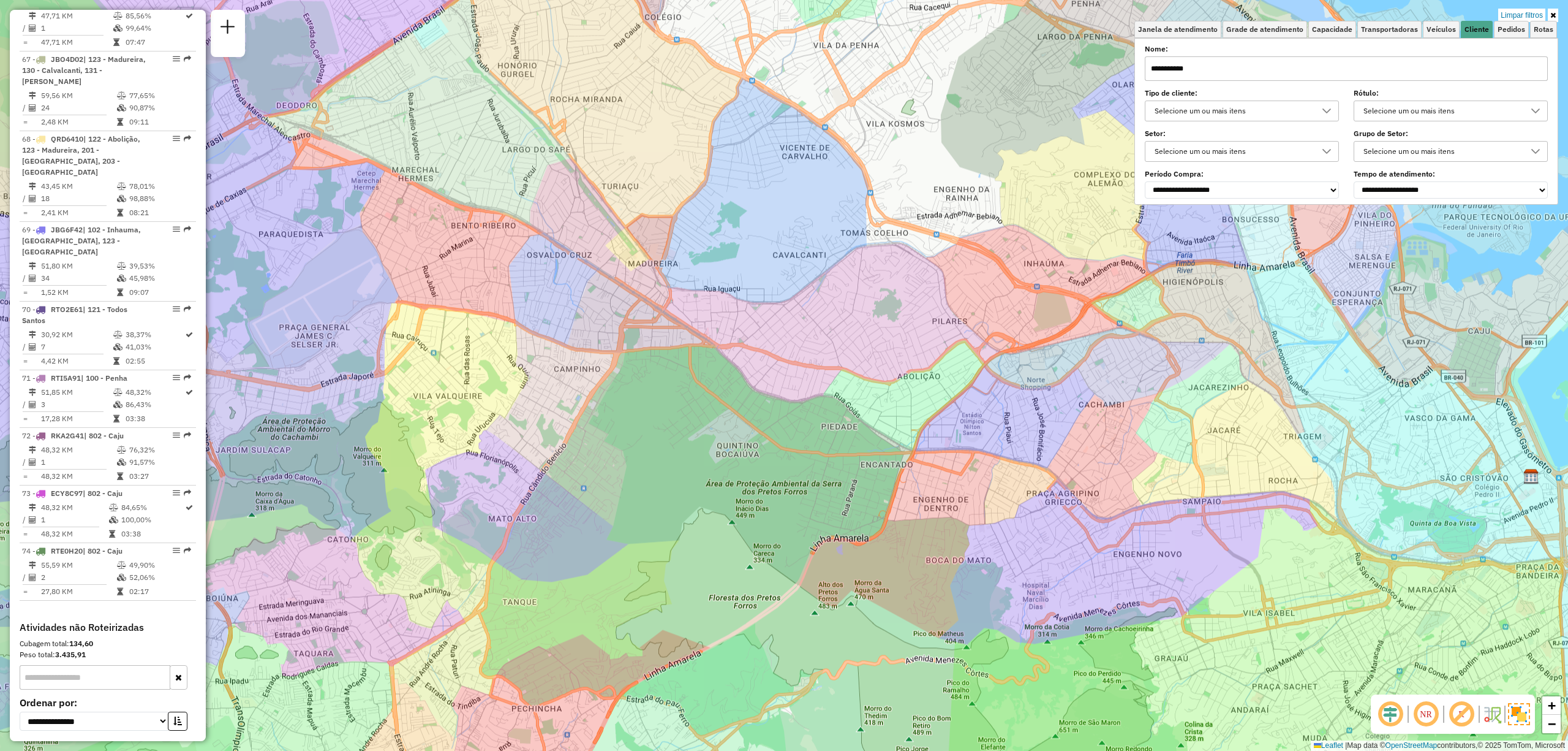
click at [1252, 70] on input "**********" at bounding box center [1347, 69] width 403 height 25
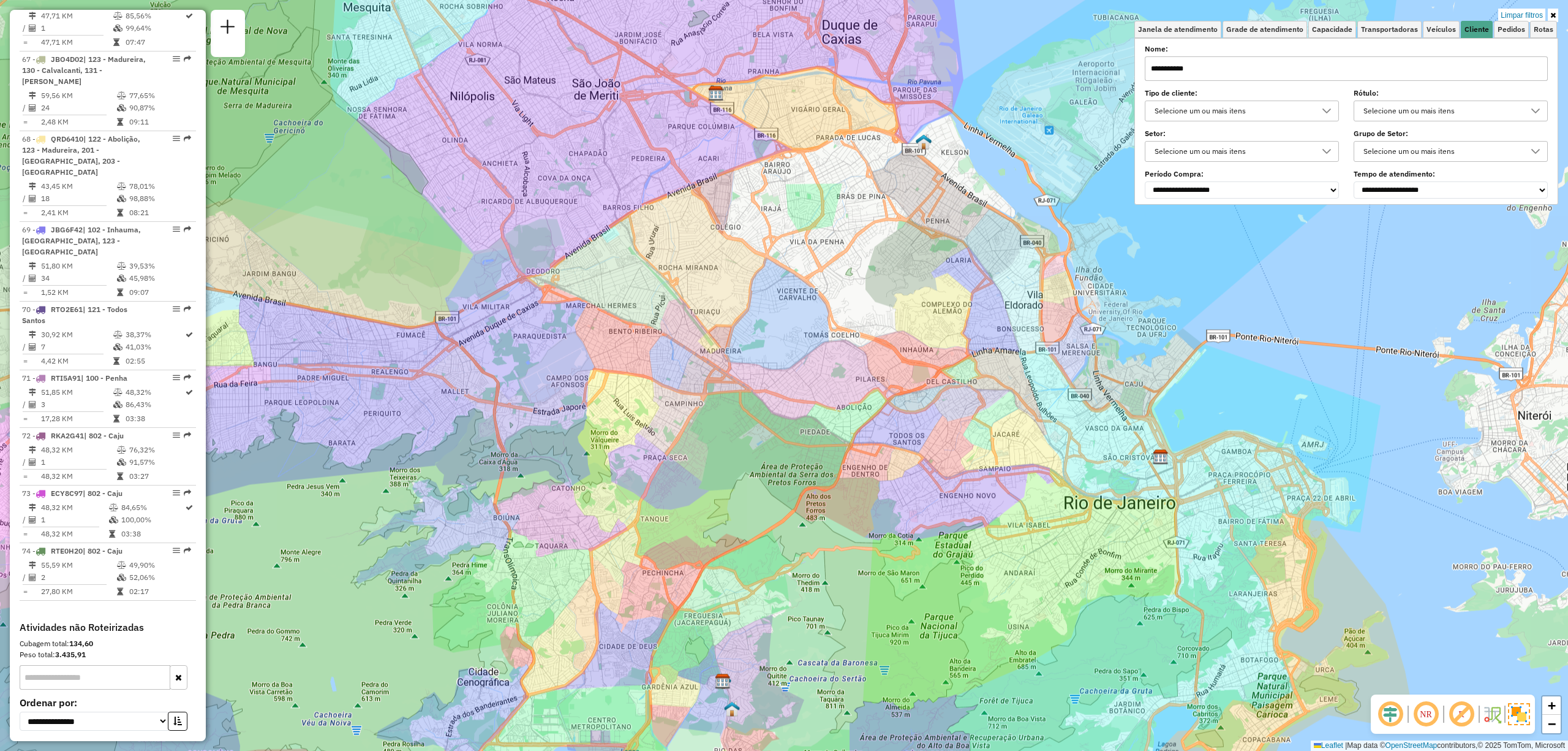
click at [1556, 7] on div "Limpar filtros Janela de atendimento Grade de atendimento Capacidade Transporta…" at bounding box center [784, 375] width 1568 height 751
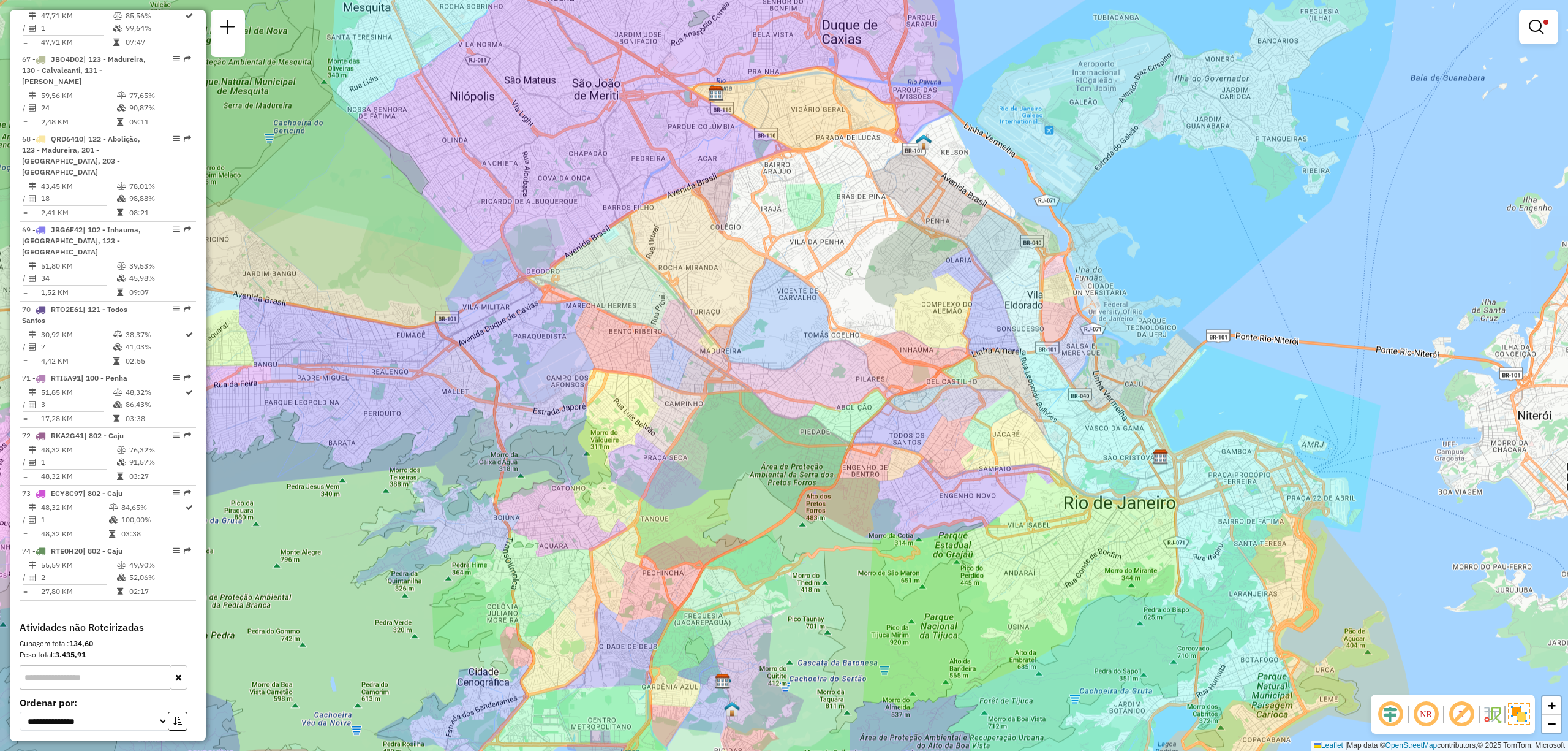
click at [1562, 26] on div "Limpar filtros Janela de atendimento Grade de atendimento Capacidade Transporta…" at bounding box center [784, 375] width 1568 height 751
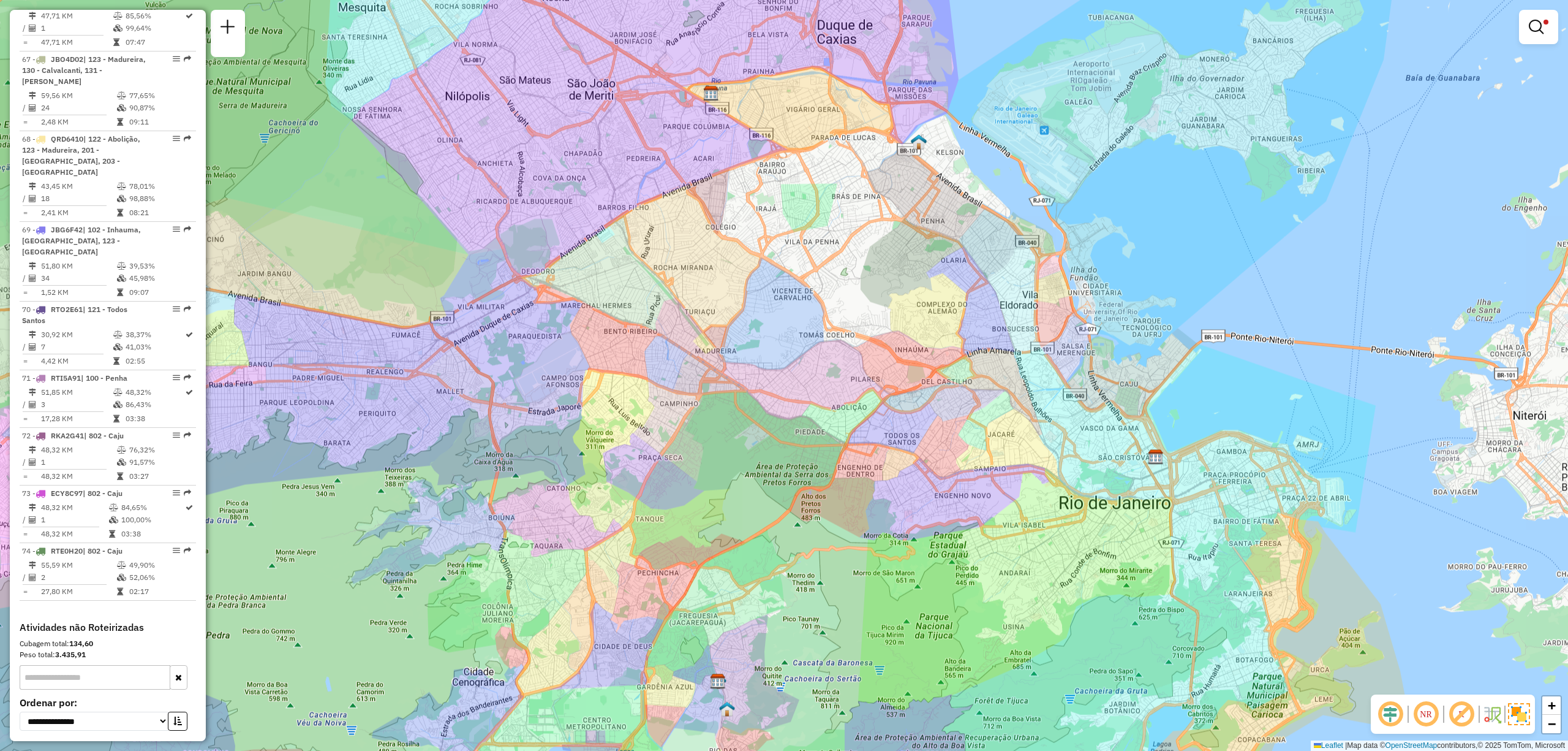
click at [1160, 457] on img at bounding box center [1155, 456] width 16 height 16
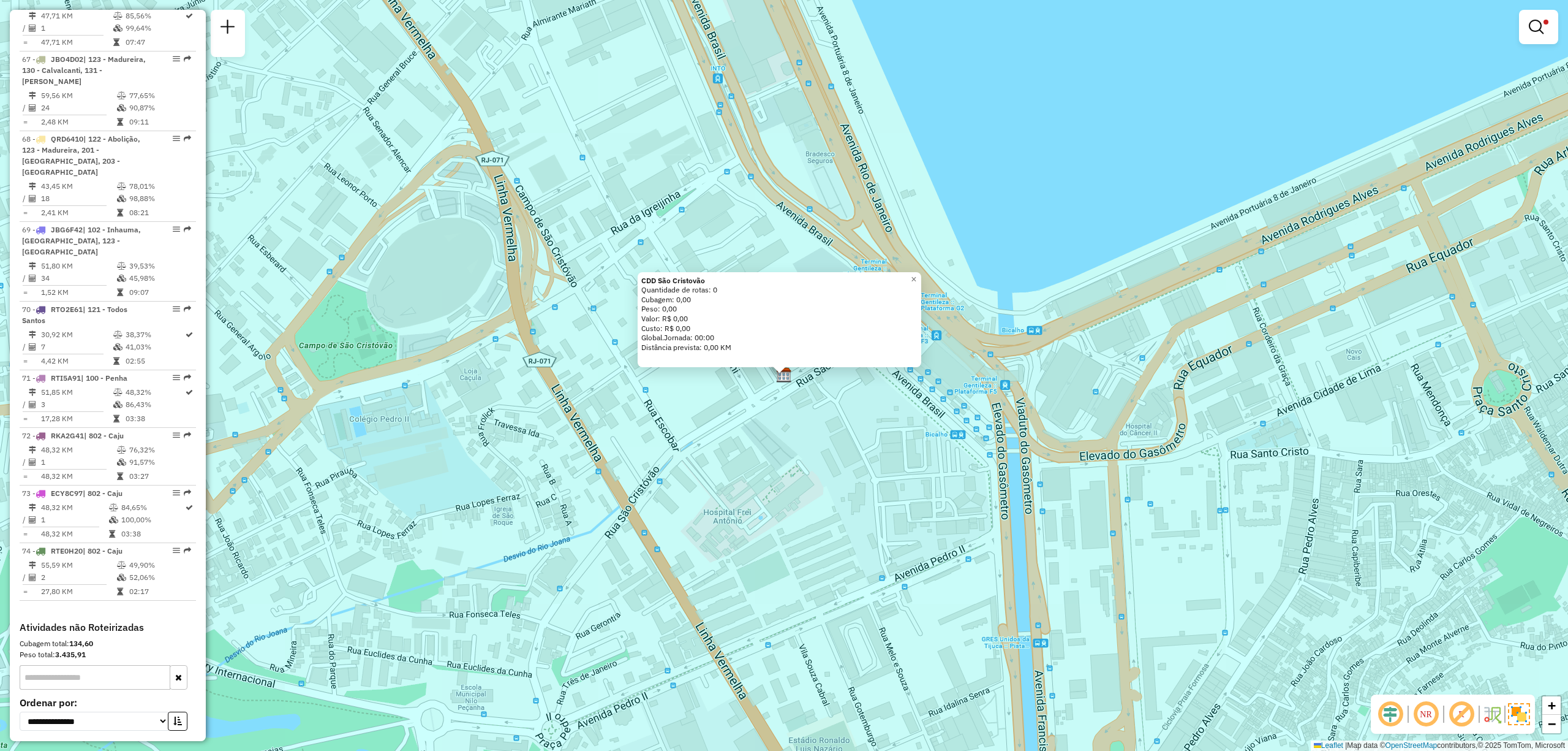
click at [706, 467] on div "CDD São Cristovão Quantidade de rotas: 0 Cubagem: 0,00 Peso: 0,00 Valor: R$ 0,0…" at bounding box center [784, 375] width 1568 height 751
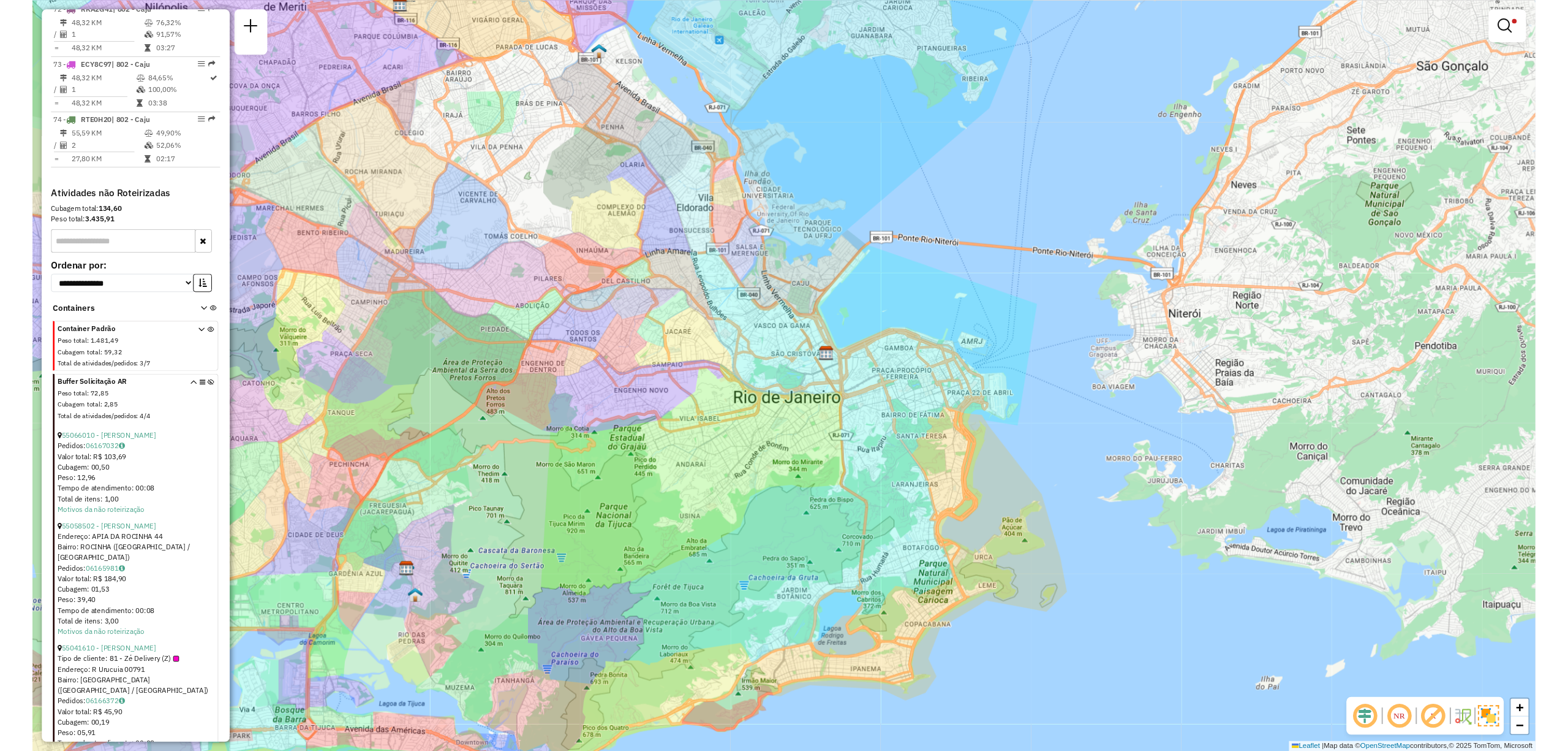
scroll to position [5748, 0]
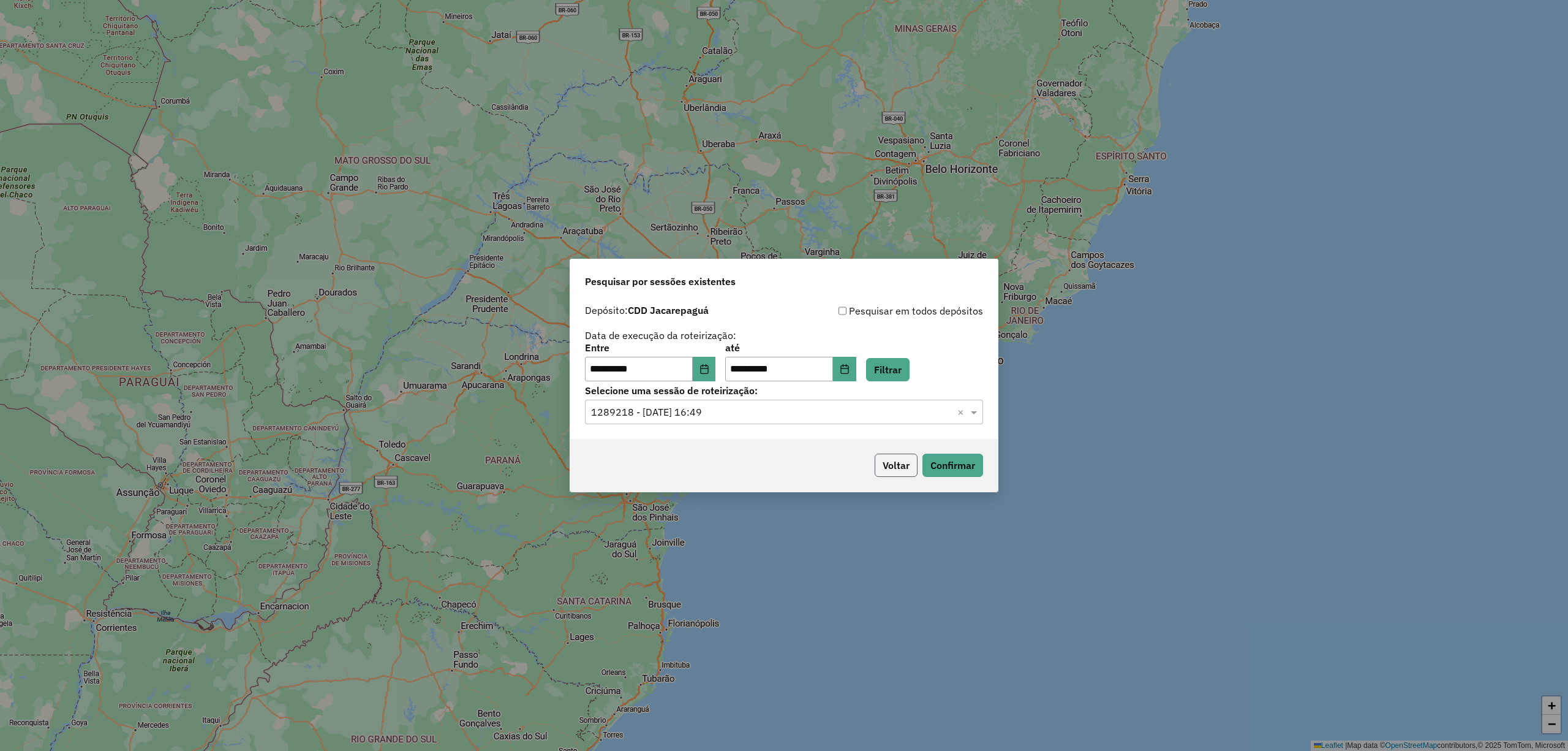
click at [907, 459] on button "Voltar" at bounding box center [896, 465] width 43 height 23
